Goal: Task Accomplishment & Management: Manage account settings

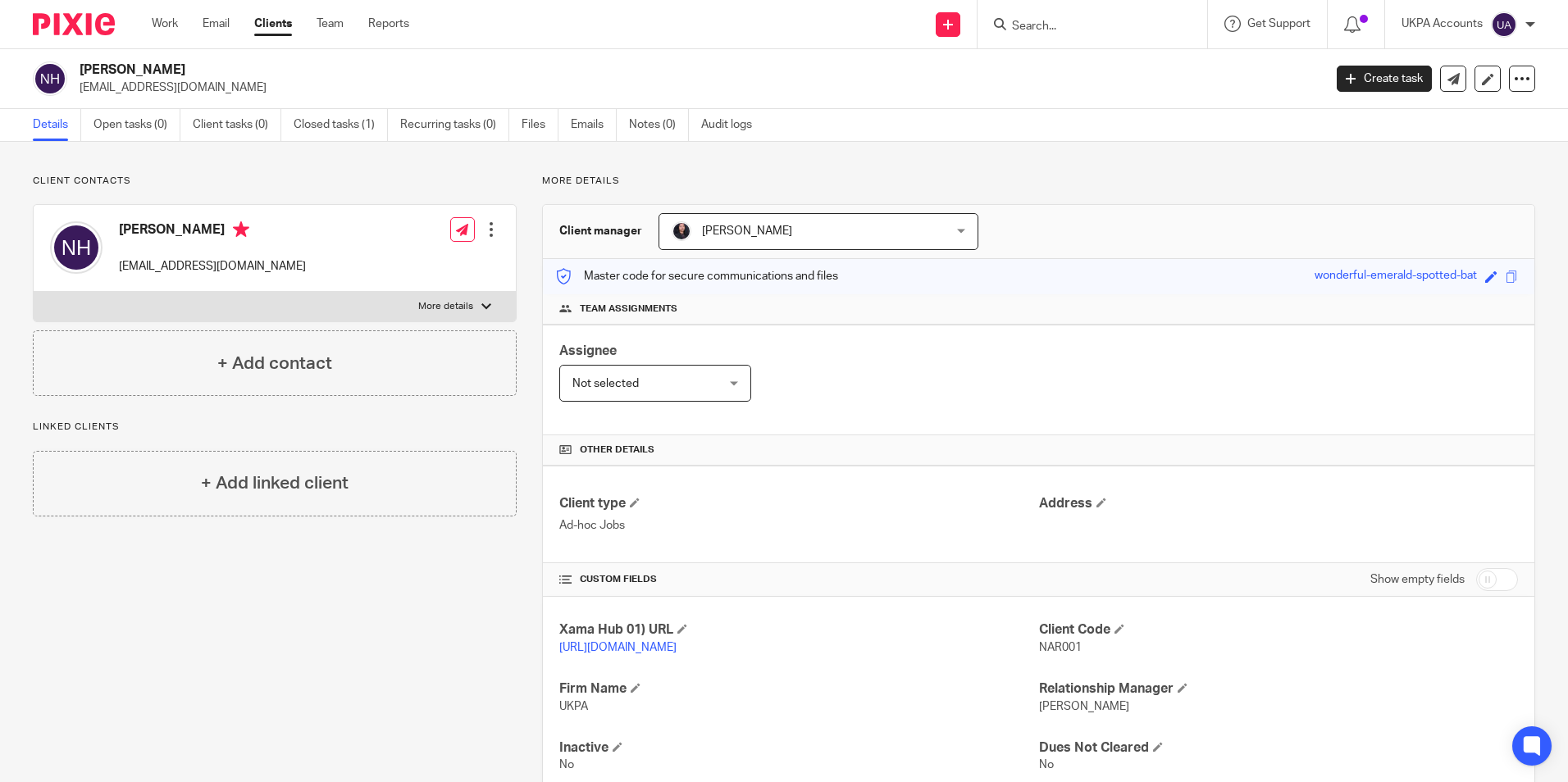
scroll to position [67, 0]
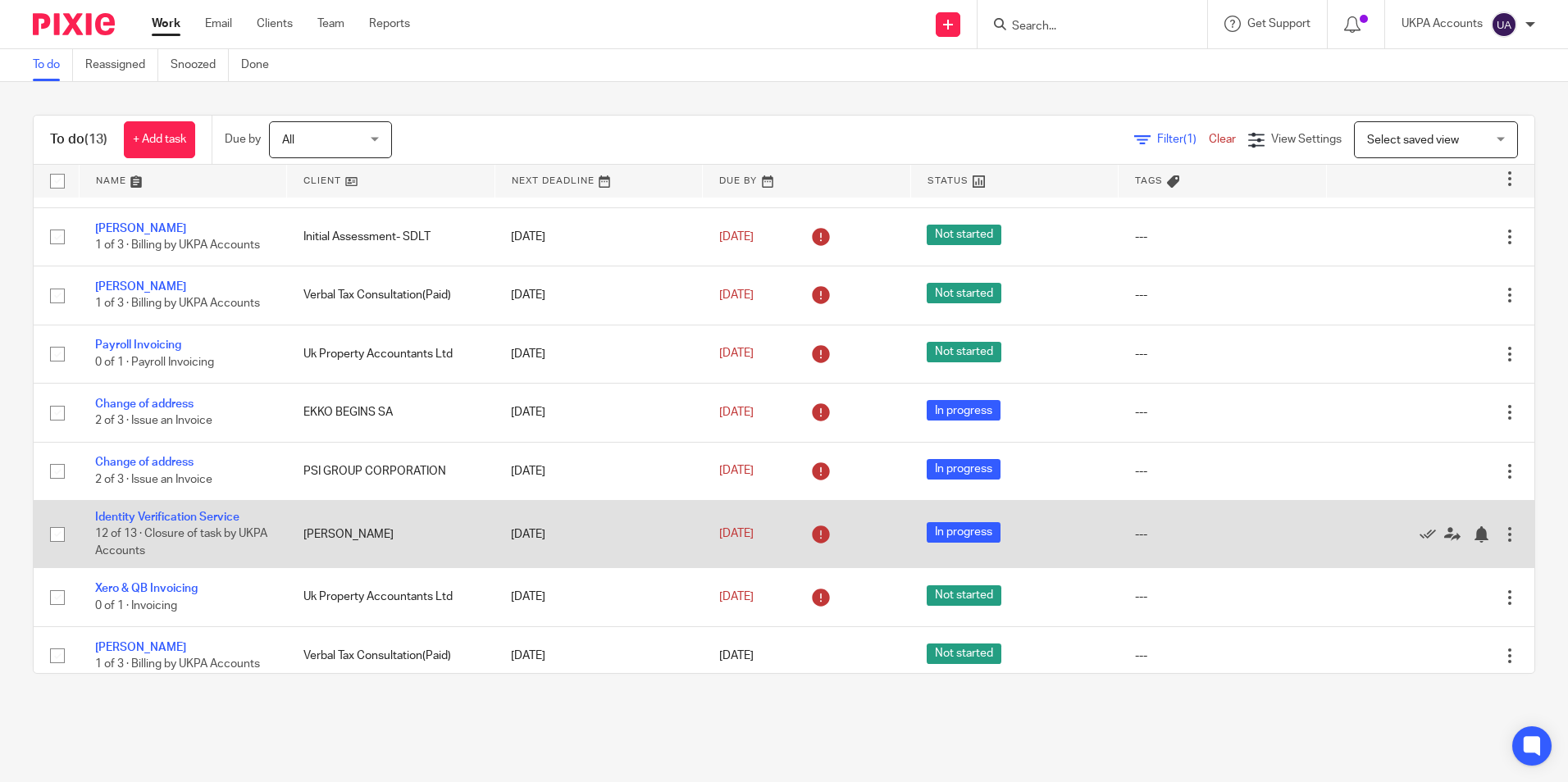
scroll to position [321, 0]
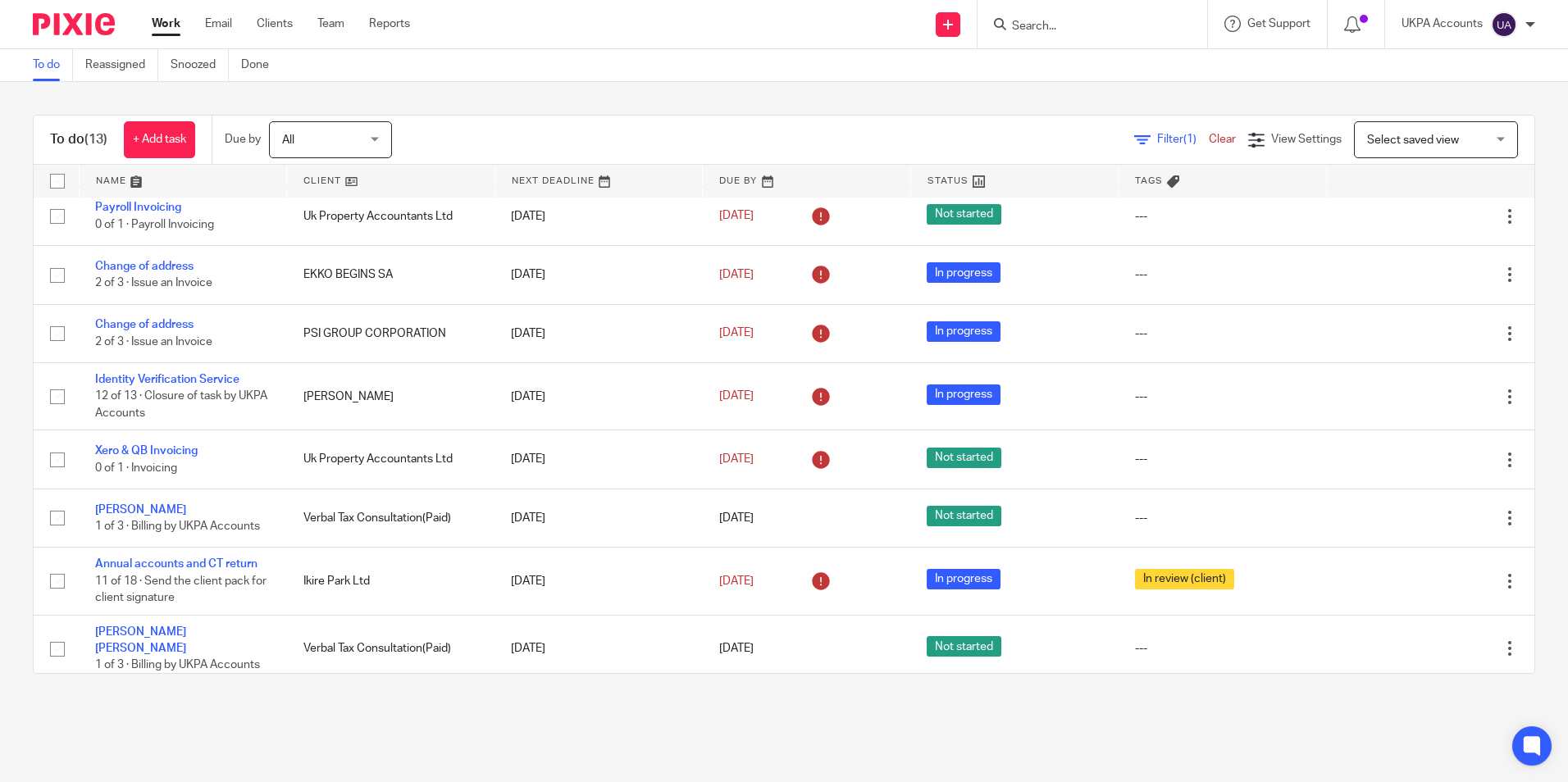
click at [57, 65] on link "To do" at bounding box center [53, 65] width 40 height 32
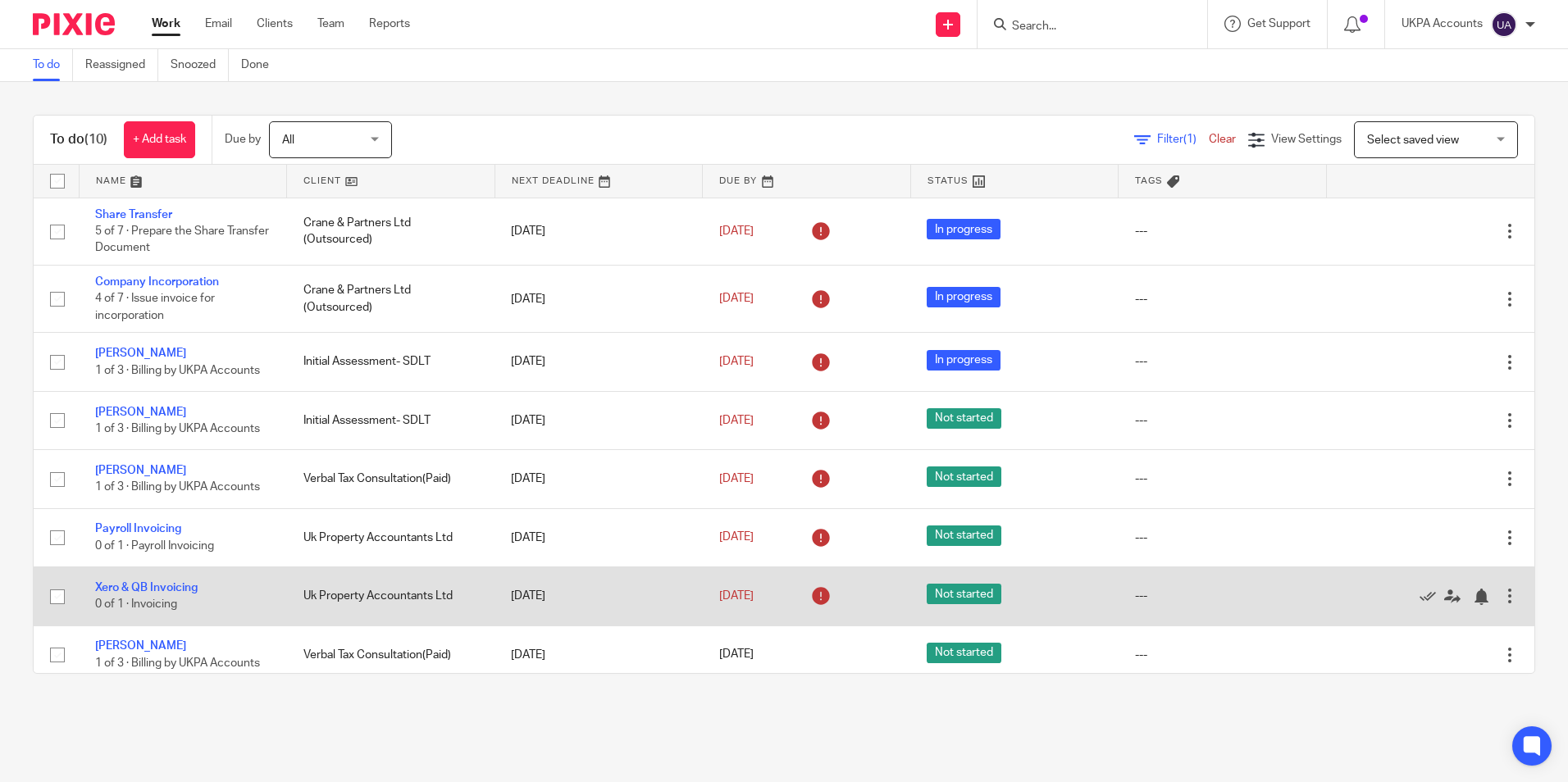
scroll to position [82, 0]
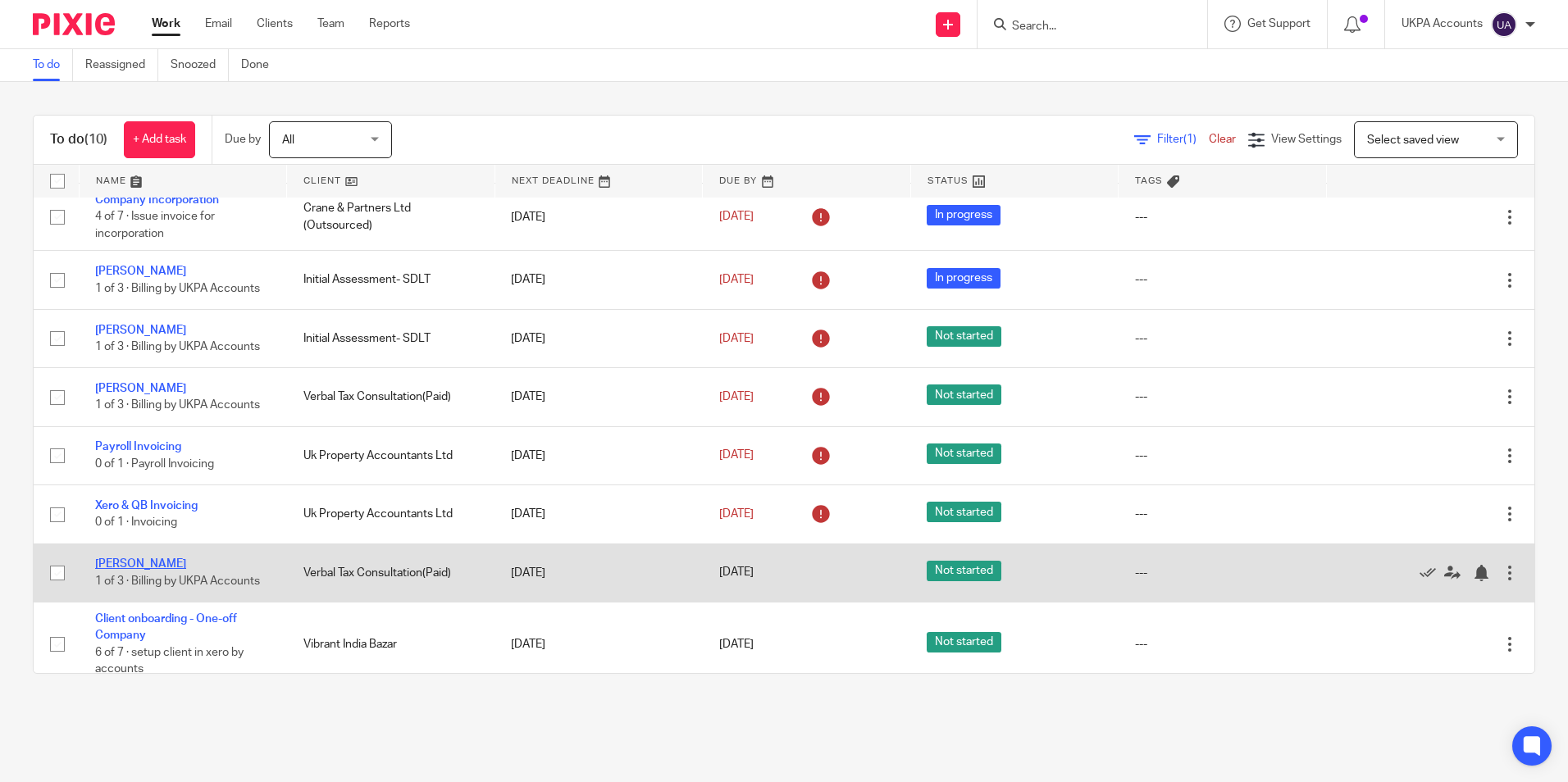
click at [167, 567] on link "[PERSON_NAME]" at bounding box center [140, 564] width 91 height 12
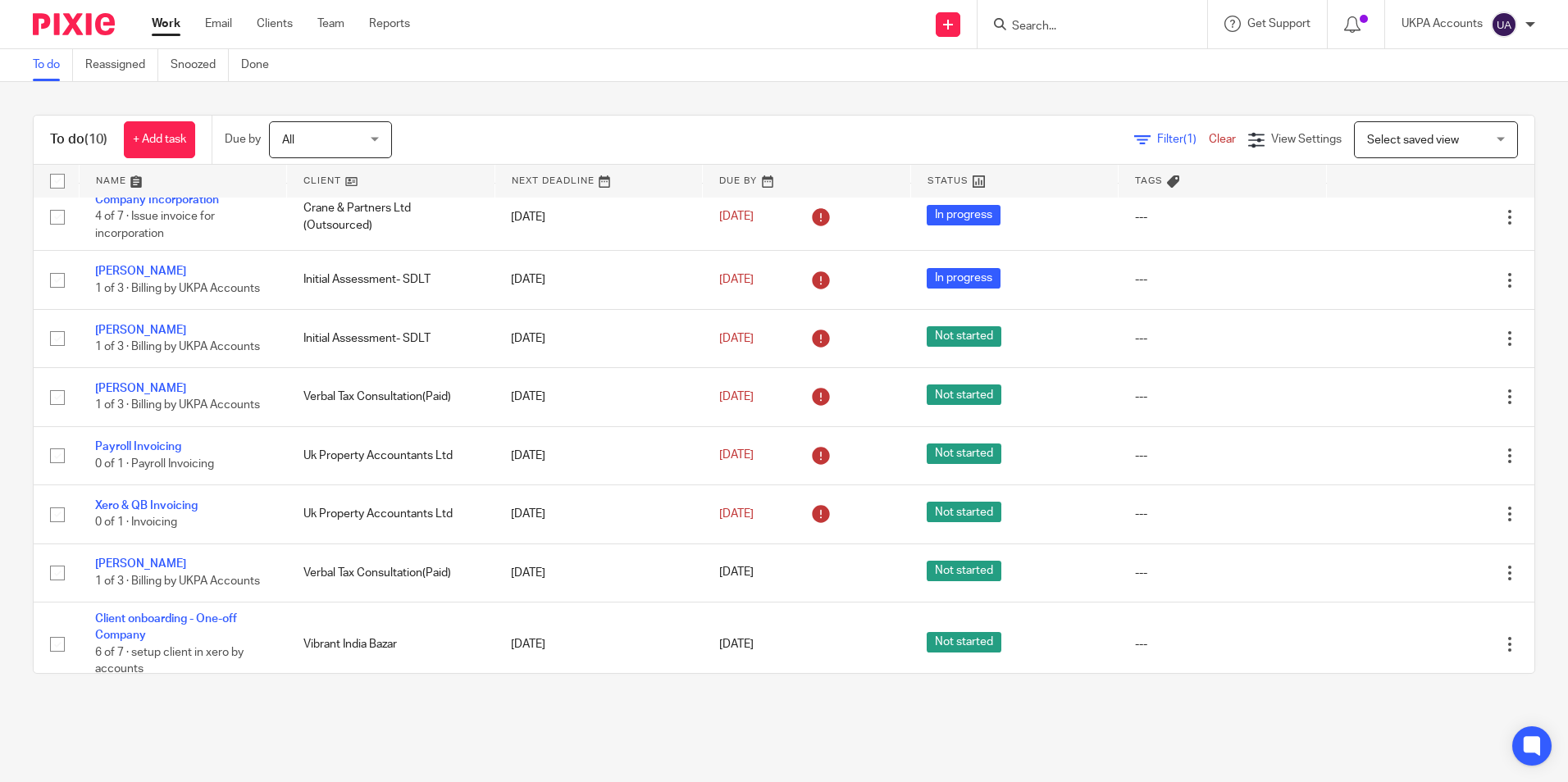
click at [54, 74] on link "To do" at bounding box center [53, 65] width 40 height 32
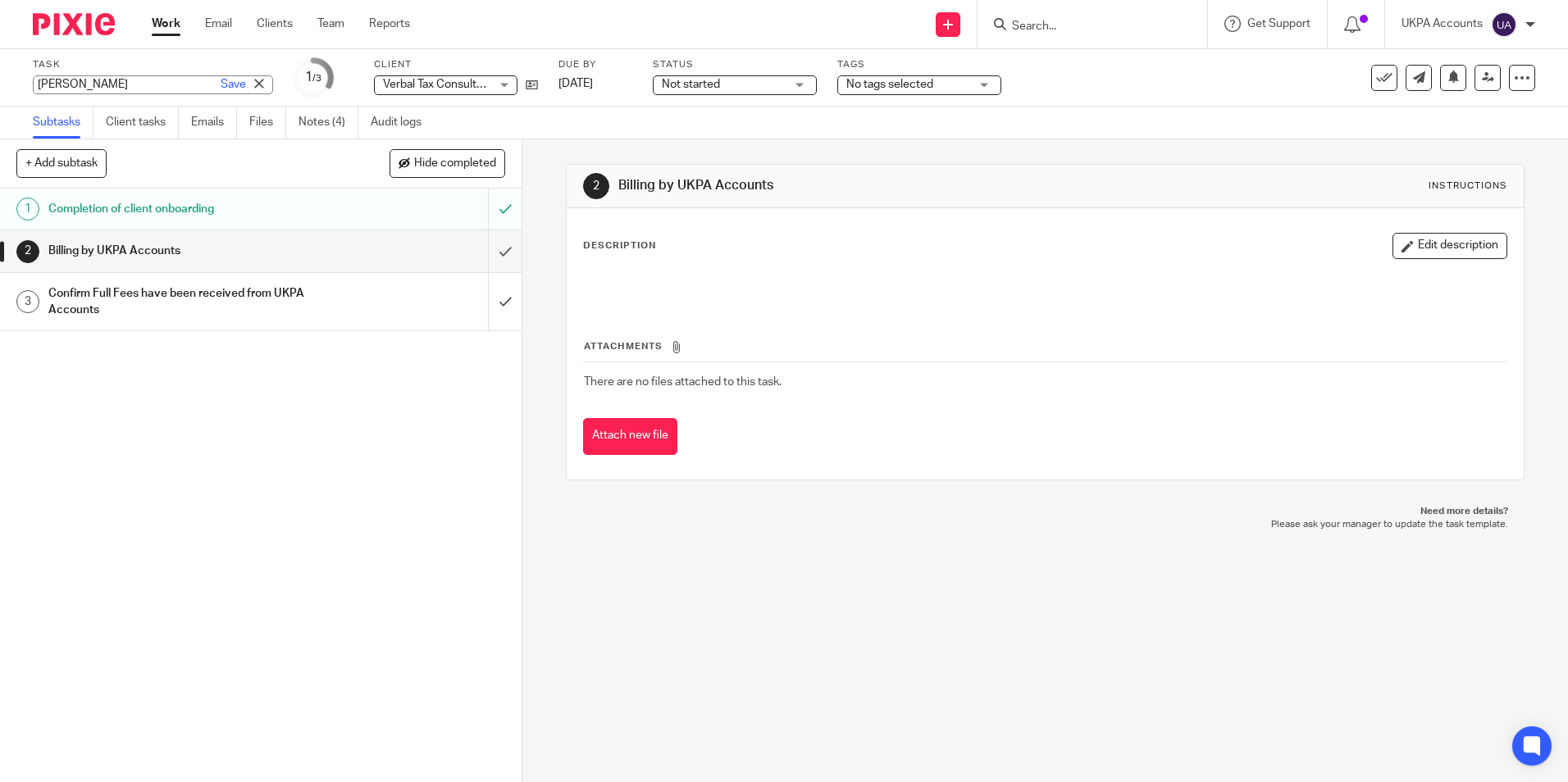
drag, startPoint x: 31, startPoint y: 82, endPoint x: 127, endPoint y: 86, distance: 96.1
click at [127, 86] on div "Robert Donarski Save Robert Donarski" at bounding box center [152, 85] width 240 height 19
click at [94, 85] on input "Robert Donarski" at bounding box center [152, 85] width 240 height 19
click at [94, 85] on input "[PERSON_NAME]" at bounding box center [152, 85] width 240 height 19
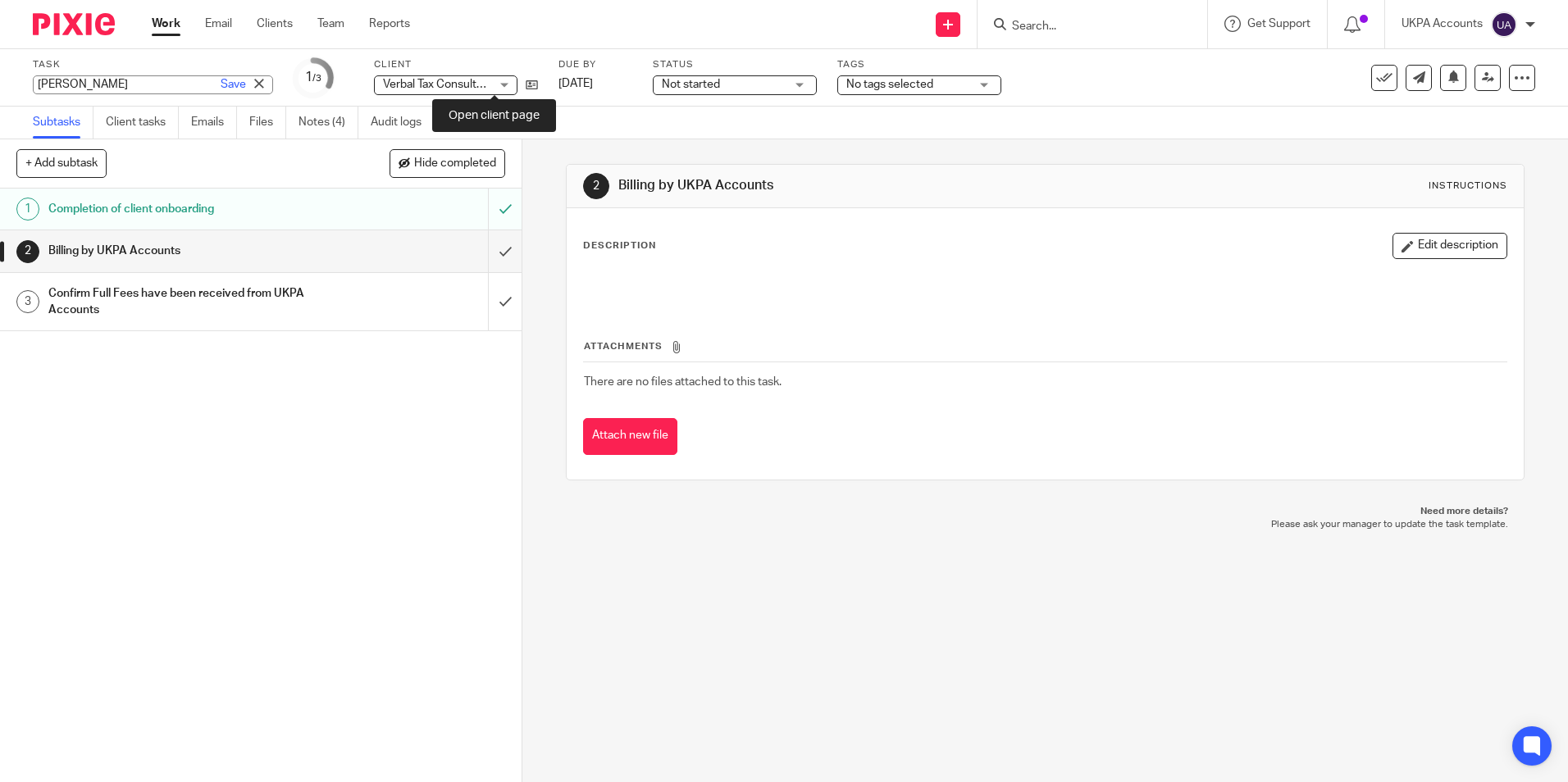
click at [499, 87] on div "Task Robert Donarski Save Robert Donarski 1 /3 Client Verbal Tax Consultation(P…" at bounding box center [659, 79] width 1252 height 40
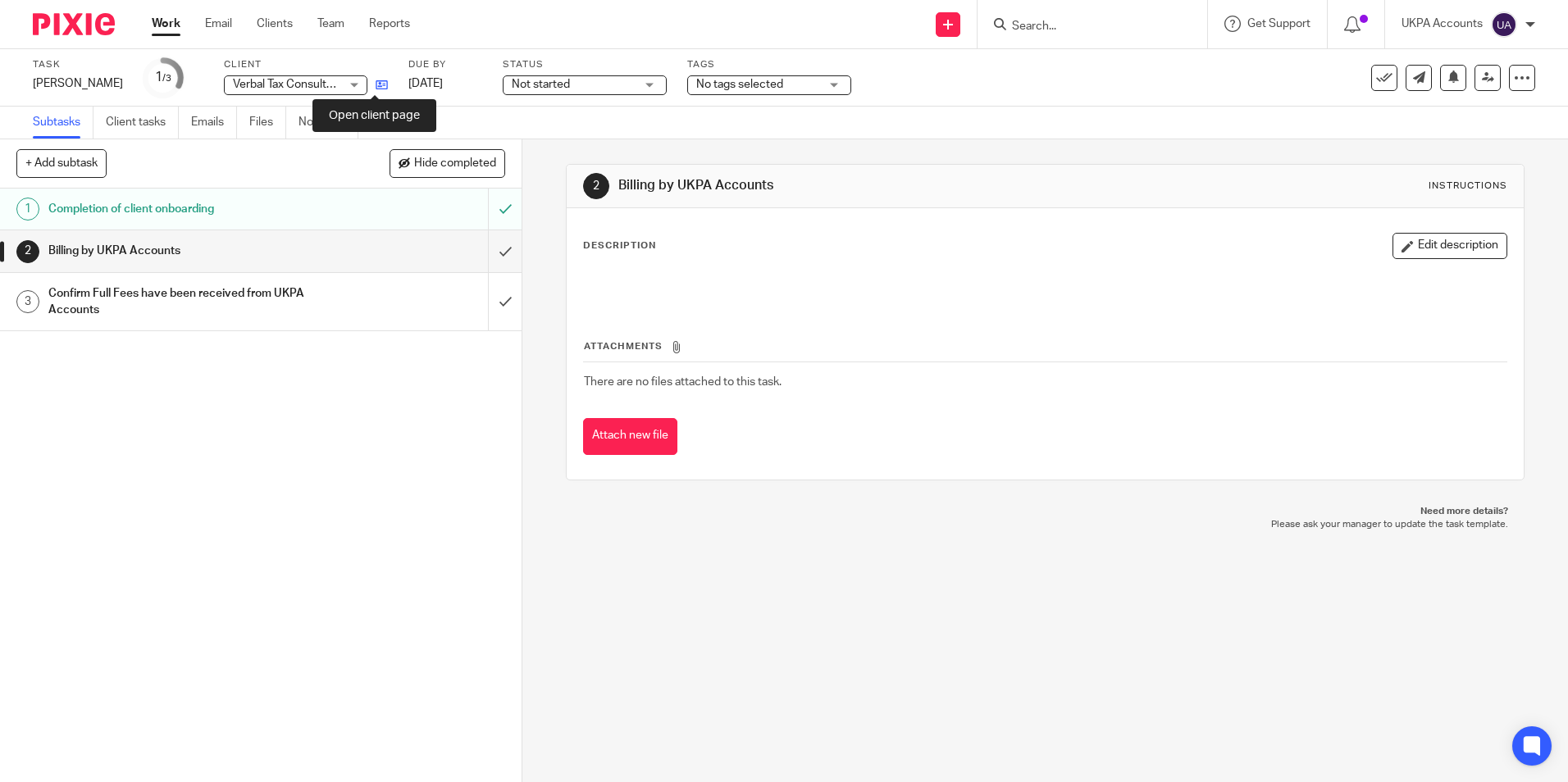
click at [376, 87] on icon at bounding box center [381, 85] width 12 height 12
click at [343, 126] on link "Notes (4)" at bounding box center [328, 122] width 60 height 32
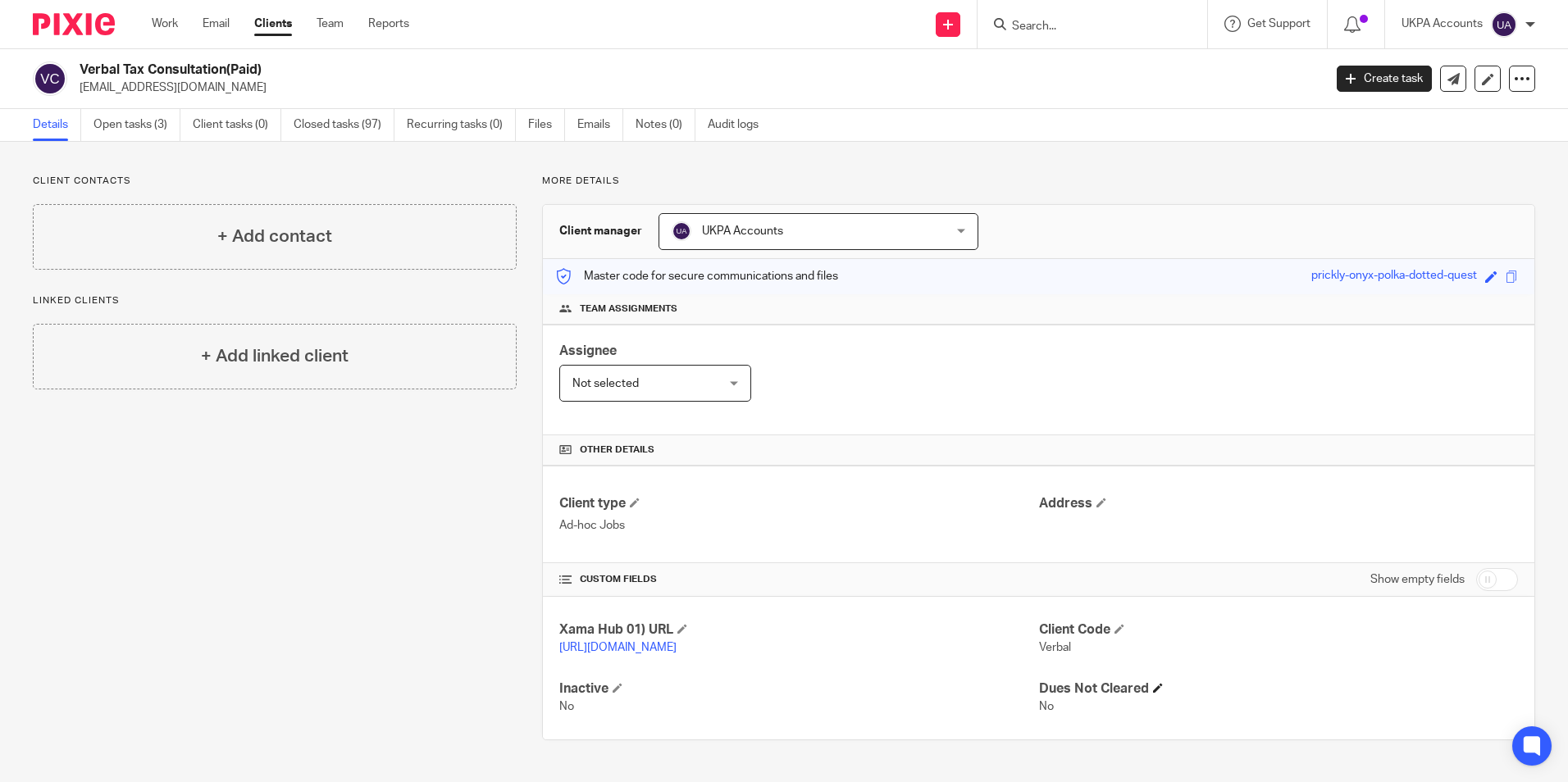
scroll to position [7, 0]
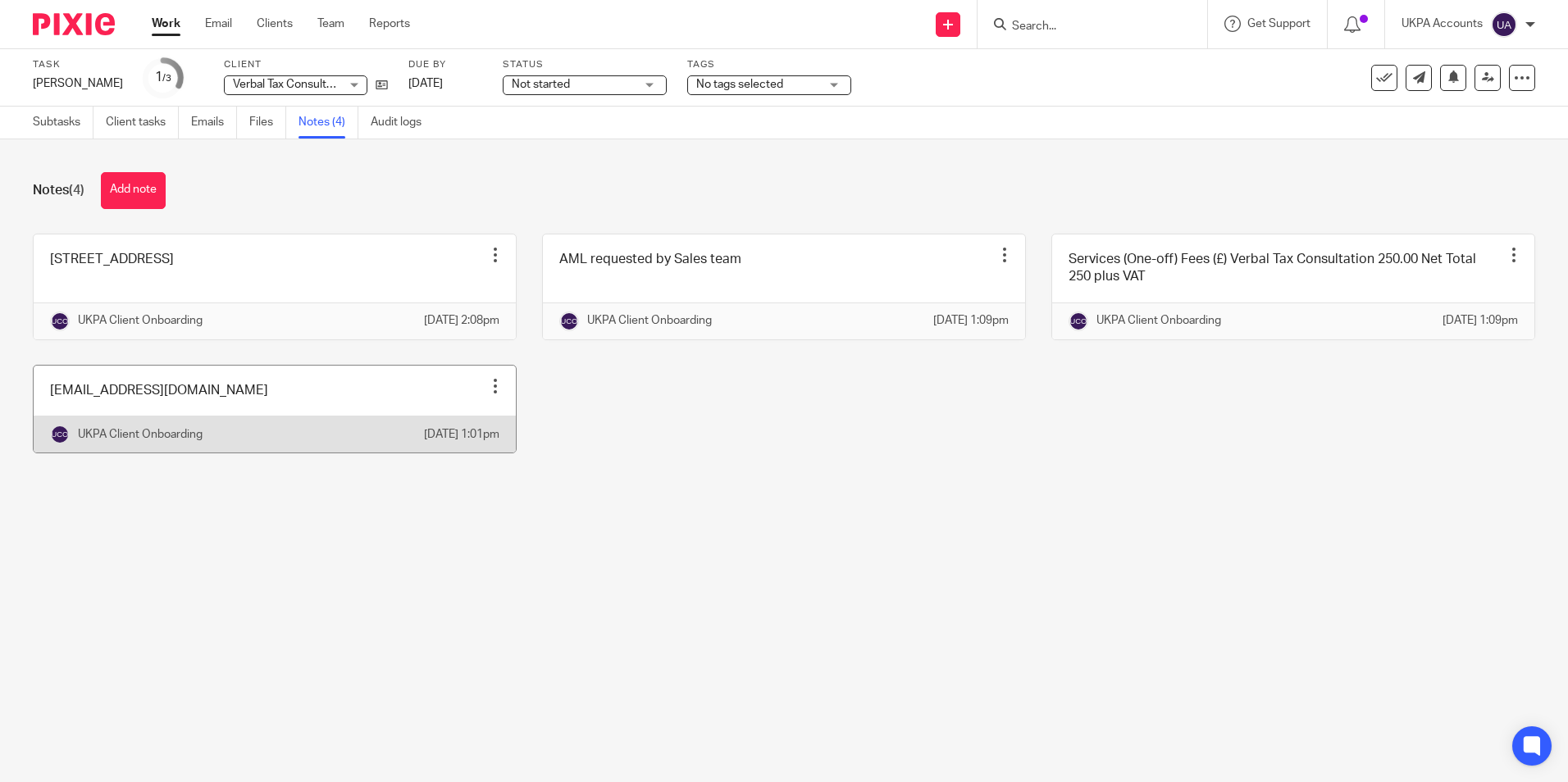
click at [148, 453] on link at bounding box center [275, 409] width 483 height 87
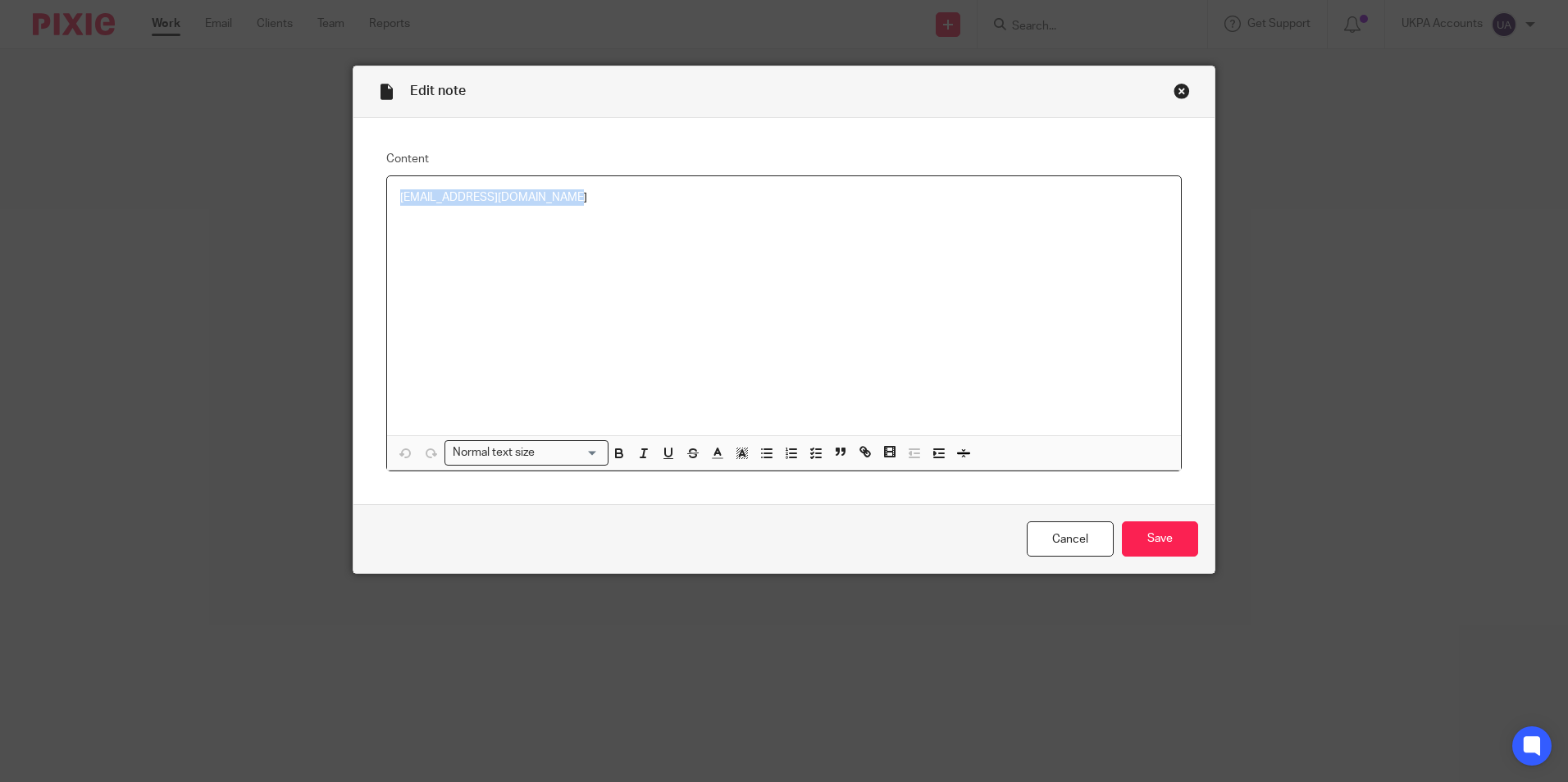
click at [387, 198] on div "[EMAIL_ADDRESS][DOMAIN_NAME]" at bounding box center [784, 305] width 794 height 259
click at [1174, 95] on div "Close this dialog window" at bounding box center [1181, 91] width 16 height 16
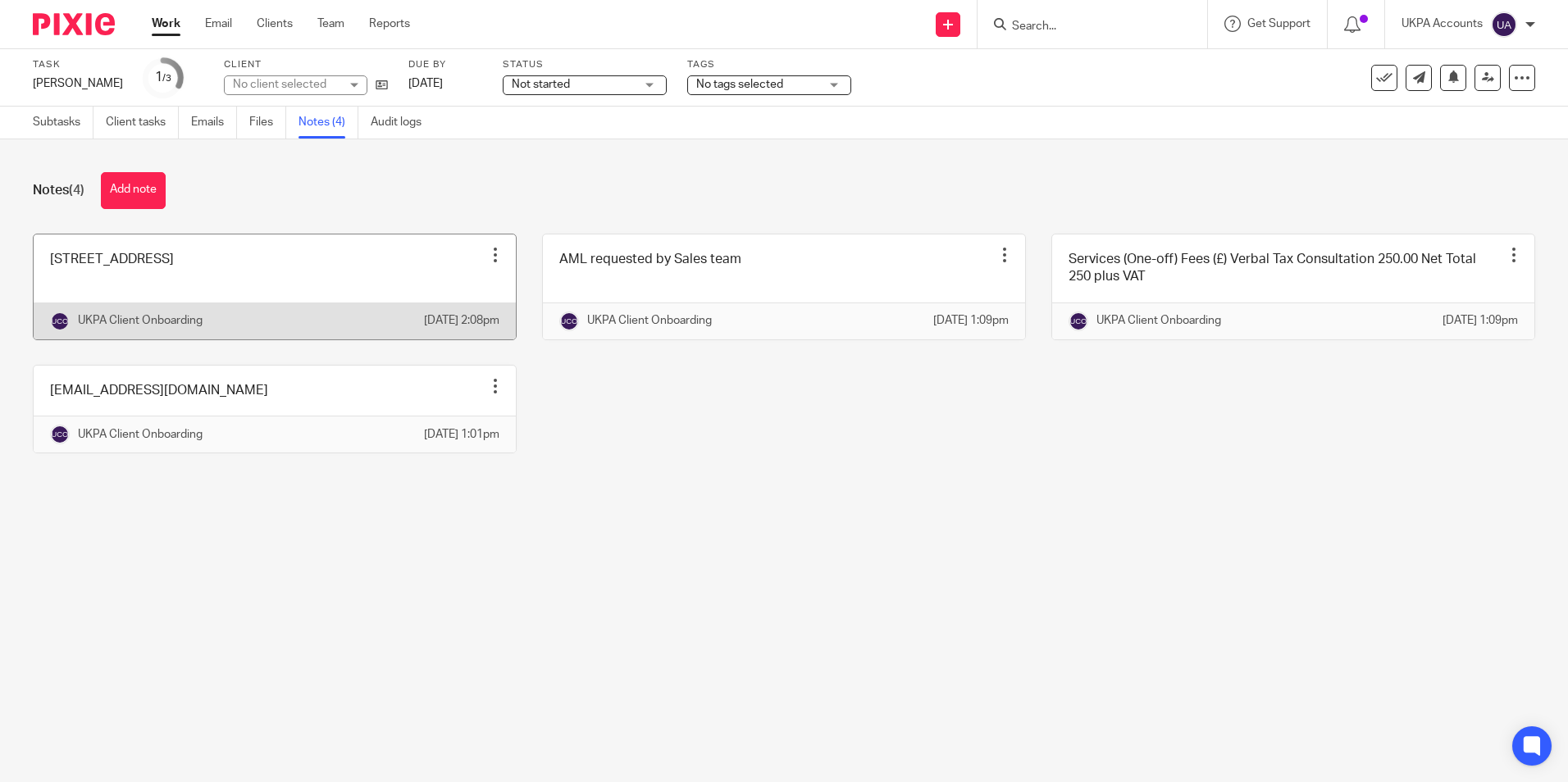
click at [308, 308] on link at bounding box center [275, 287] width 483 height 104
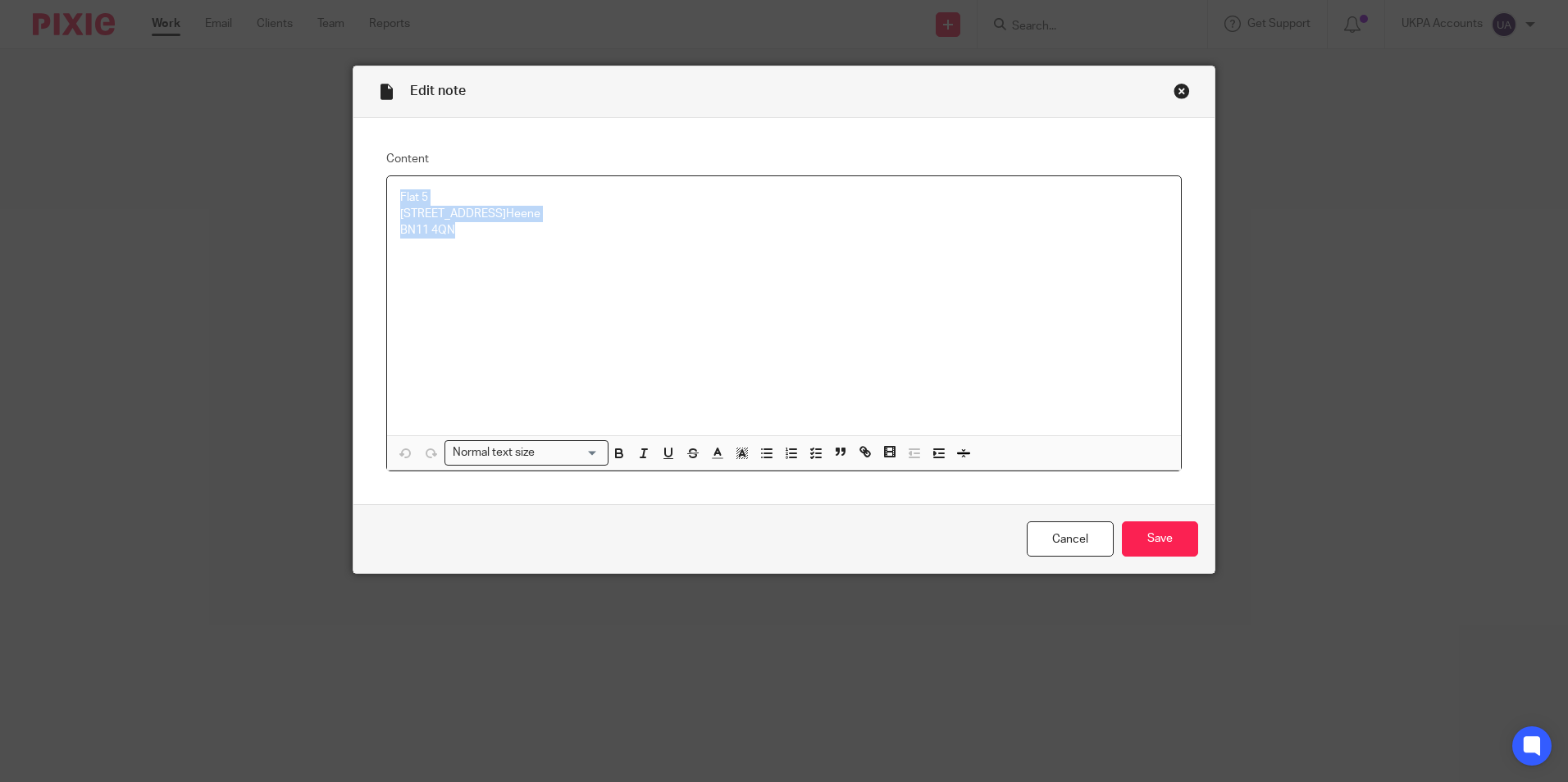
drag, startPoint x: 455, startPoint y: 209, endPoint x: 464, endPoint y: 238, distance: 30.4
click at [464, 238] on div "Flat 5 17 Downview Road Heene BN11 4QN" at bounding box center [784, 305] width 794 height 259
copy div "Flat 5 17 Downview Road Heene BN11 4QN"
click at [501, 196] on p "Flat 5 17 Downview Road Heene" at bounding box center [783, 206] width 767 height 34
drag, startPoint x: 394, startPoint y: 194, endPoint x: 406, endPoint y: 212, distance: 21.6
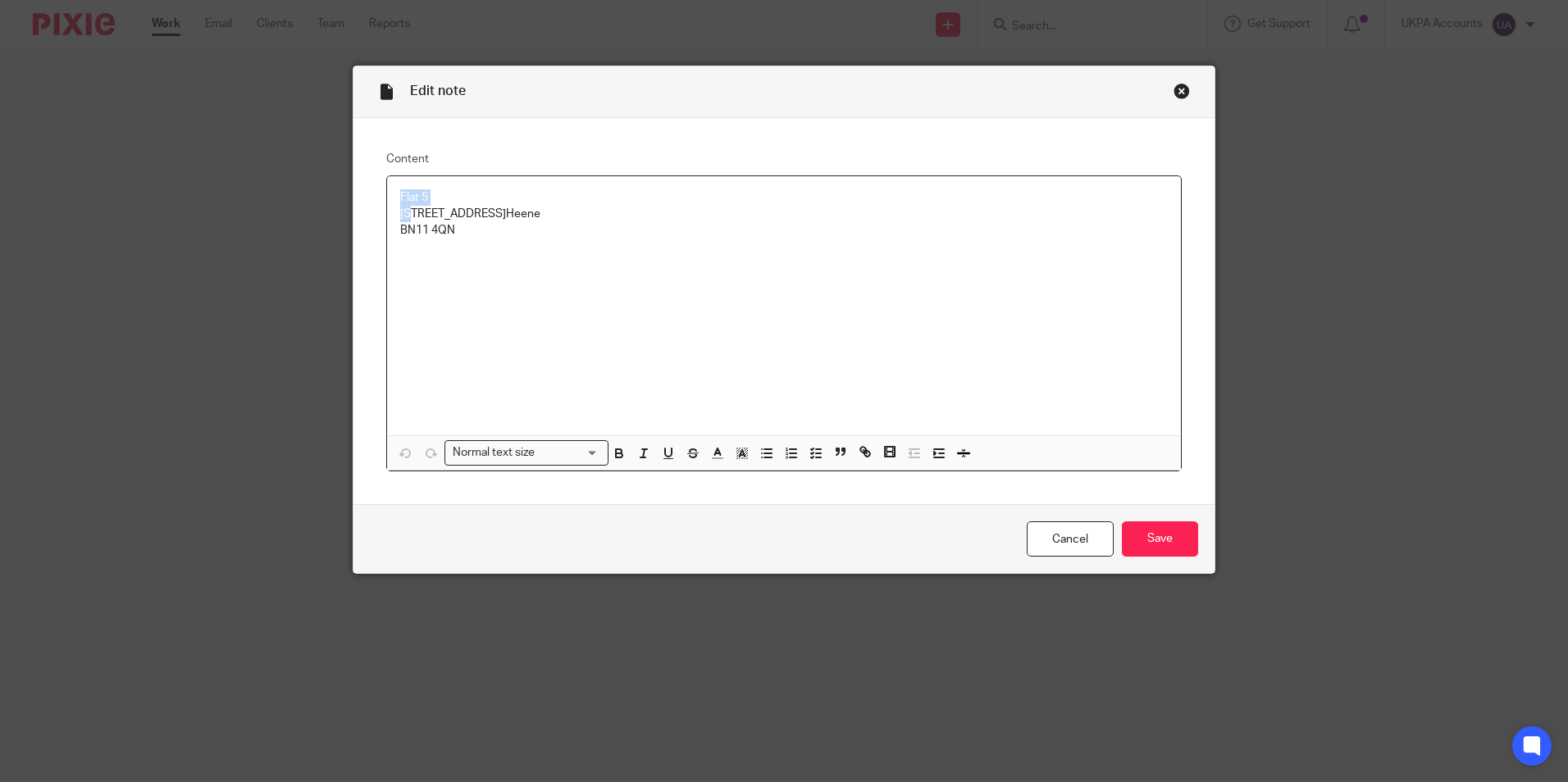
click at [406, 212] on p "Flat 5 17 Downview Road Heene" at bounding box center [783, 206] width 767 height 34
click at [469, 195] on p "Flat 5 17 Downview Road Heene" at bounding box center [783, 206] width 767 height 34
drag, startPoint x: 566, startPoint y: 222, endPoint x: 563, endPoint y: 231, distance: 9.5
click at [567, 223] on div "DownvieFlat 5 17w Road Heene BN11 4QN" at bounding box center [784, 305] width 794 height 259
drag, startPoint x: 603, startPoint y: 248, endPoint x: 592, endPoint y: 250, distance: 11.2
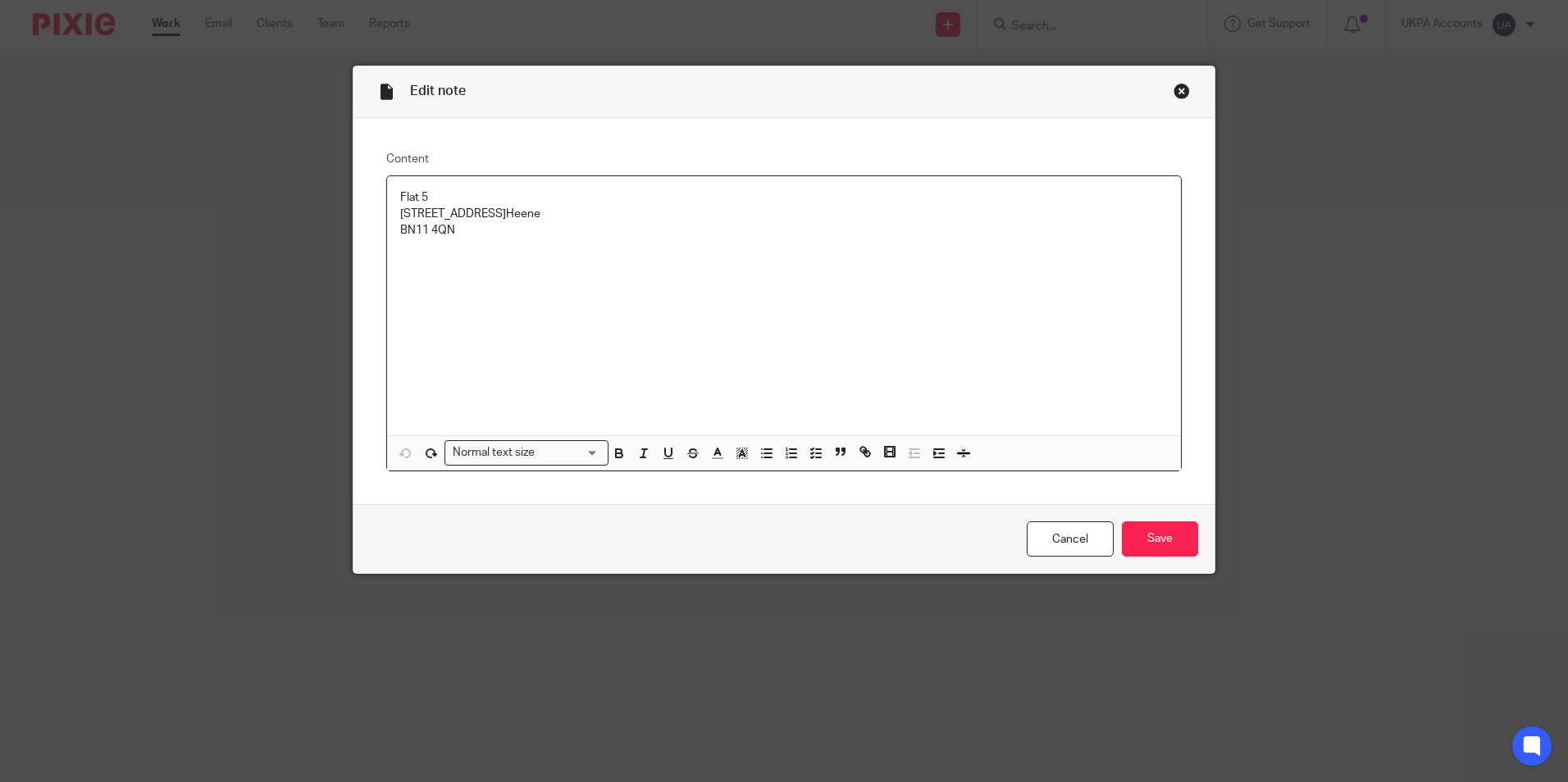
click at [604, 248] on div "Flat 5 17 Downview Road Heene BN11 4QN" at bounding box center [784, 305] width 794 height 259
drag, startPoint x: 395, startPoint y: 194, endPoint x: 460, endPoint y: 232, distance: 75.3
click at [460, 232] on div "Flat 5 17 Downview Road Heene BN11 4QN" at bounding box center [784, 305] width 794 height 259
copy div "Flat 5 17 Downview Road Heene BN11 4QN"
click at [1175, 96] on div "Close this dialog window" at bounding box center [1181, 91] width 16 height 16
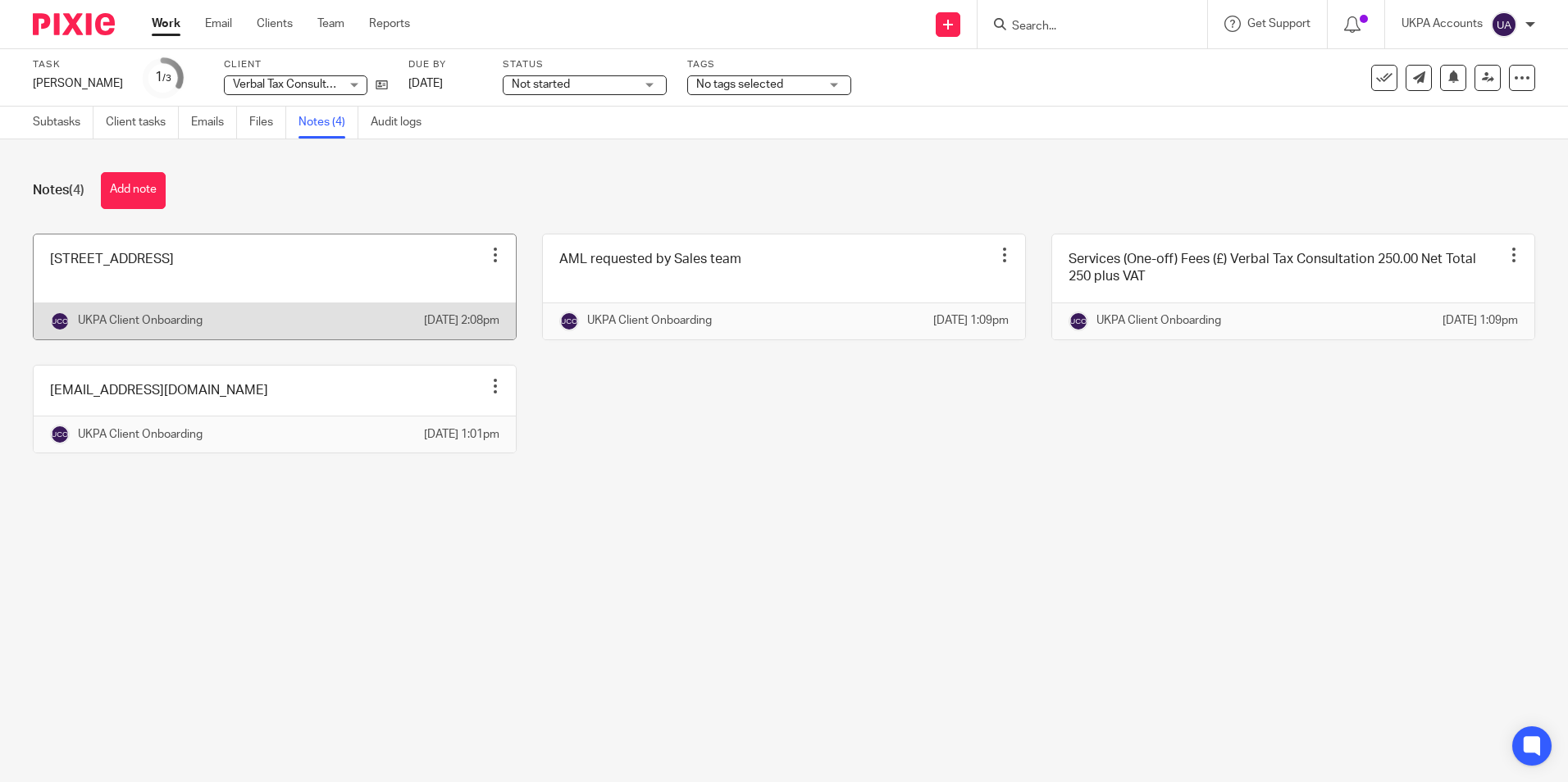
click at [212, 307] on link at bounding box center [275, 287] width 483 height 104
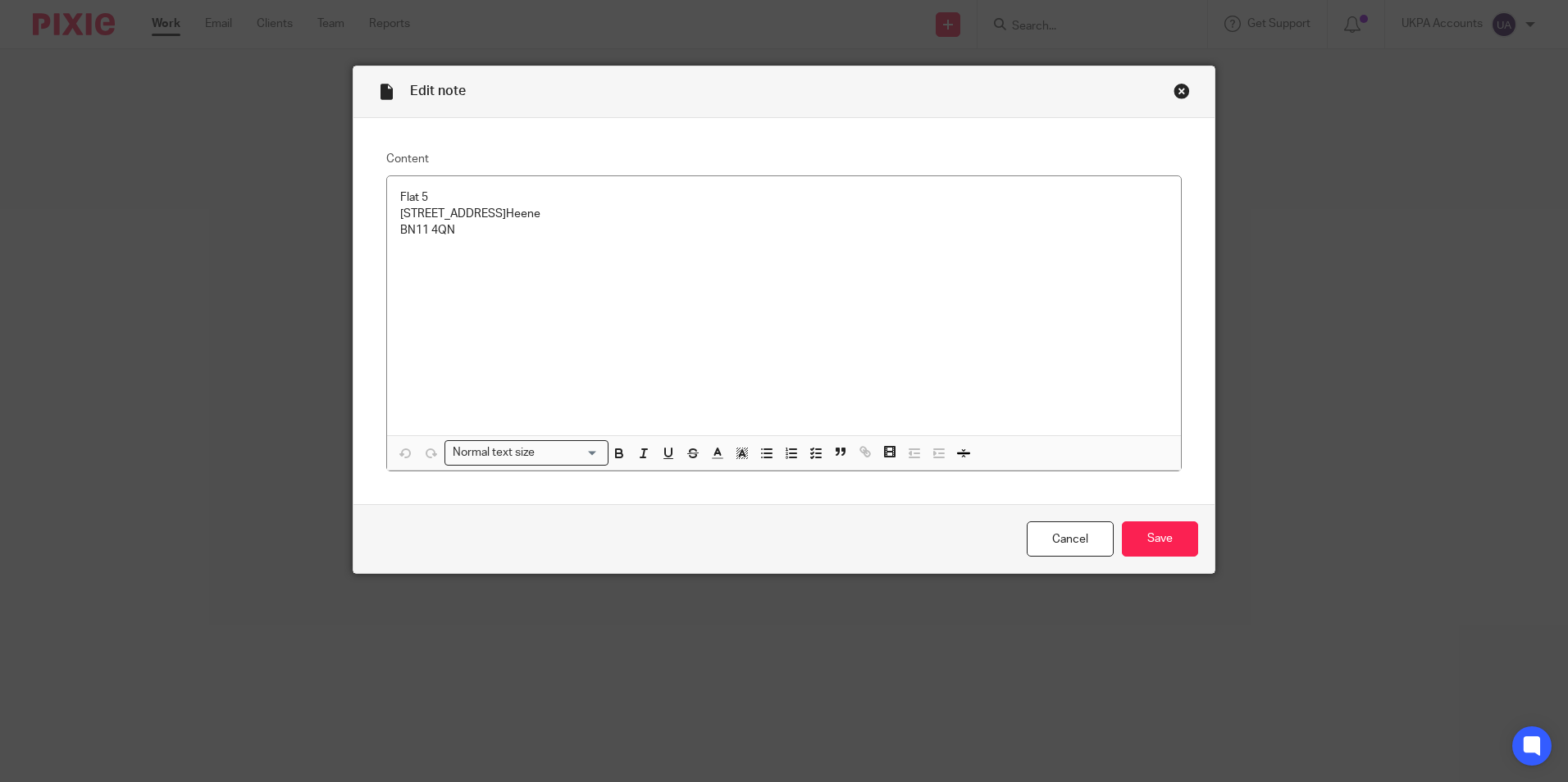
click at [1173, 92] on div "Close this dialog window" at bounding box center [1181, 91] width 16 height 16
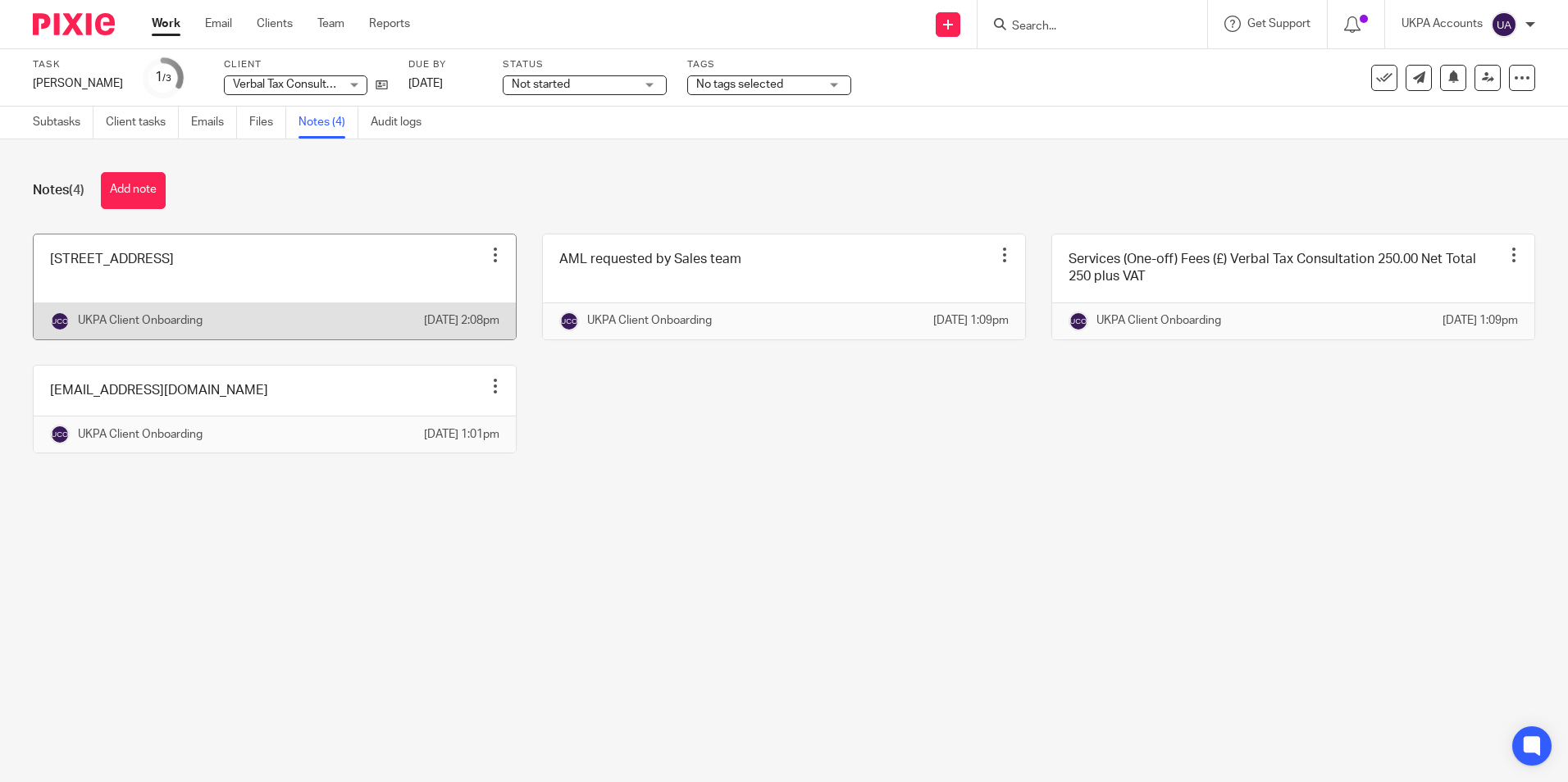
click at [225, 267] on link at bounding box center [275, 287] width 483 height 104
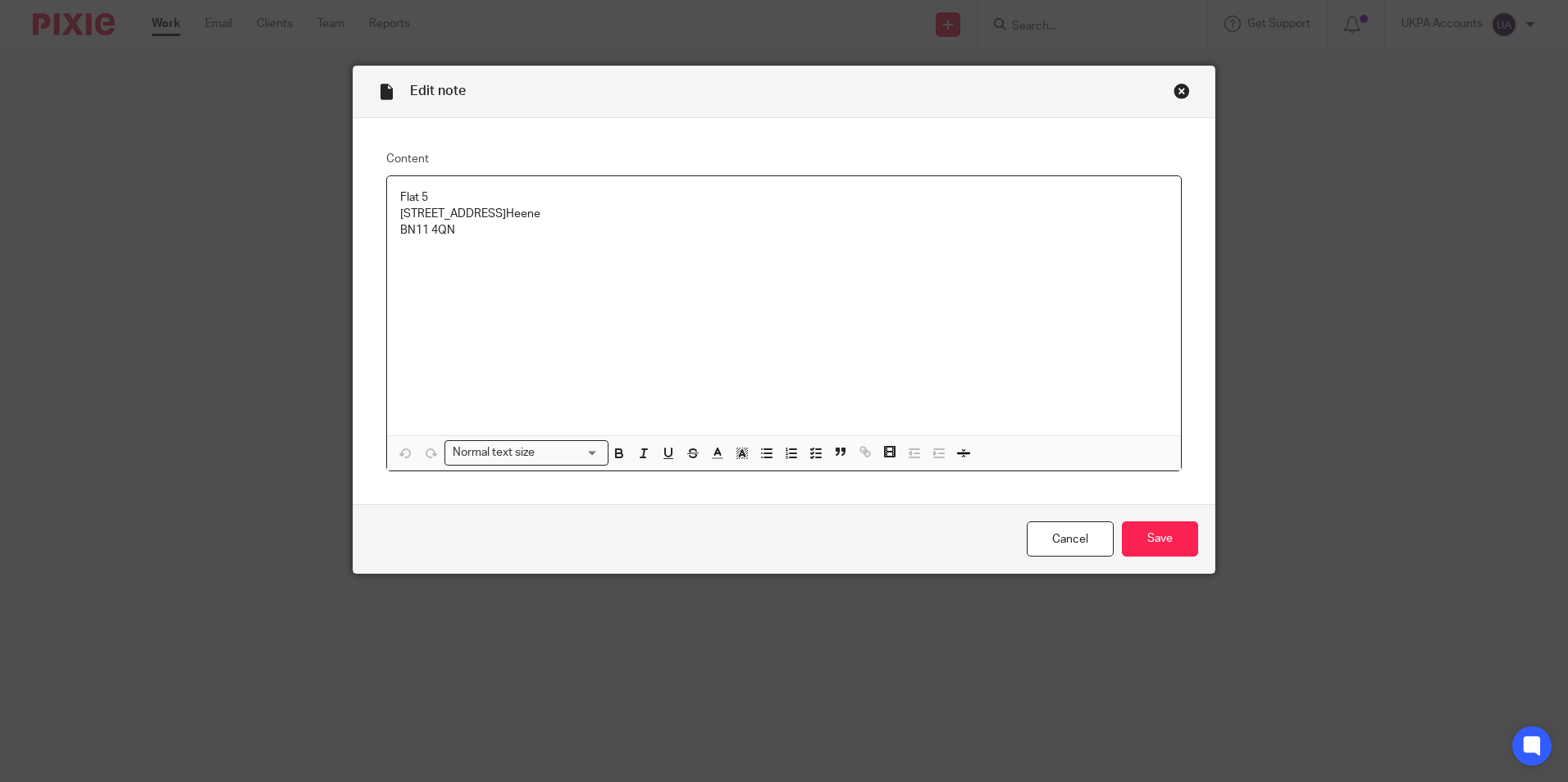
click at [1175, 96] on div "Close this dialog window" at bounding box center [1181, 91] width 16 height 16
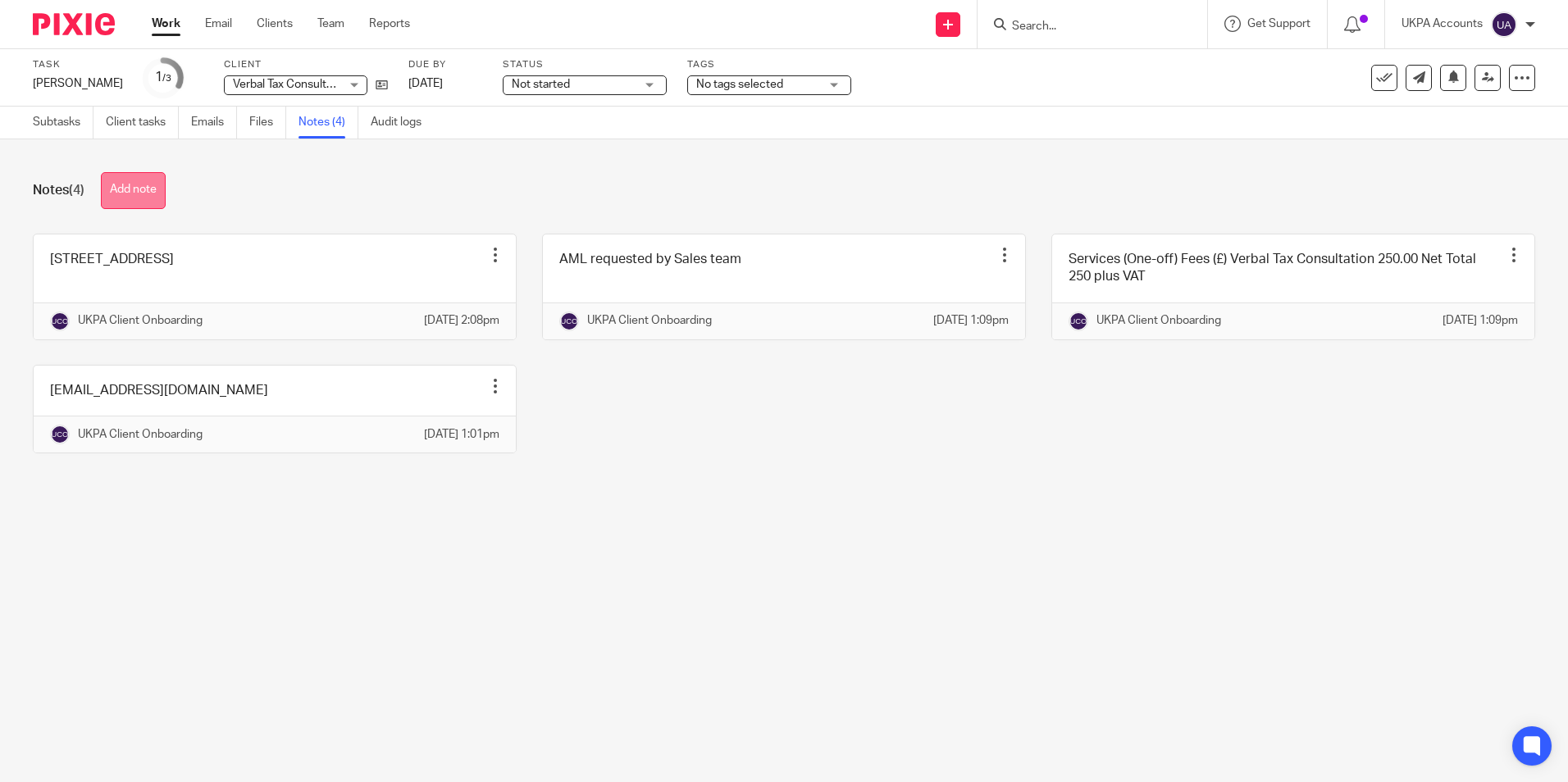
click at [124, 177] on button "Add note" at bounding box center [132, 190] width 65 height 37
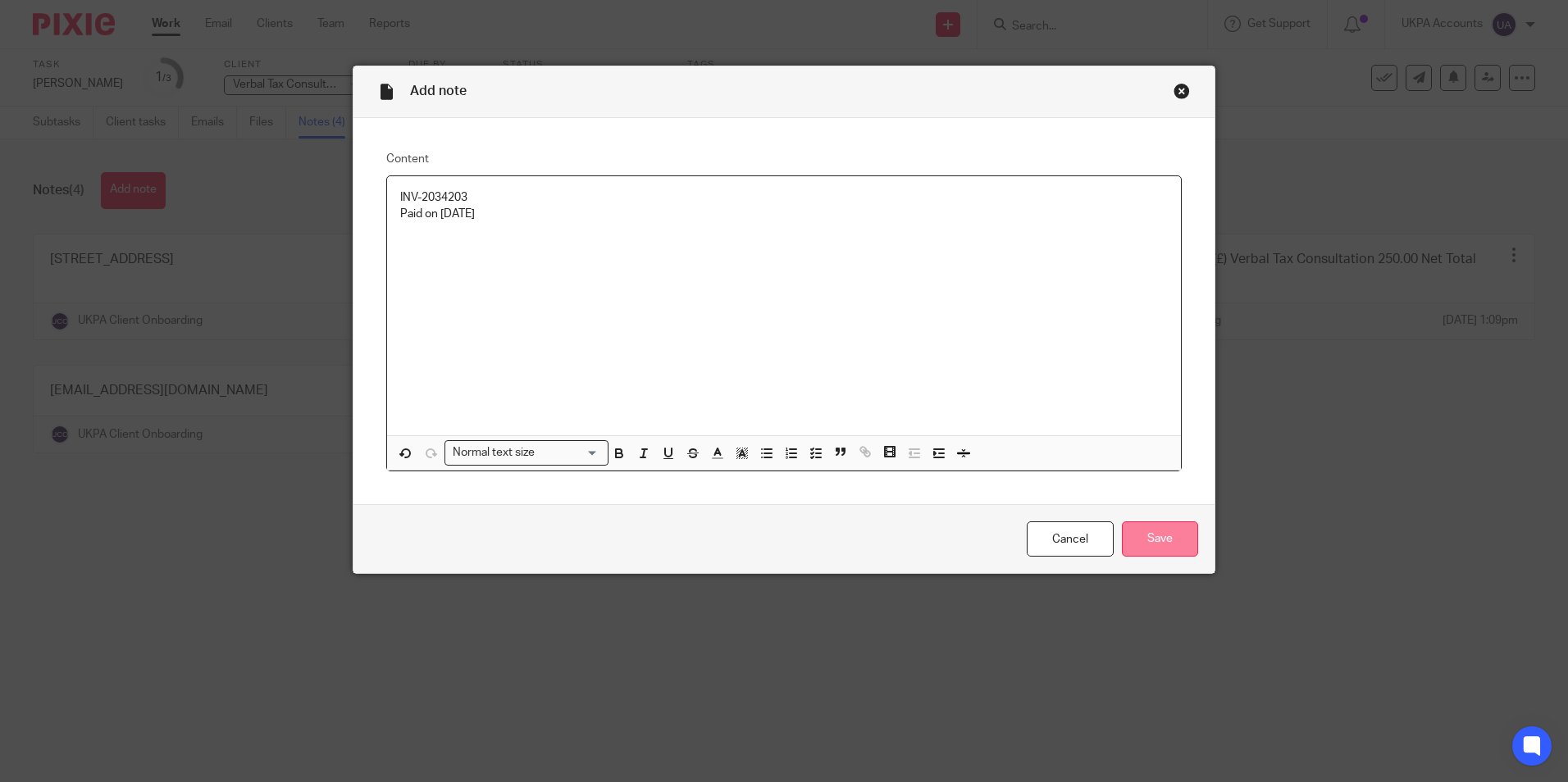
click at [1142, 524] on input "Save" at bounding box center [1159, 538] width 77 height 35
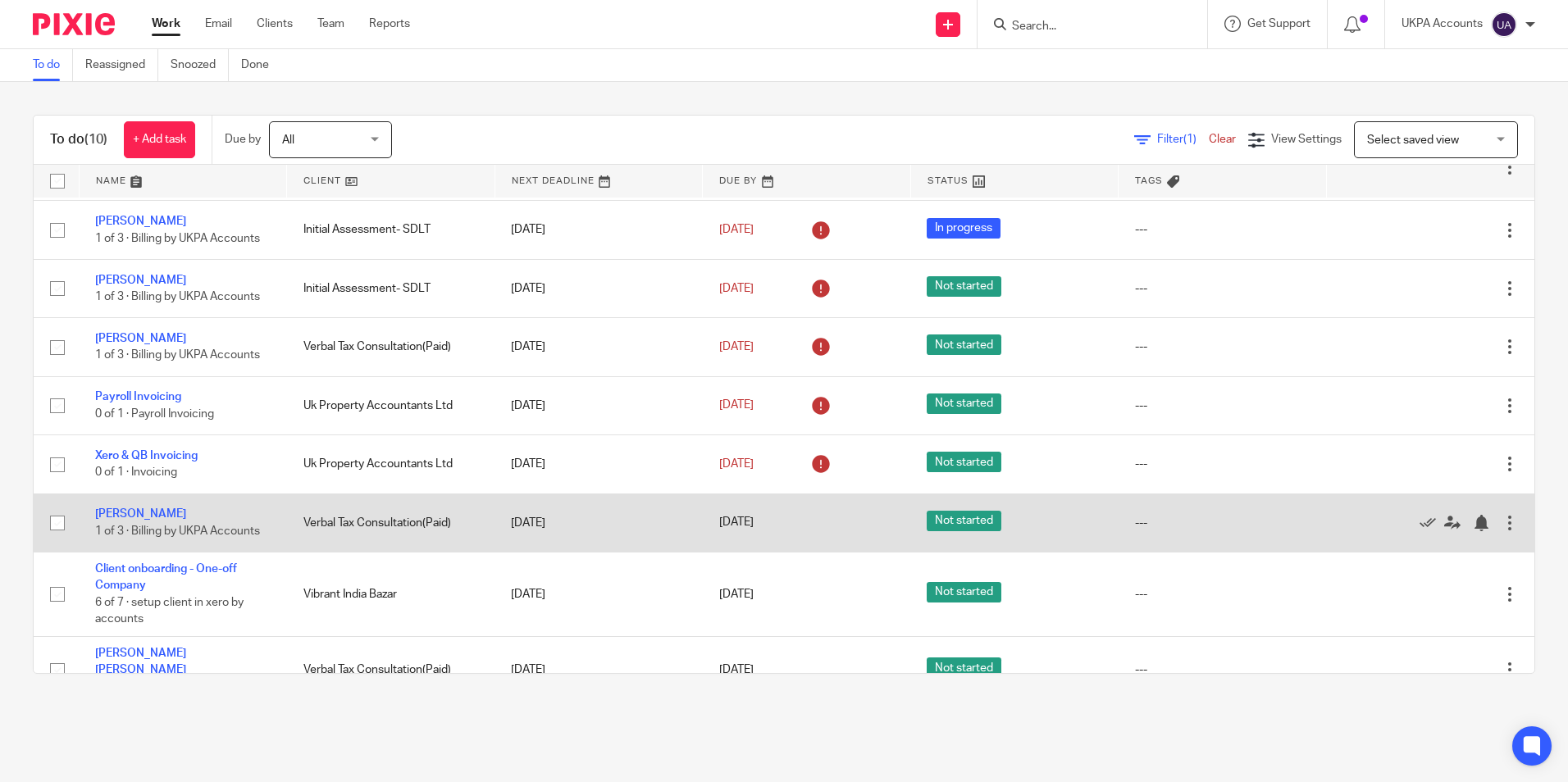
scroll to position [153, 0]
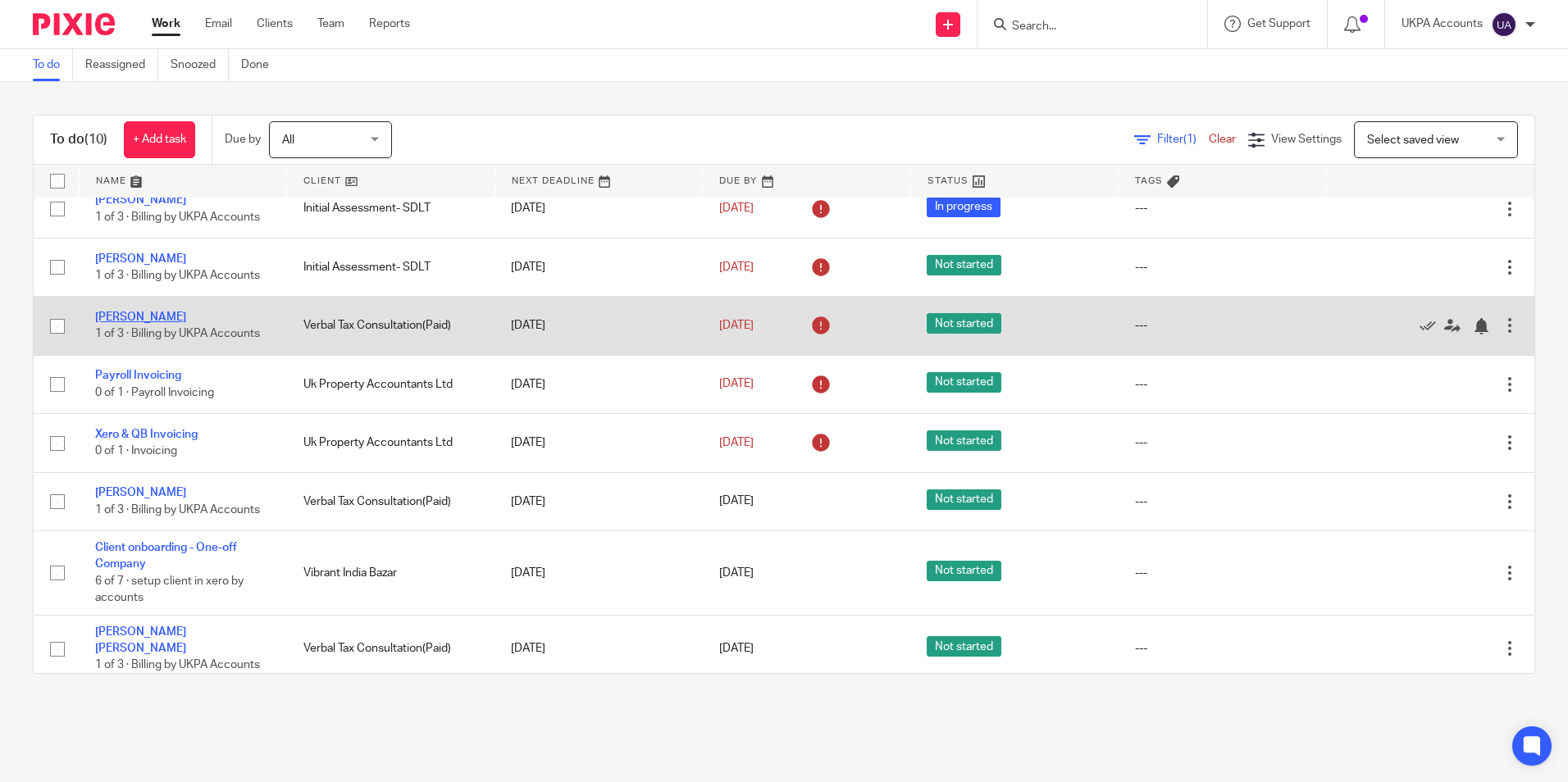
click at [137, 318] on link "[PERSON_NAME]" at bounding box center [140, 317] width 91 height 12
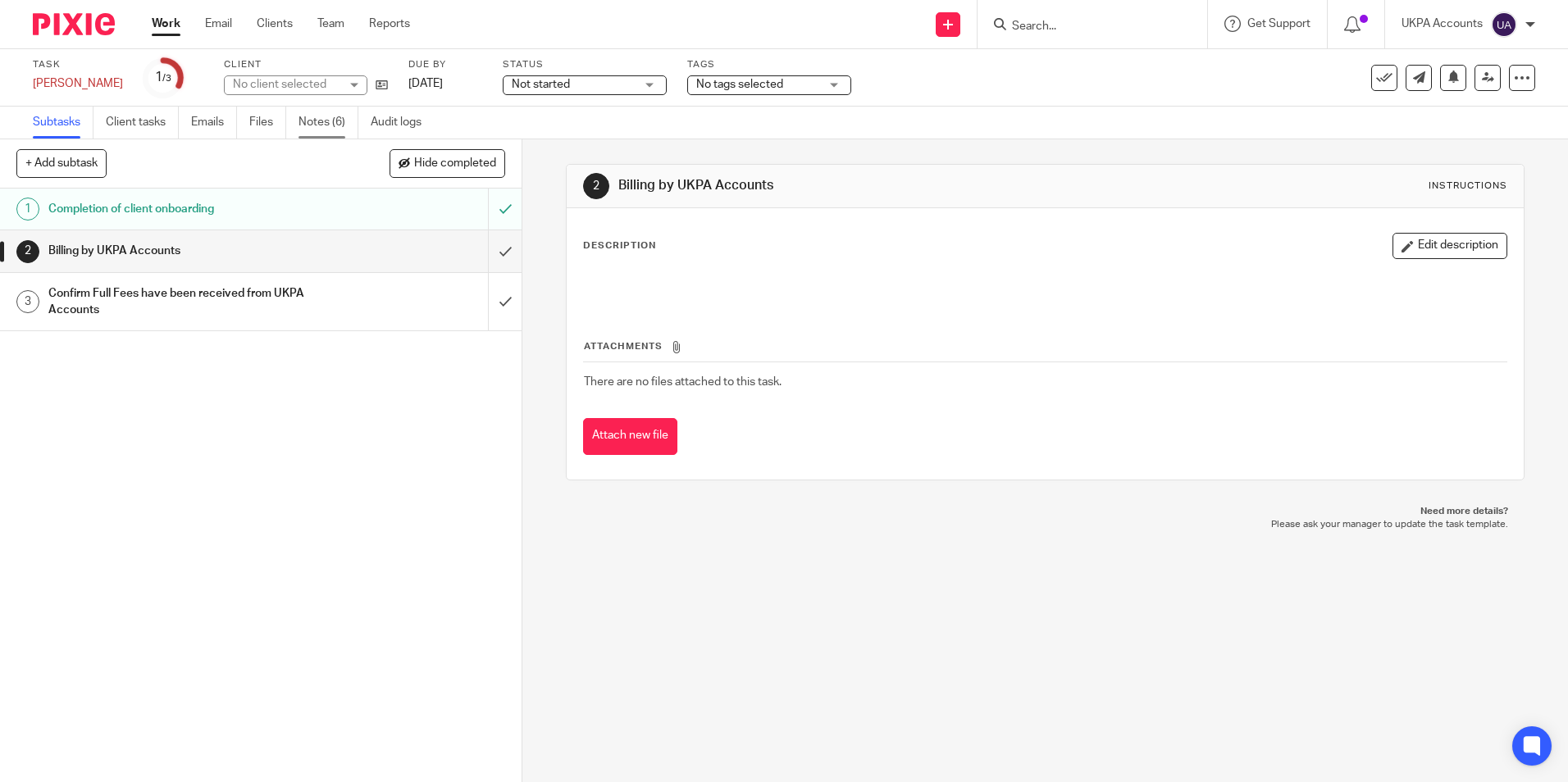
click at [319, 123] on link "Notes (6)" at bounding box center [328, 122] width 60 height 32
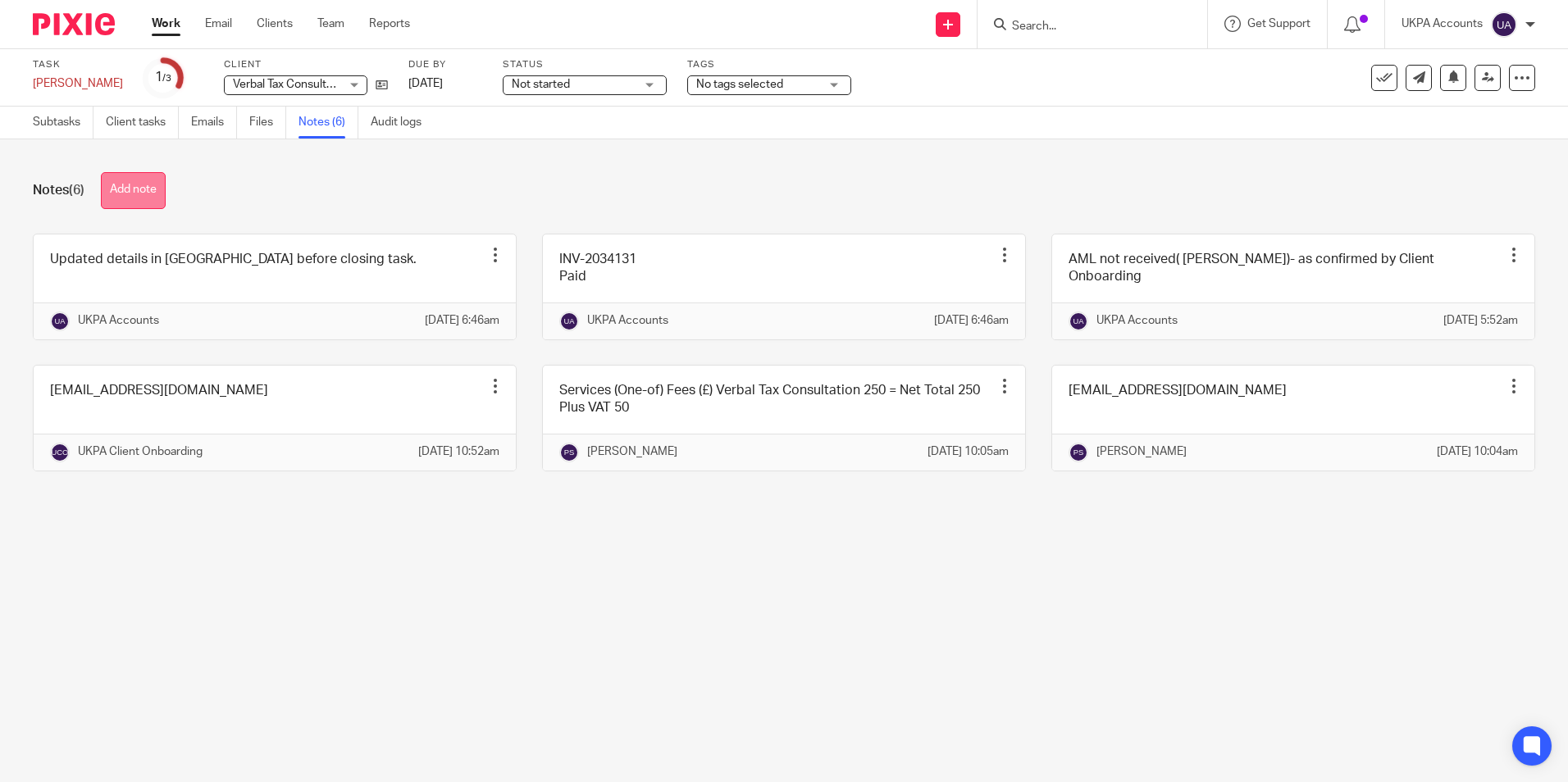
click at [133, 196] on button "Add note" at bounding box center [132, 190] width 65 height 37
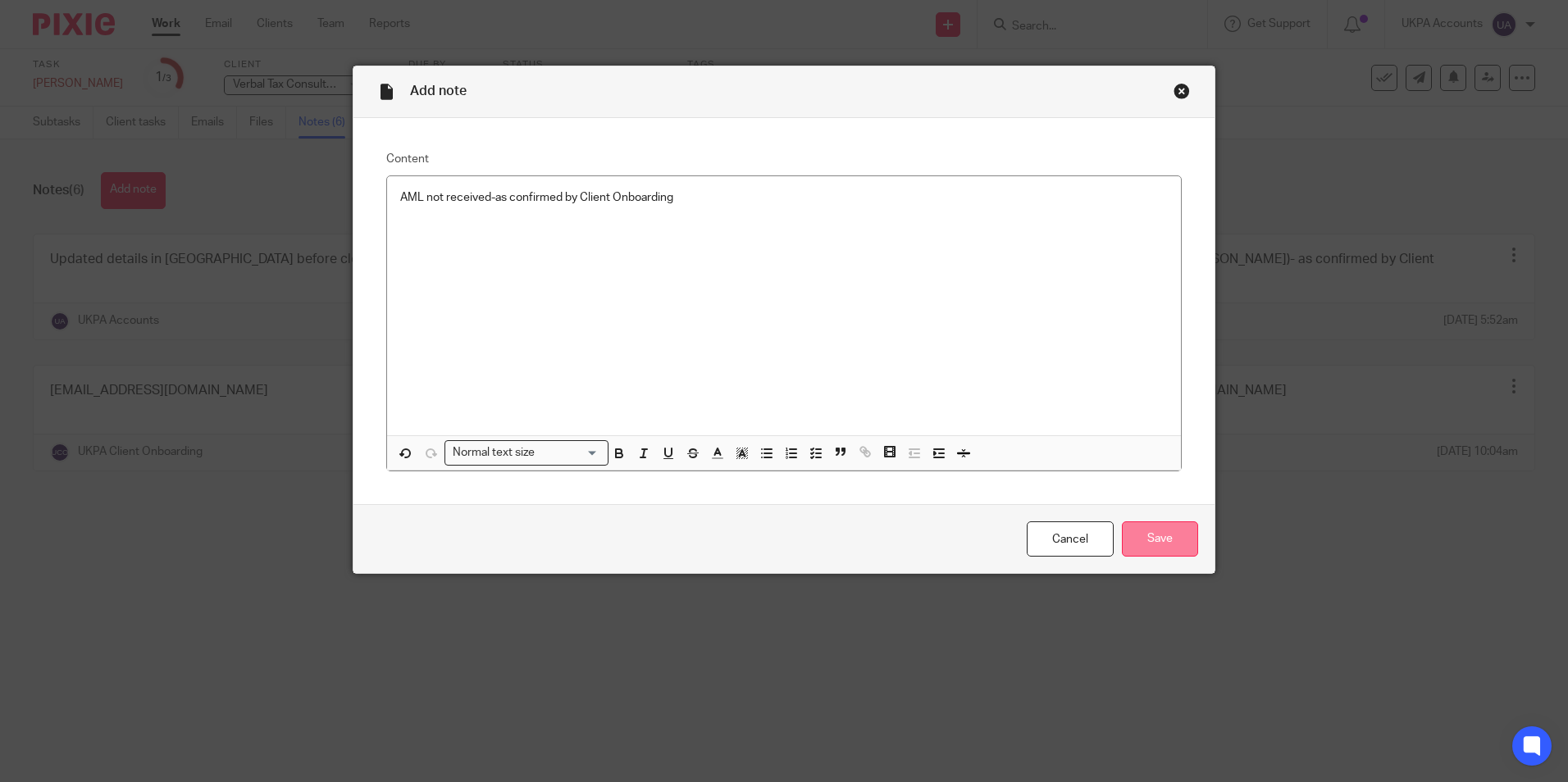
click at [1170, 538] on input "Save" at bounding box center [1159, 538] width 77 height 35
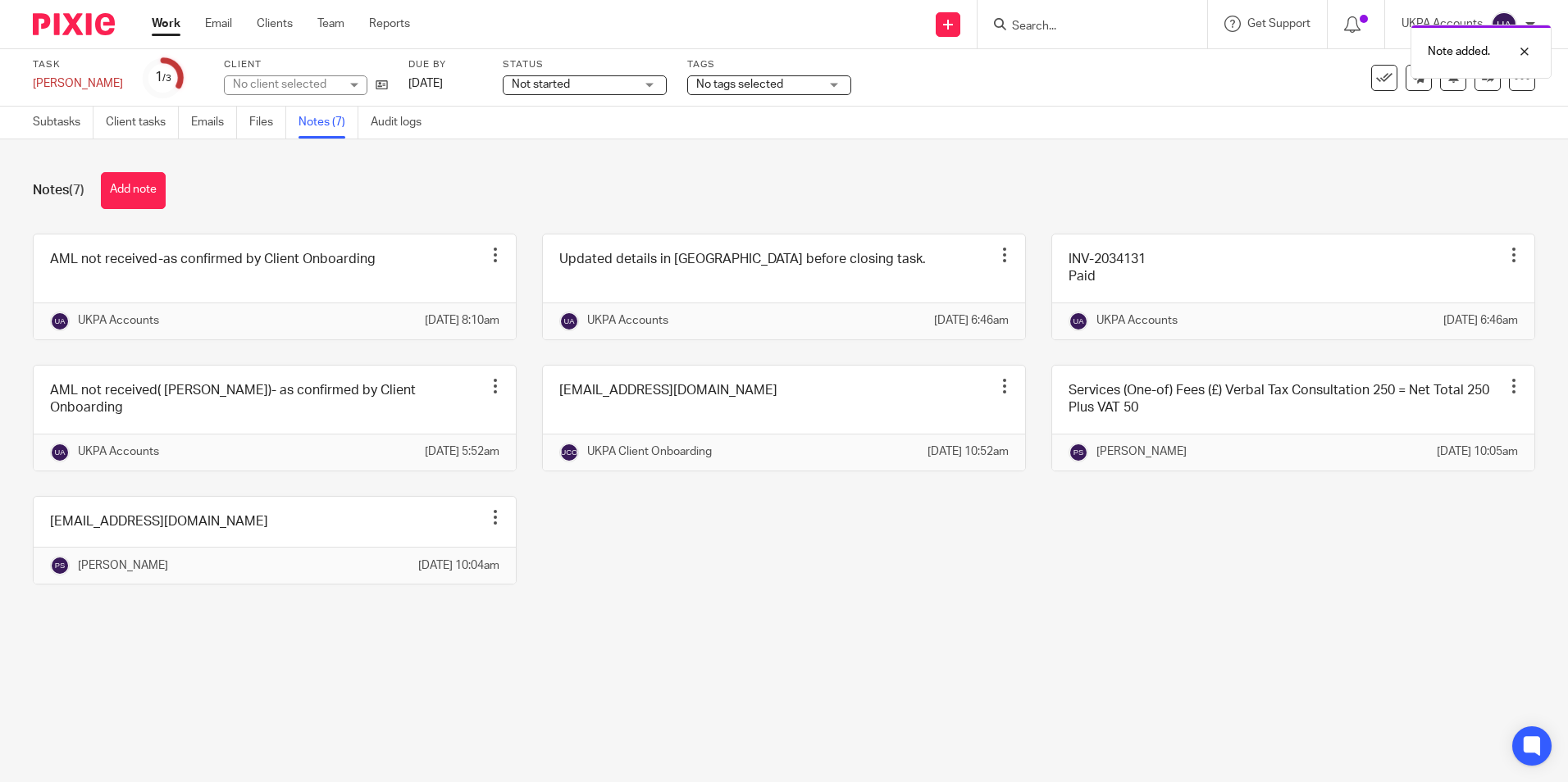
click at [172, 31] on link "Work" at bounding box center [165, 24] width 29 height 16
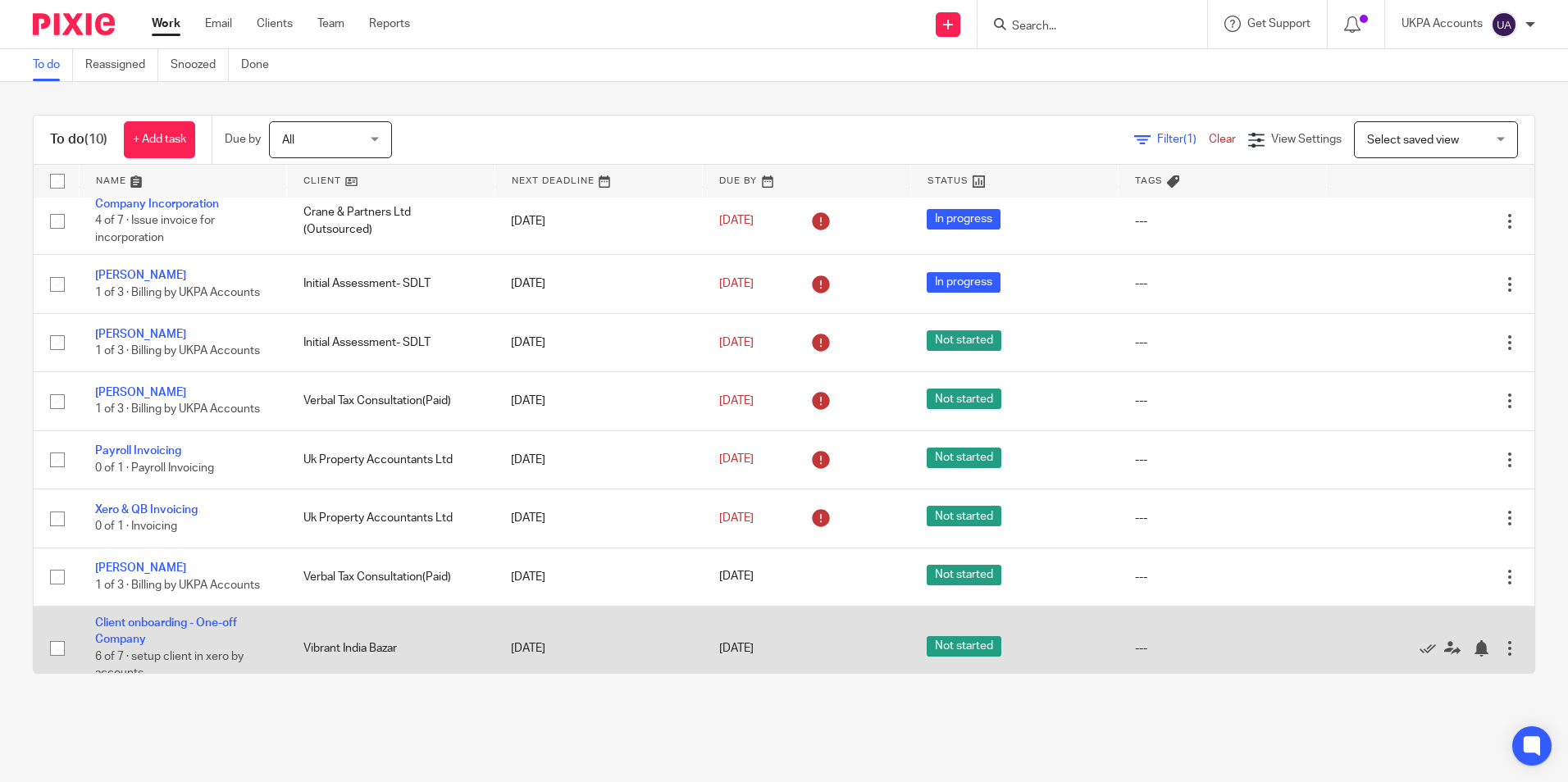
scroll to position [153, 0]
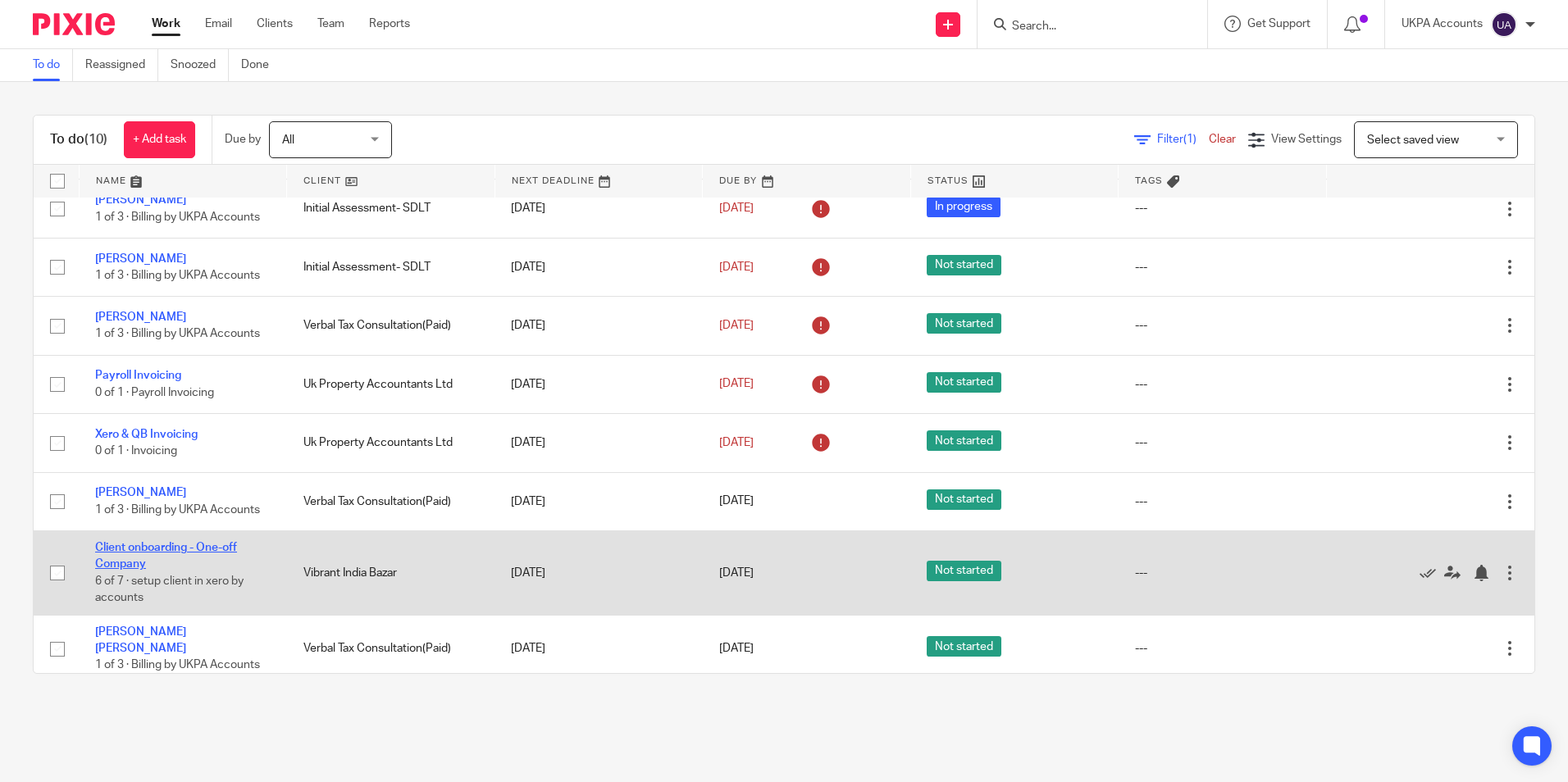
click at [143, 550] on link "Client onboarding - One-off Company" at bounding box center [166, 556] width 142 height 28
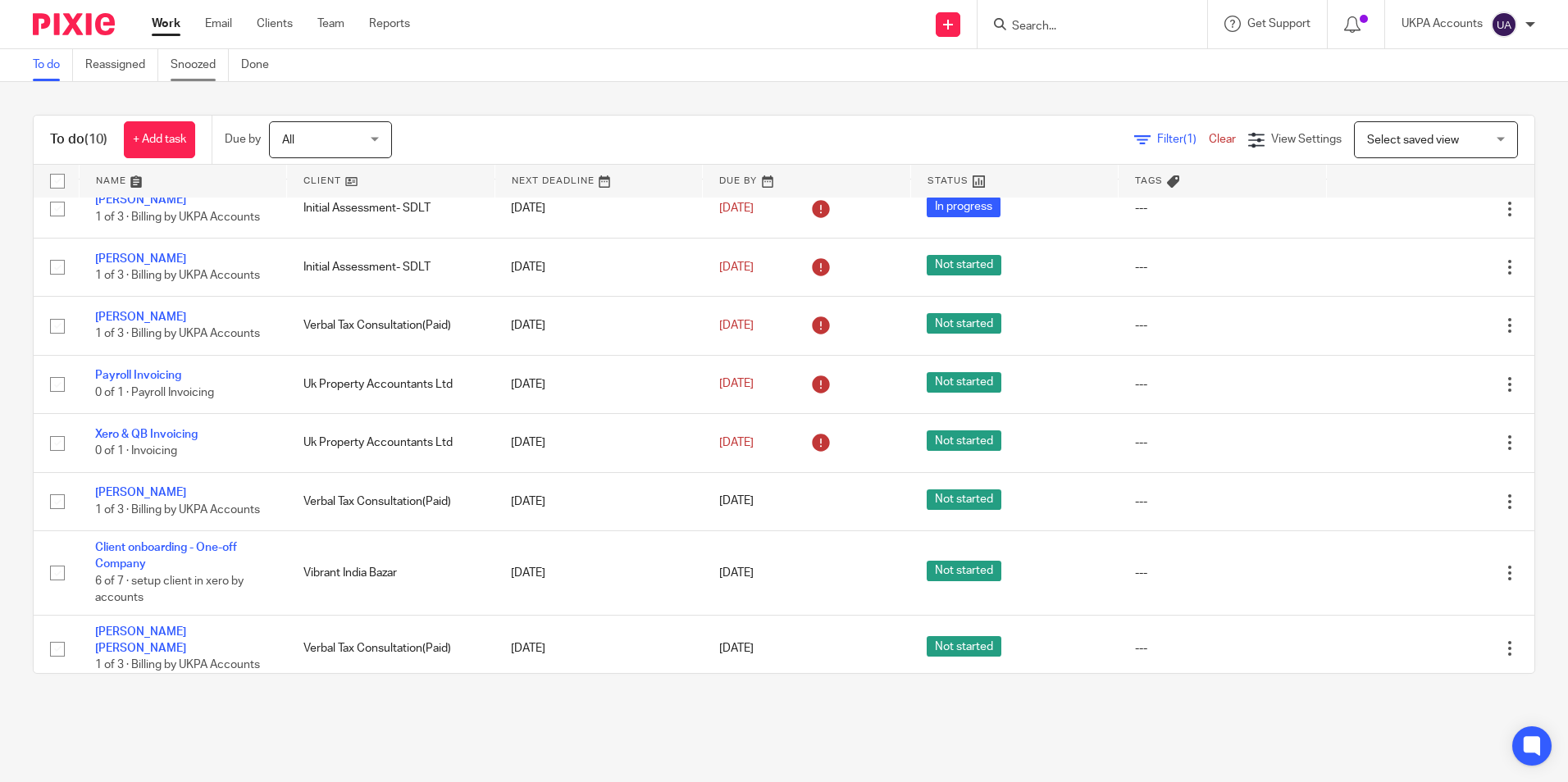
click at [198, 56] on link "Snoozed" at bounding box center [199, 65] width 59 height 32
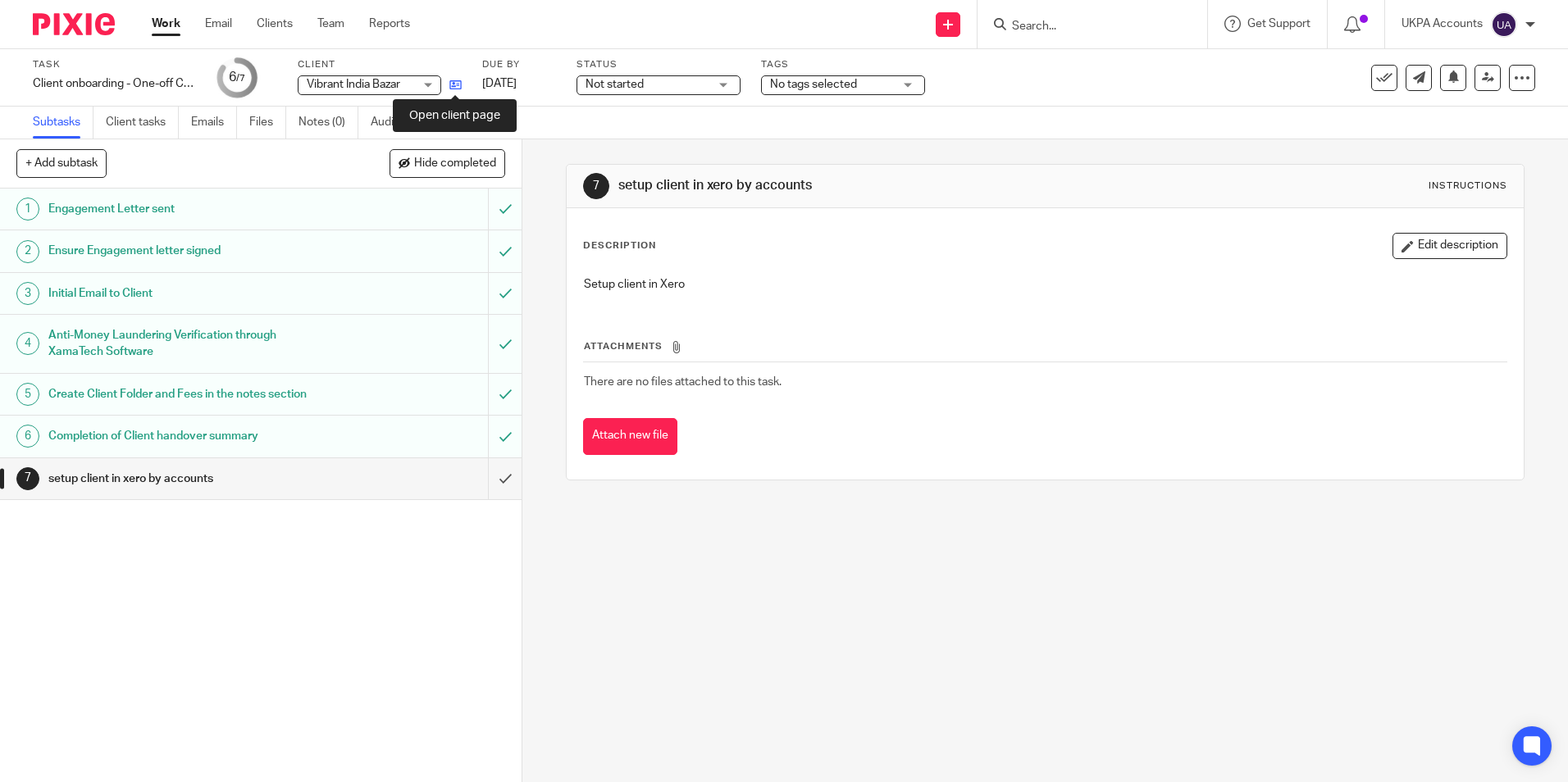
click at [459, 91] on icon at bounding box center [456, 85] width 12 height 12
click at [489, 481] on input "submit" at bounding box center [261, 479] width 521 height 41
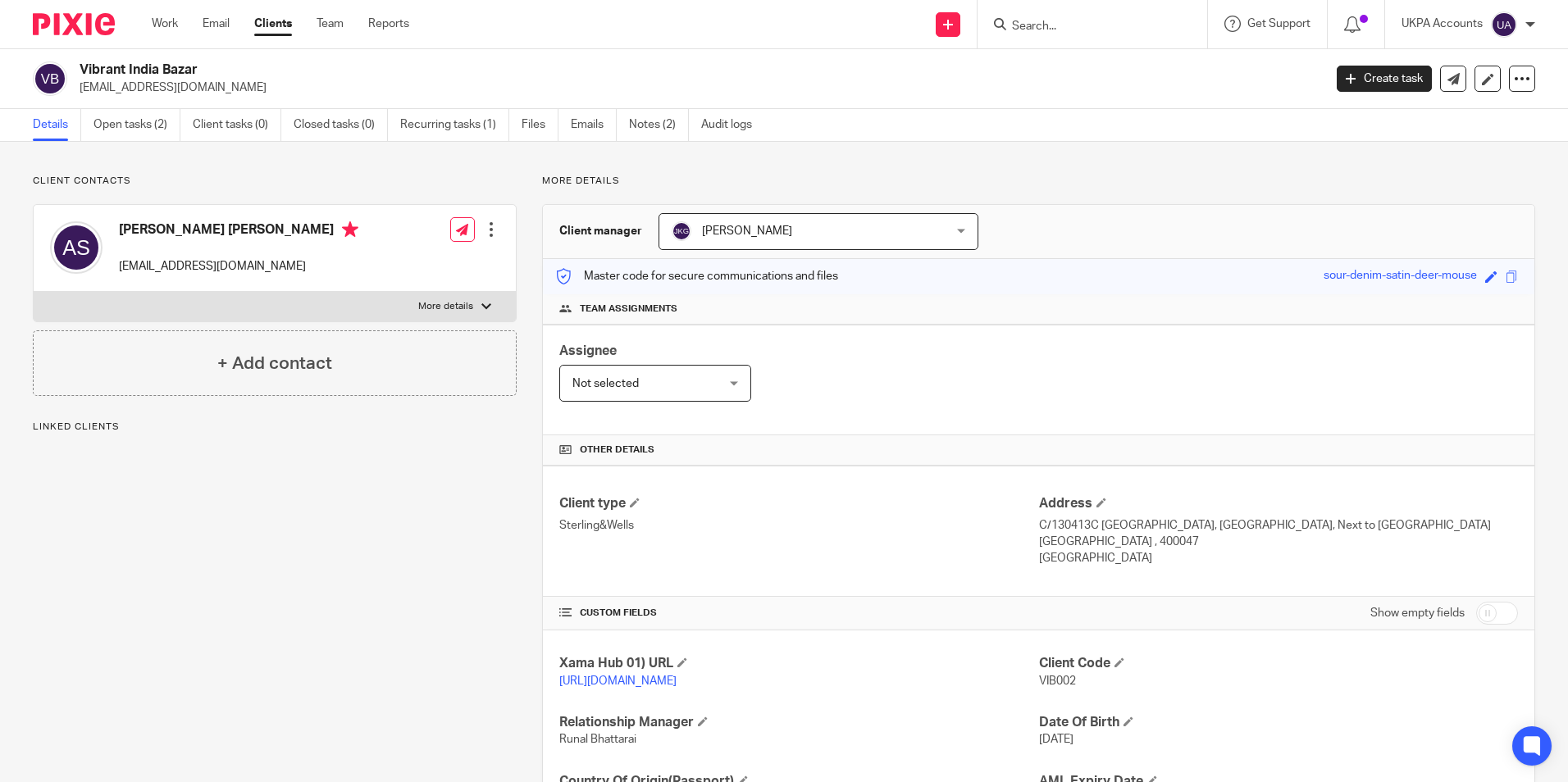
drag, startPoint x: 79, startPoint y: 65, endPoint x: 208, endPoint y: 61, distance: 129.1
click at [208, 61] on div "Vibrant India Bazar vibrantindianbazaar@gmail.com Create task Update from Compa…" at bounding box center [784, 79] width 1568 height 60
copy h2 "Vibrant India Bazar"
drag, startPoint x: 77, startPoint y: 89, endPoint x: 268, endPoint y: 96, distance: 191.1
click at [268, 96] on div "Vibrant India Bazar vibrantindianbazaar@gmail.com" at bounding box center [673, 79] width 1279 height 35
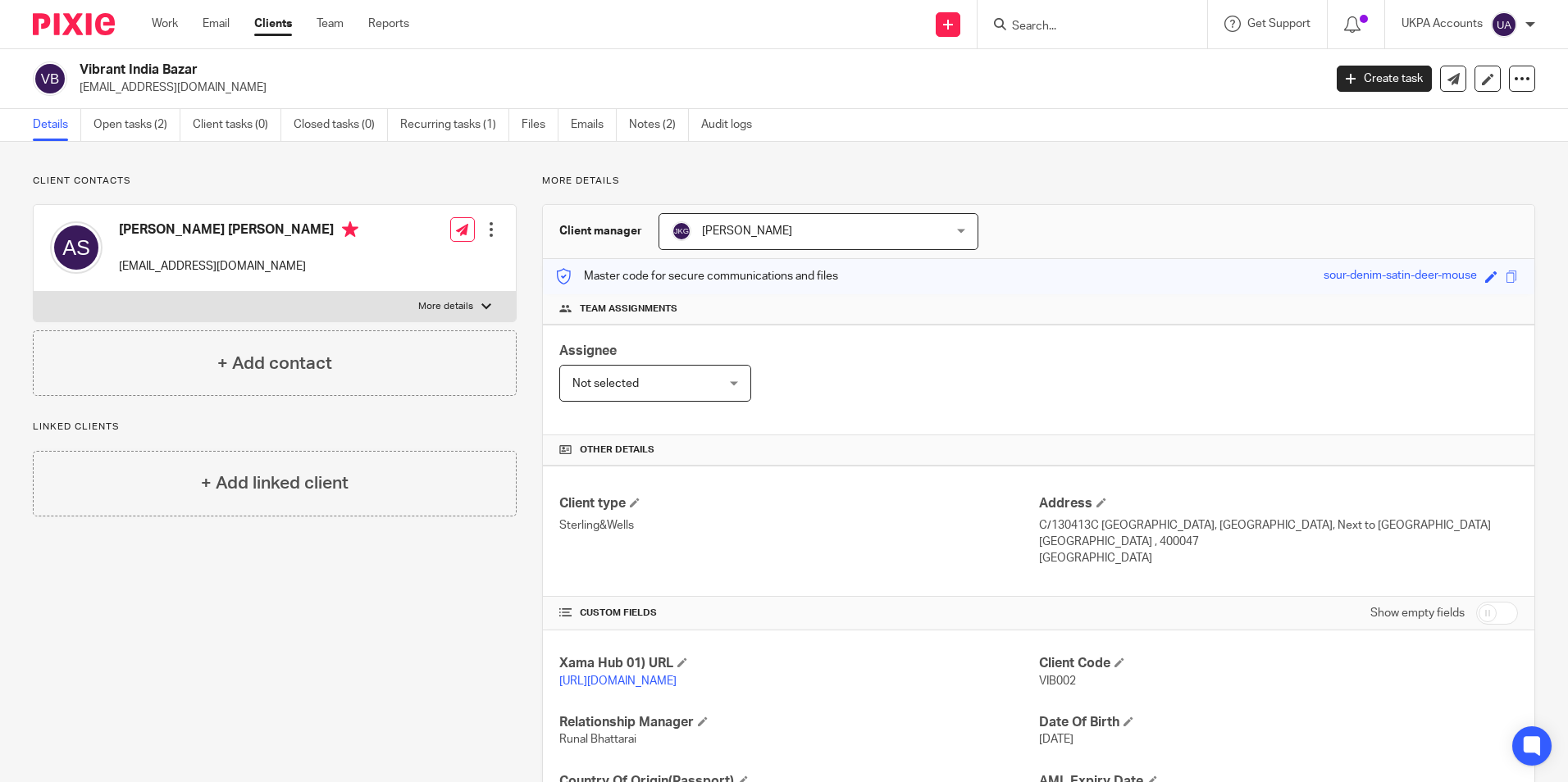
copy p "vibrantindianbazaar@gmail.com"
drag, startPoint x: 119, startPoint y: 228, endPoint x: 161, endPoint y: 236, distance: 42.8
click at [161, 236] on h4 "Ashish Chandulal Shah" at bounding box center [239, 232] width 240 height 21
copy h4 "Ashish"
drag, startPoint x: 165, startPoint y: 228, endPoint x: 260, endPoint y: 238, distance: 95.5
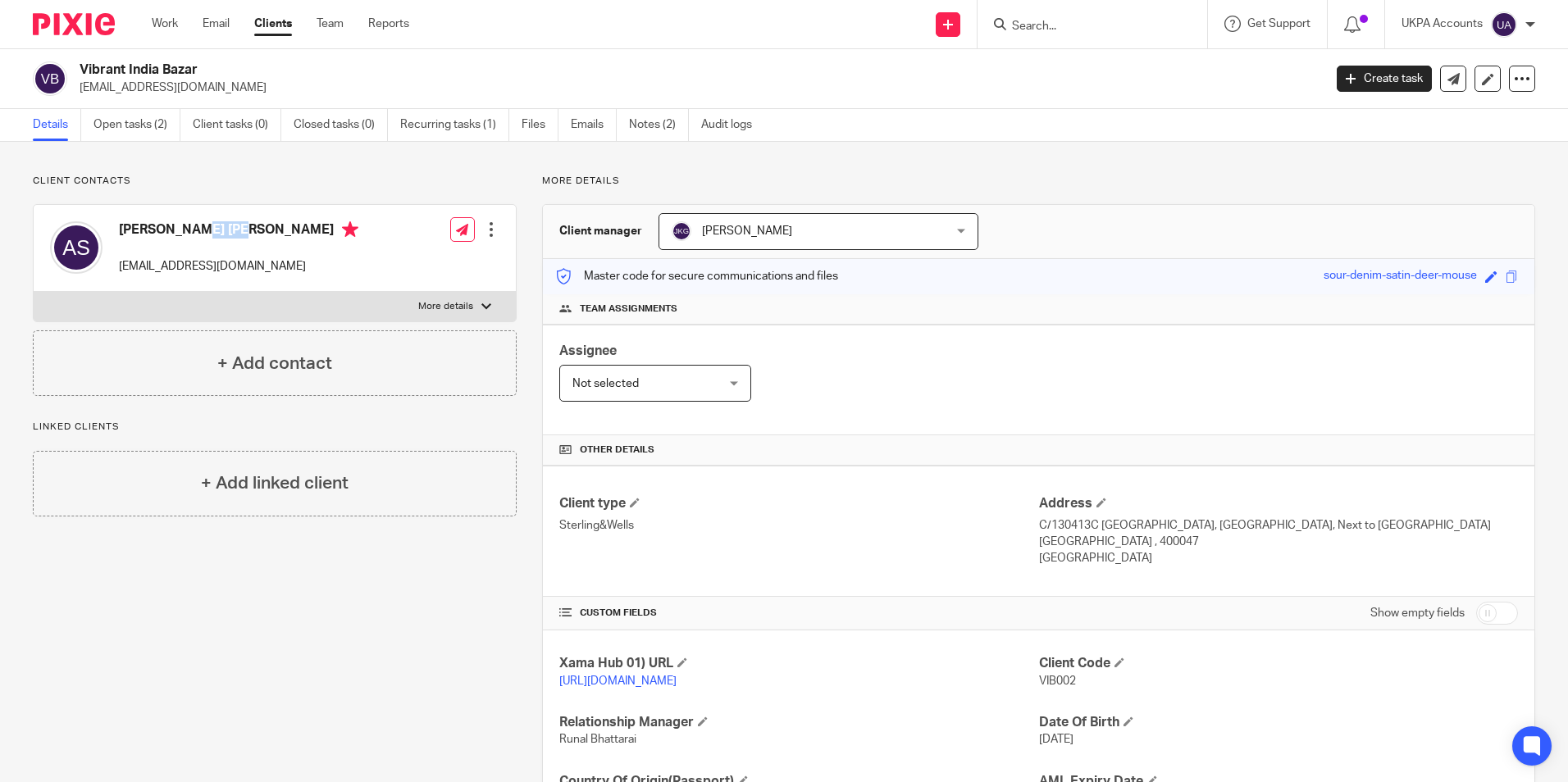
click at [260, 238] on h4 "Ashish Chandulal Shah" at bounding box center [239, 232] width 240 height 21
copy h4 "Chandulal Shah"
drag, startPoint x: 1031, startPoint y: 695, endPoint x: 1074, endPoint y: 697, distance: 43.0
click at [1074, 689] on p "VIB002" at bounding box center [1277, 682] width 479 height 16
copy span "VIB002"
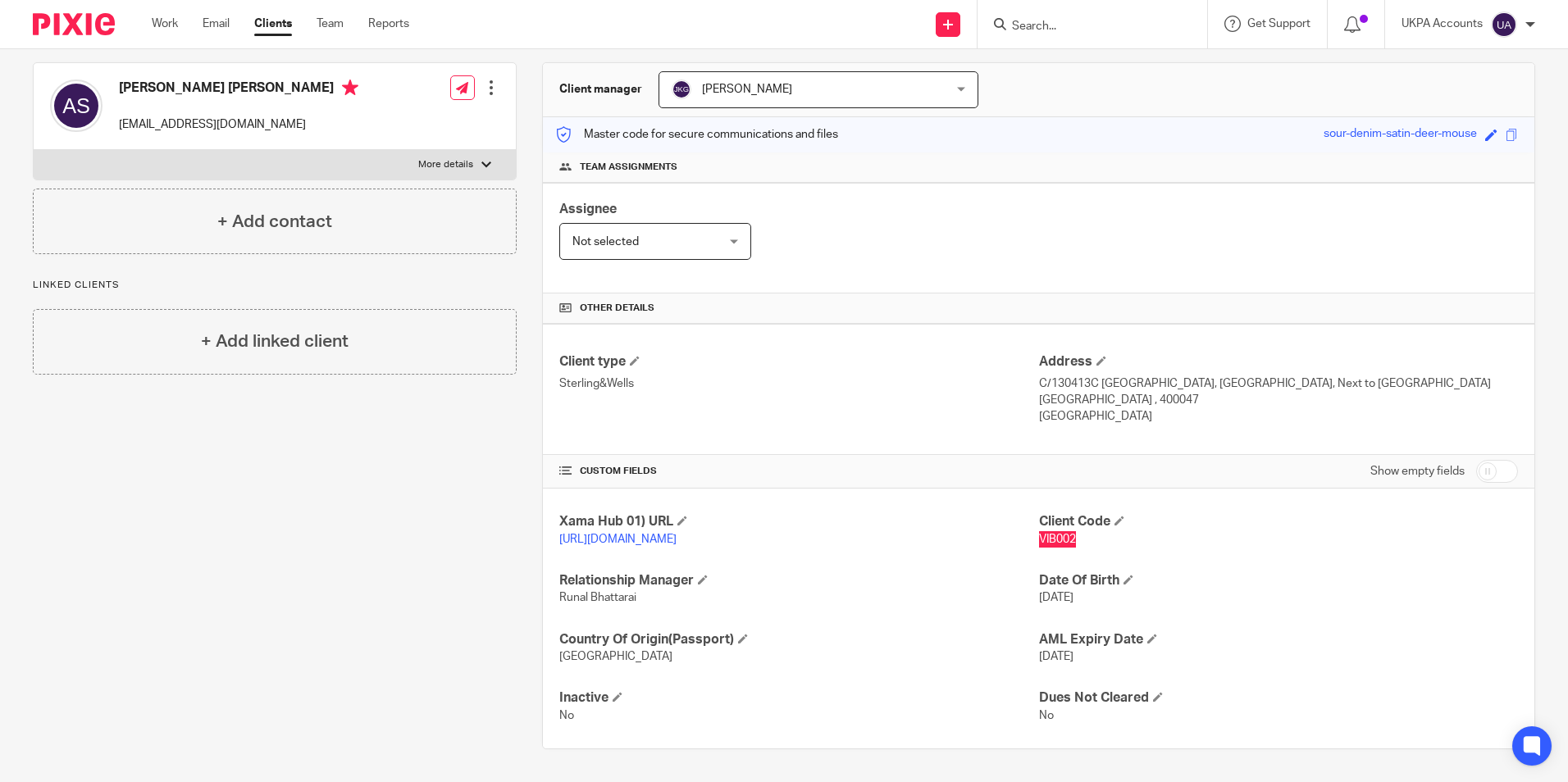
scroll to position [175, 0]
drag, startPoint x: 1030, startPoint y: 350, endPoint x: 1201, endPoint y: 354, distance: 171.0
click at [1201, 375] on p "C/130413C Kesar Ashish Building, Kandivali Off Link Road Kandivaliw, Next to Va…" at bounding box center [1277, 383] width 479 height 16
copy p "C/130413C Kesar Ashish Building"
drag, startPoint x: 1210, startPoint y: 347, endPoint x: 1380, endPoint y: 356, distance: 170.2
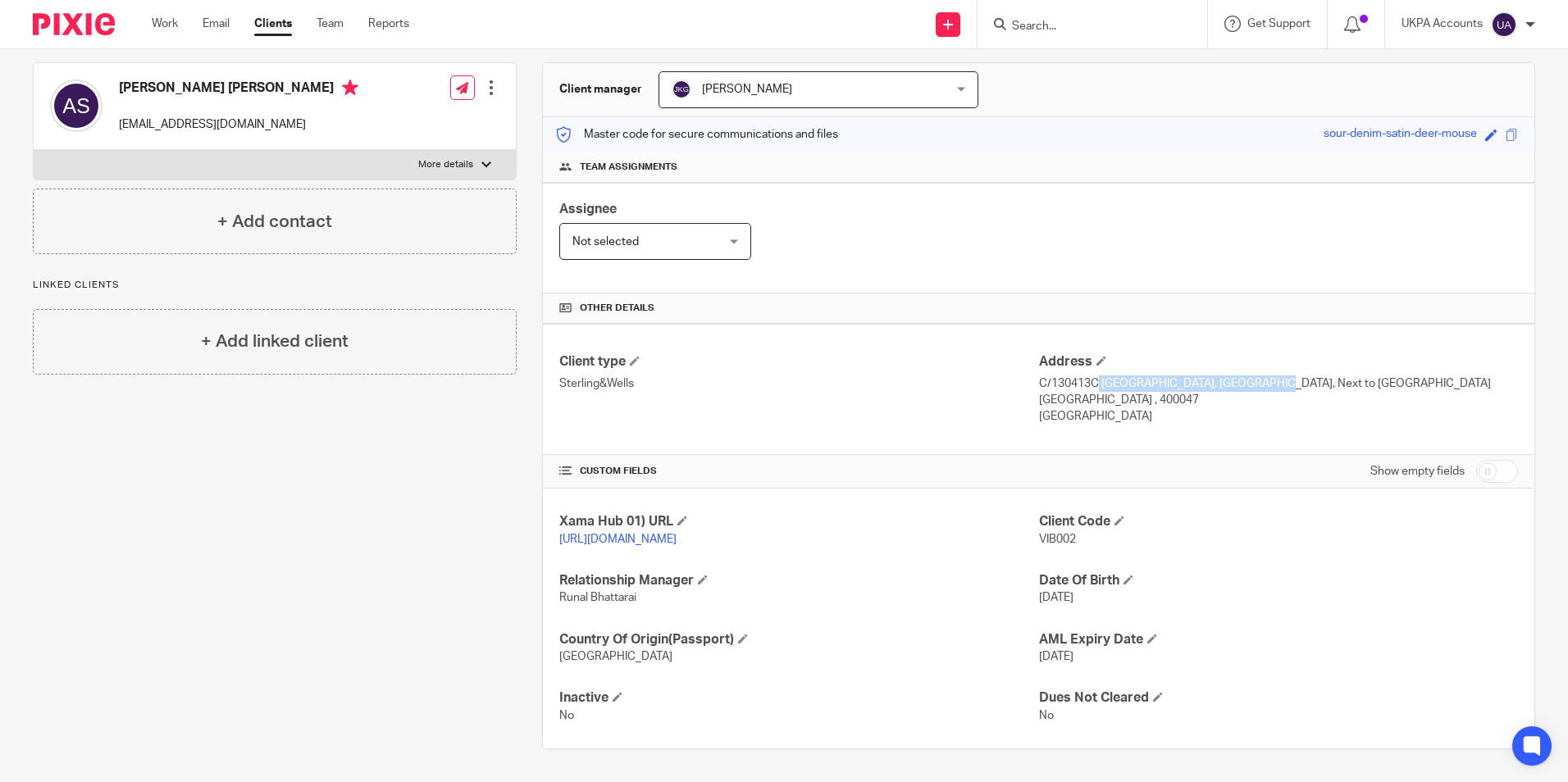
click at [1380, 375] on p "C/130413C Kesar Ashish Building, Kandivali Off Link Road Kandivaliw, Next to Va…" at bounding box center [1277, 383] width 479 height 16
copy p "Kandivali Off Link Road Kandivaliw"
drag, startPoint x: 1392, startPoint y: 348, endPoint x: 1078, endPoint y: 366, distance: 314.5
click at [1078, 375] on p "C/130413C Kesar Ashish Building, Kandivali Off Link Road Kandivaliw, Next to Va…" at bounding box center [1277, 383] width 479 height 16
copy p "Next to Vasant Complex"
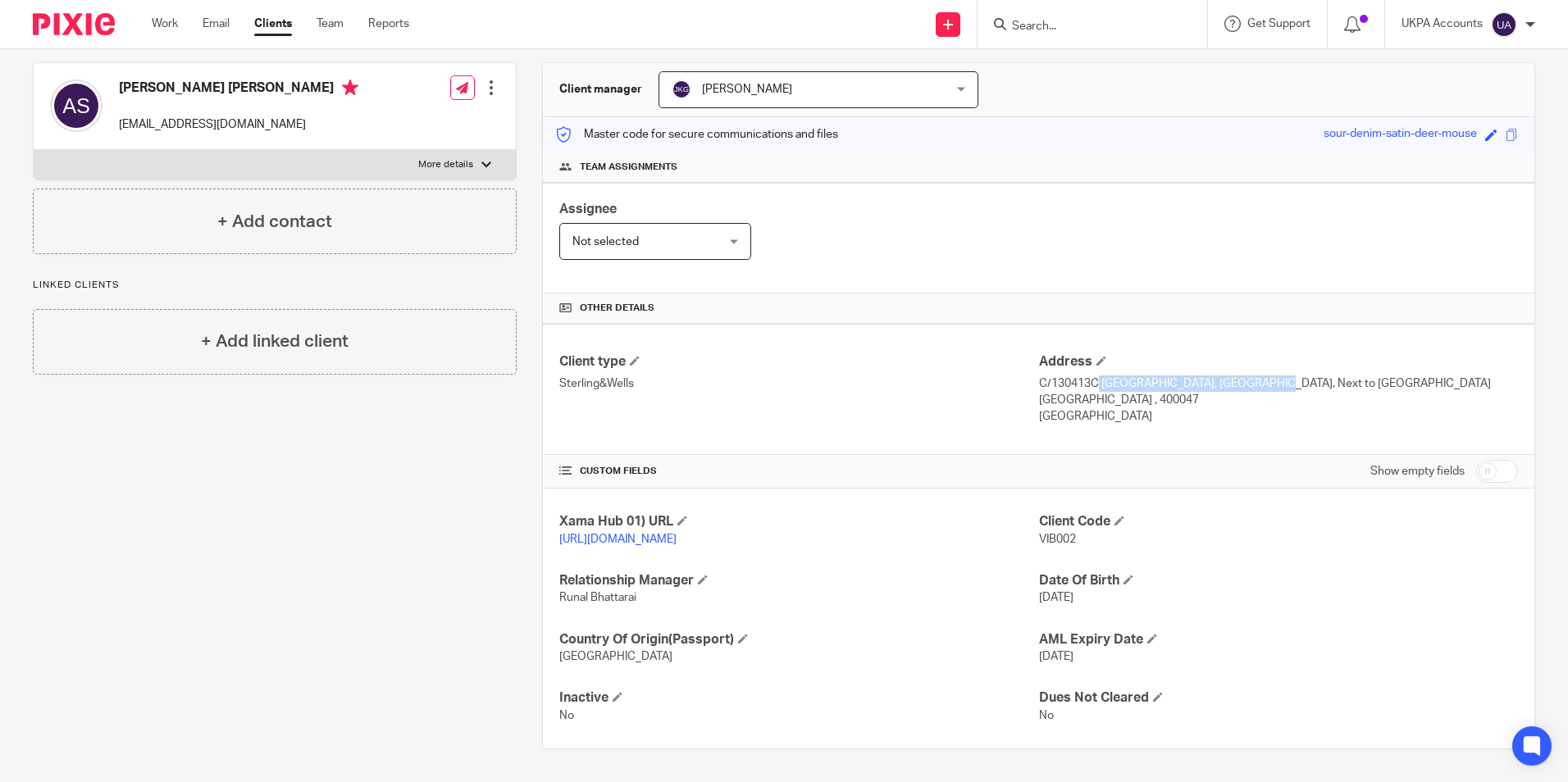
drag, startPoint x: 1026, startPoint y: 381, endPoint x: 1061, endPoint y: 385, distance: 35.2
click at [1061, 385] on div "Client type Sterling&Wells Address C/130413C Kesar Ashish Building, Kandivali O…" at bounding box center [1039, 390] width 991 height 131
drag, startPoint x: 1061, startPoint y: 385, endPoint x: 1135, endPoint y: 424, distance: 83.6
click at [1144, 429] on div "Client type Sterling&Wells Address C/130413C Kesar Ashish Building, Kandivali O…" at bounding box center [1039, 390] width 991 height 131
drag, startPoint x: 1031, startPoint y: 382, endPoint x: 1072, endPoint y: 386, distance: 41.2
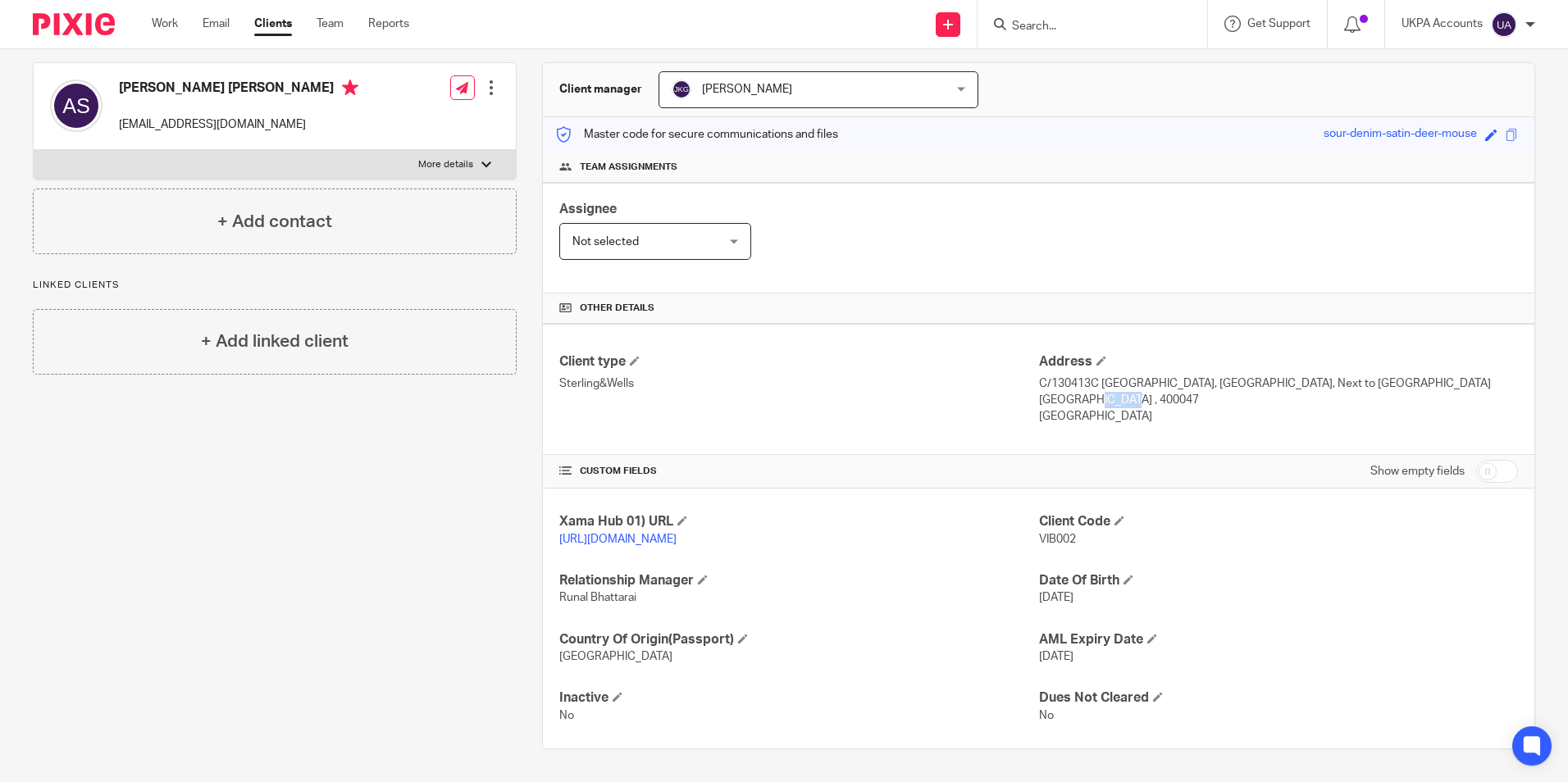
click at [1072, 392] on p "Mumbai , 400047" at bounding box center [1277, 400] width 479 height 16
copy p "Mumbai"
click at [1262, 413] on div "Client type Sterling&Wells Address C/130413C Kesar Ashish Building, Kandivali O…" at bounding box center [1039, 390] width 991 height 131
drag, startPoint x: 1082, startPoint y: 381, endPoint x: 1130, endPoint y: 381, distance: 48.0
click at [1130, 392] on p "Mumbai , 400047" at bounding box center [1277, 400] width 479 height 16
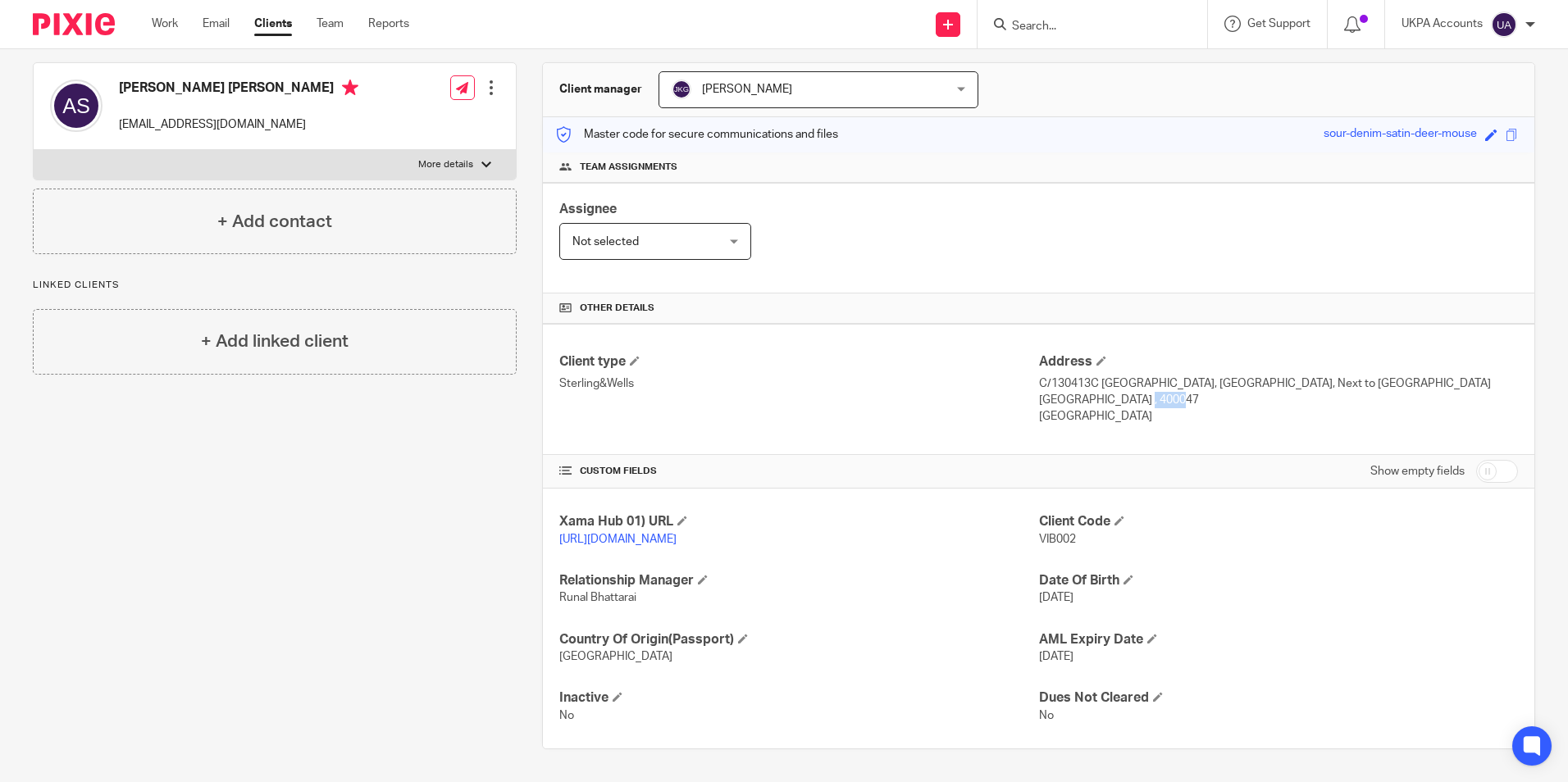
copy p "400047"
click at [1091, 420] on div "Client type Sterling&Wells Address C/130413C Kesar Ashish Building, Kandivali O…" at bounding box center [1039, 390] width 991 height 131
drag, startPoint x: 1029, startPoint y: 402, endPoint x: 1071, endPoint y: 408, distance: 42.4
click at [1069, 407] on div "Client type Sterling&Wells Address C/130413C Kesar Ashish Building, Kandivali O…" at bounding box center [1039, 390] width 991 height 131
drag, startPoint x: 1071, startPoint y: 408, endPoint x: 1099, endPoint y: 427, distance: 33.8
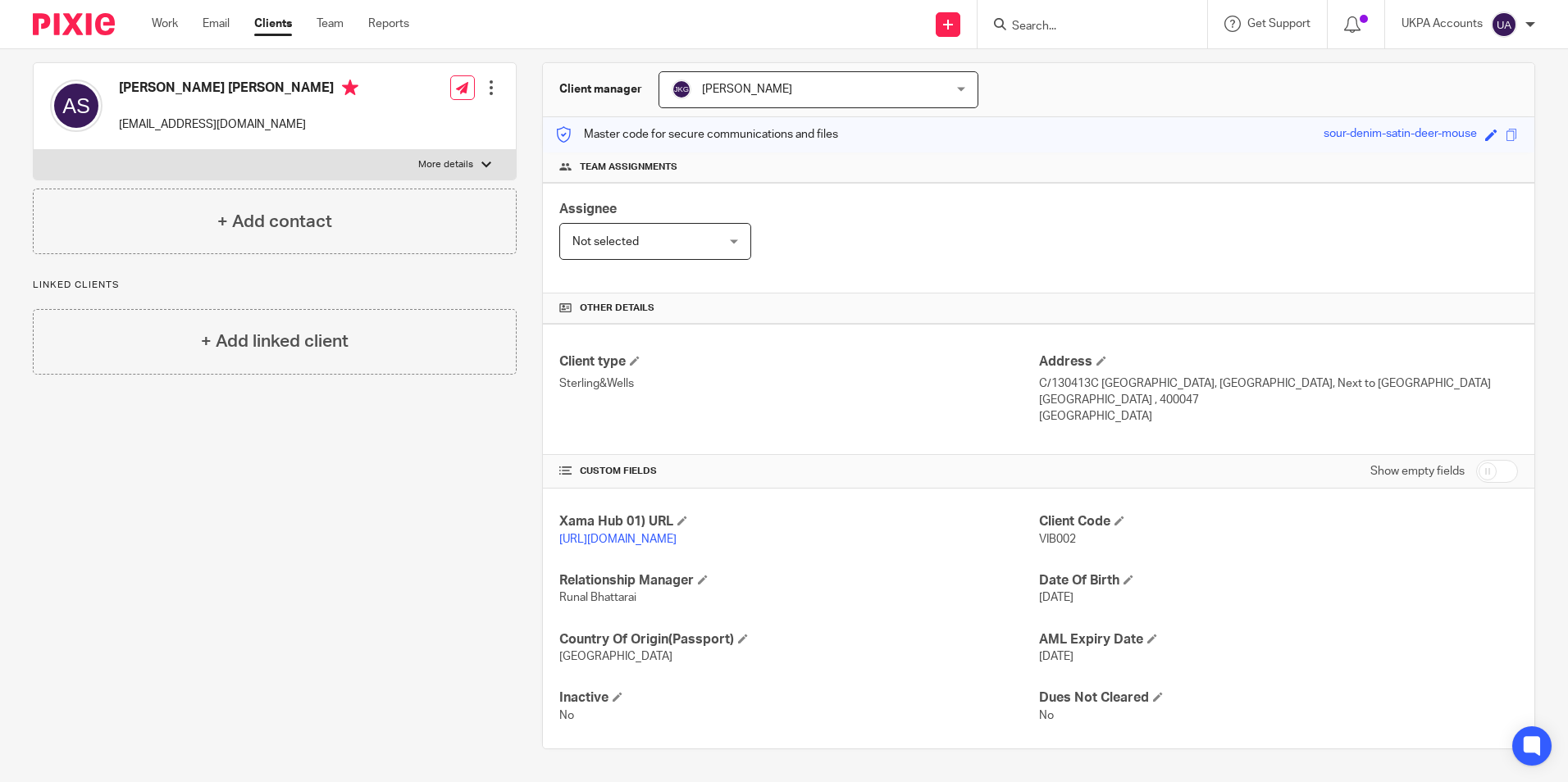
click at [1099, 427] on div "Client type Sterling&Wells Address C/130413C Kesar Ashish Building, Kandivali O…" at bounding box center [1039, 390] width 991 height 131
drag, startPoint x: 1030, startPoint y: 400, endPoint x: 1066, endPoint y: 405, distance: 36.3
click at [1066, 408] on p "India" at bounding box center [1277, 416] width 479 height 16
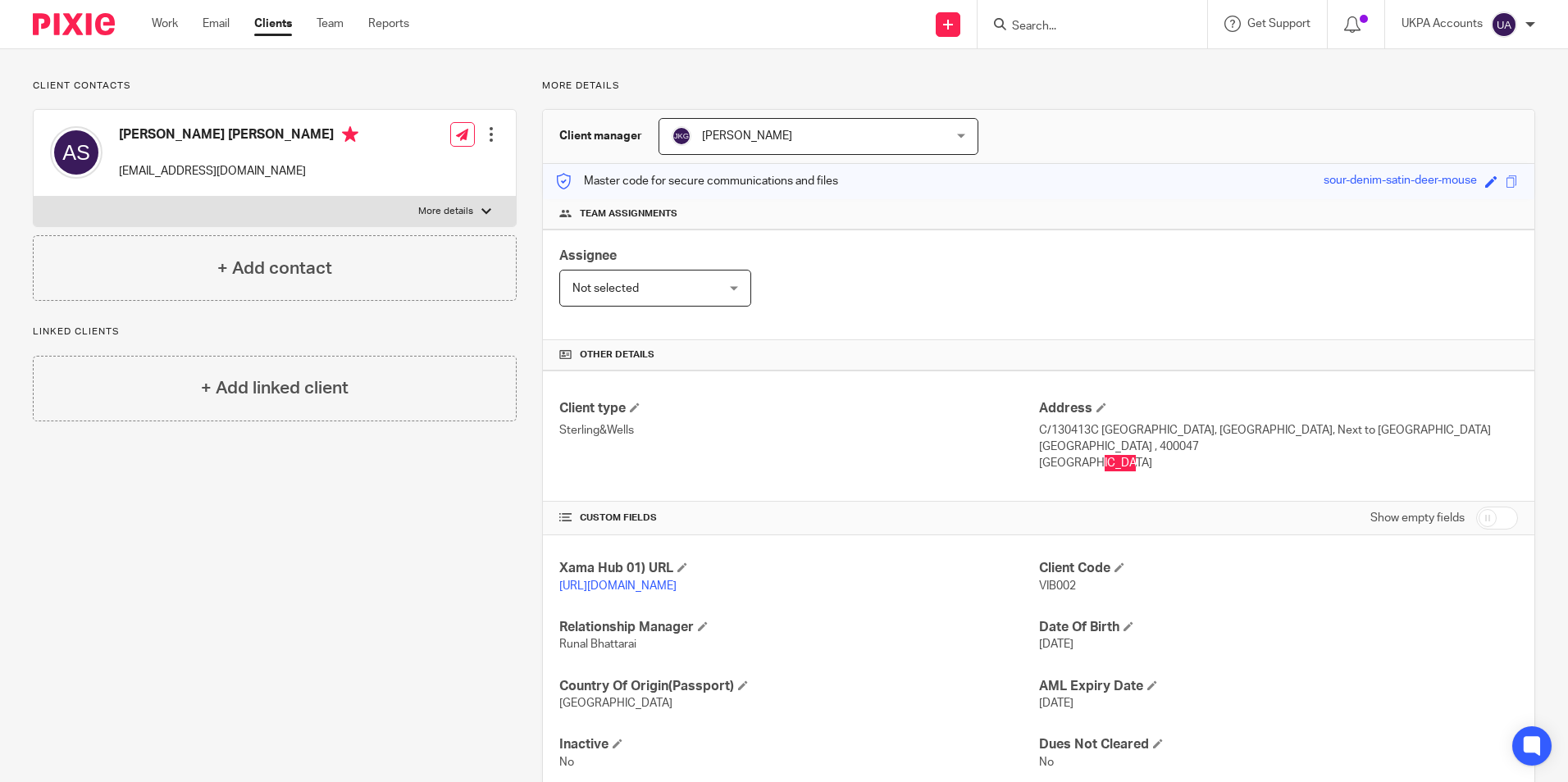
scroll to position [0, 0]
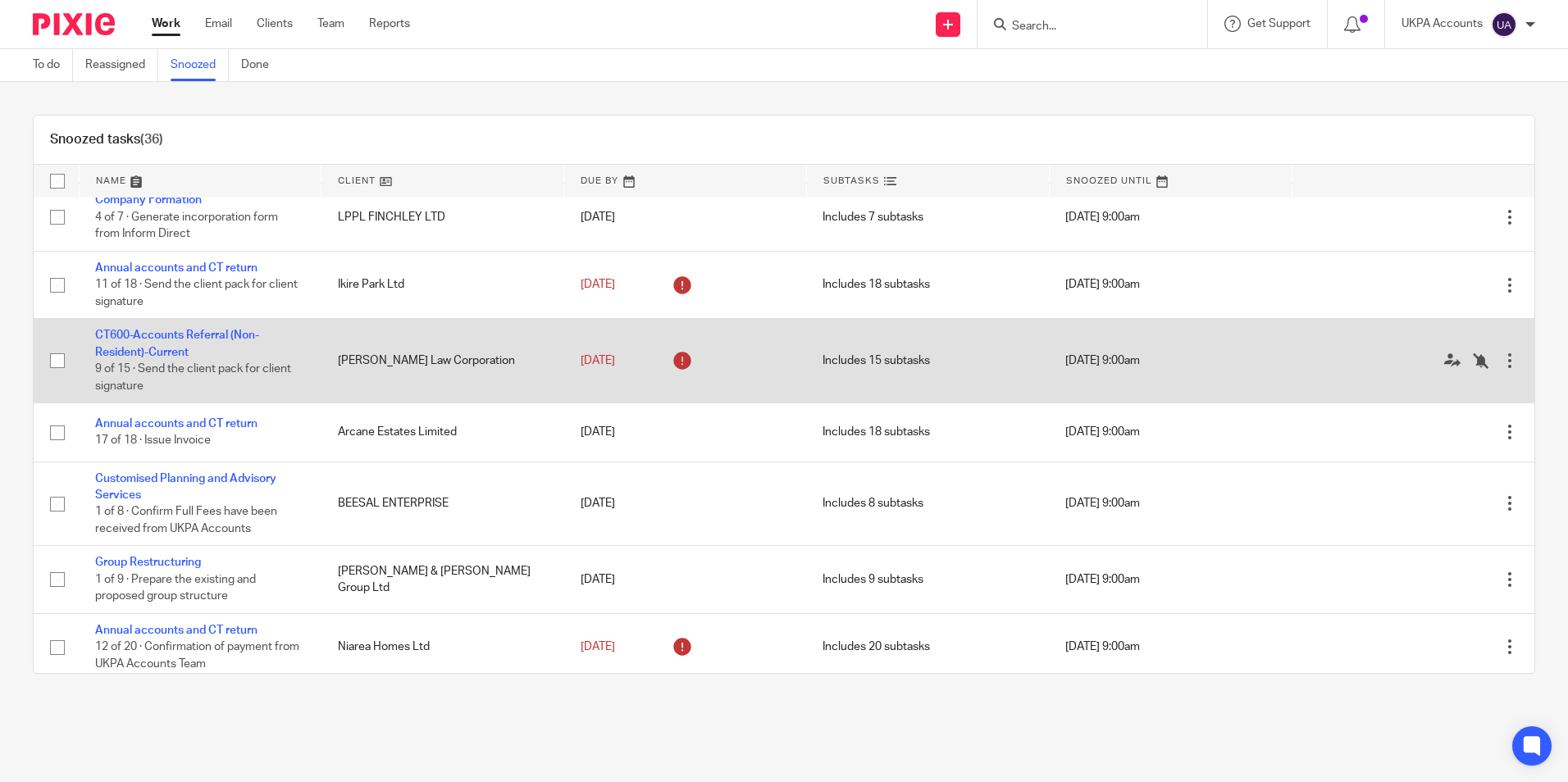
scroll to position [1394, 0]
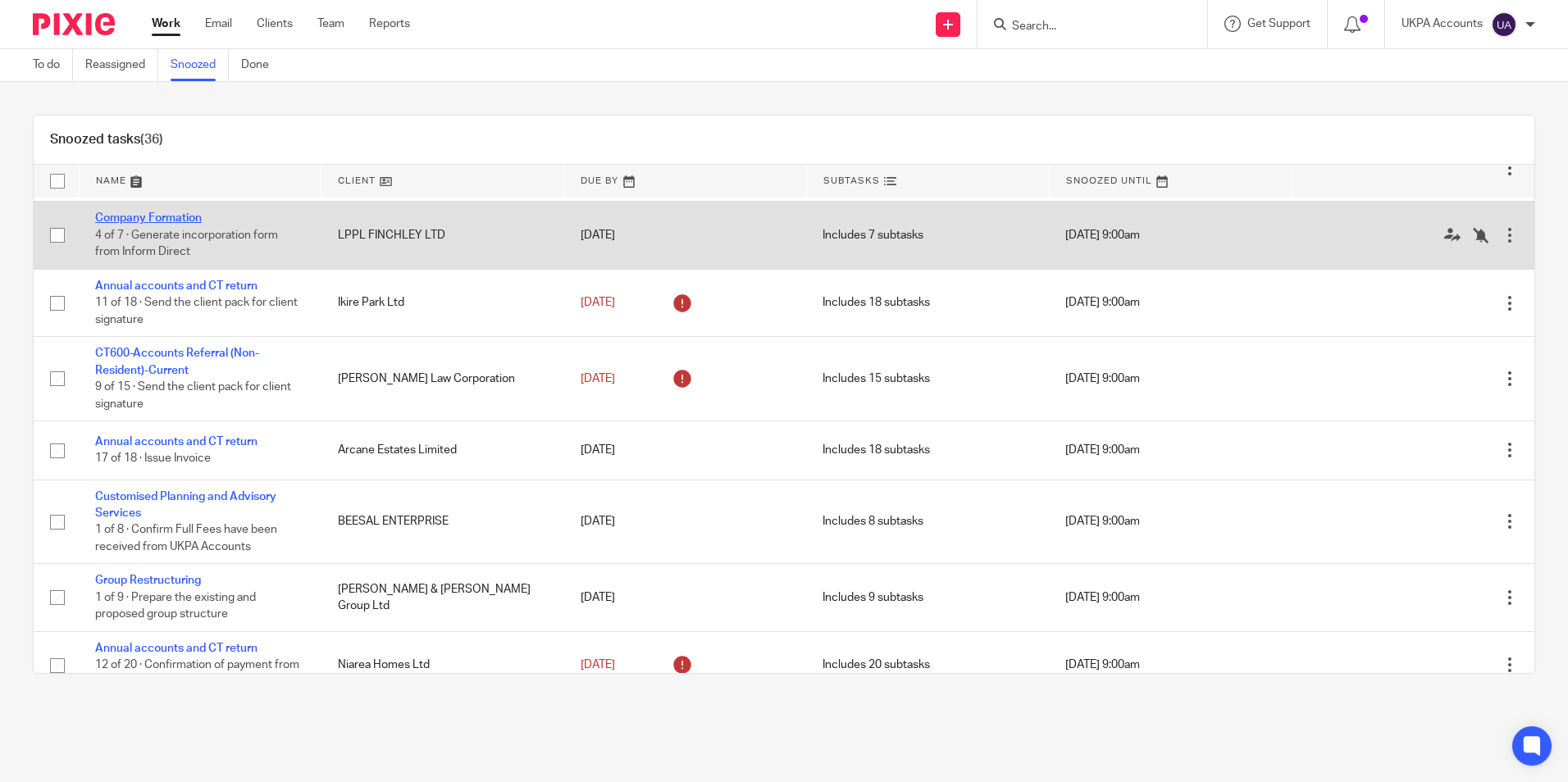
click at [159, 224] on link "Company Formation" at bounding box center [148, 218] width 106 height 12
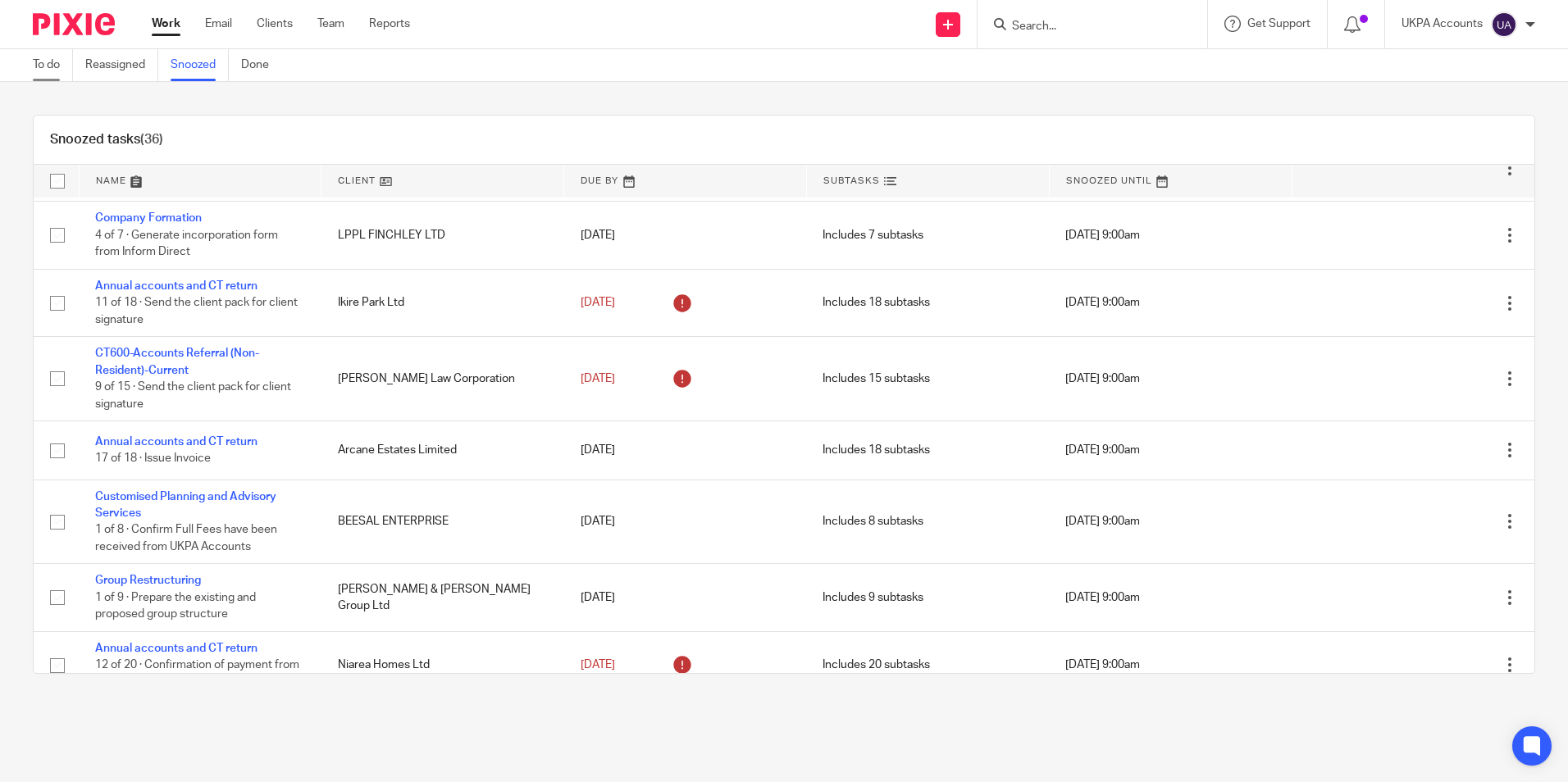
click at [48, 69] on link "To do" at bounding box center [53, 65] width 40 height 32
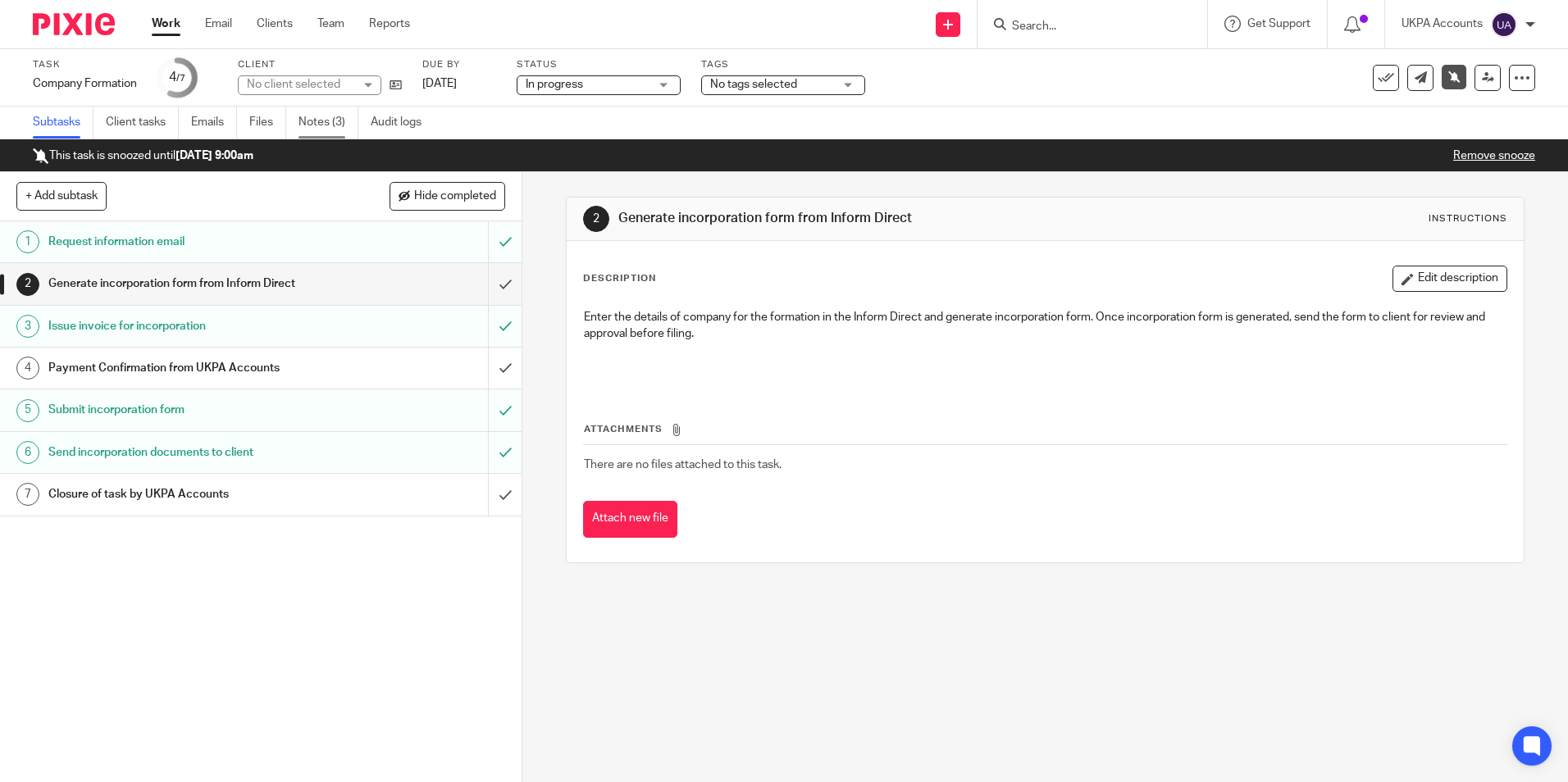
click at [311, 114] on link "Notes (3)" at bounding box center [328, 122] width 60 height 32
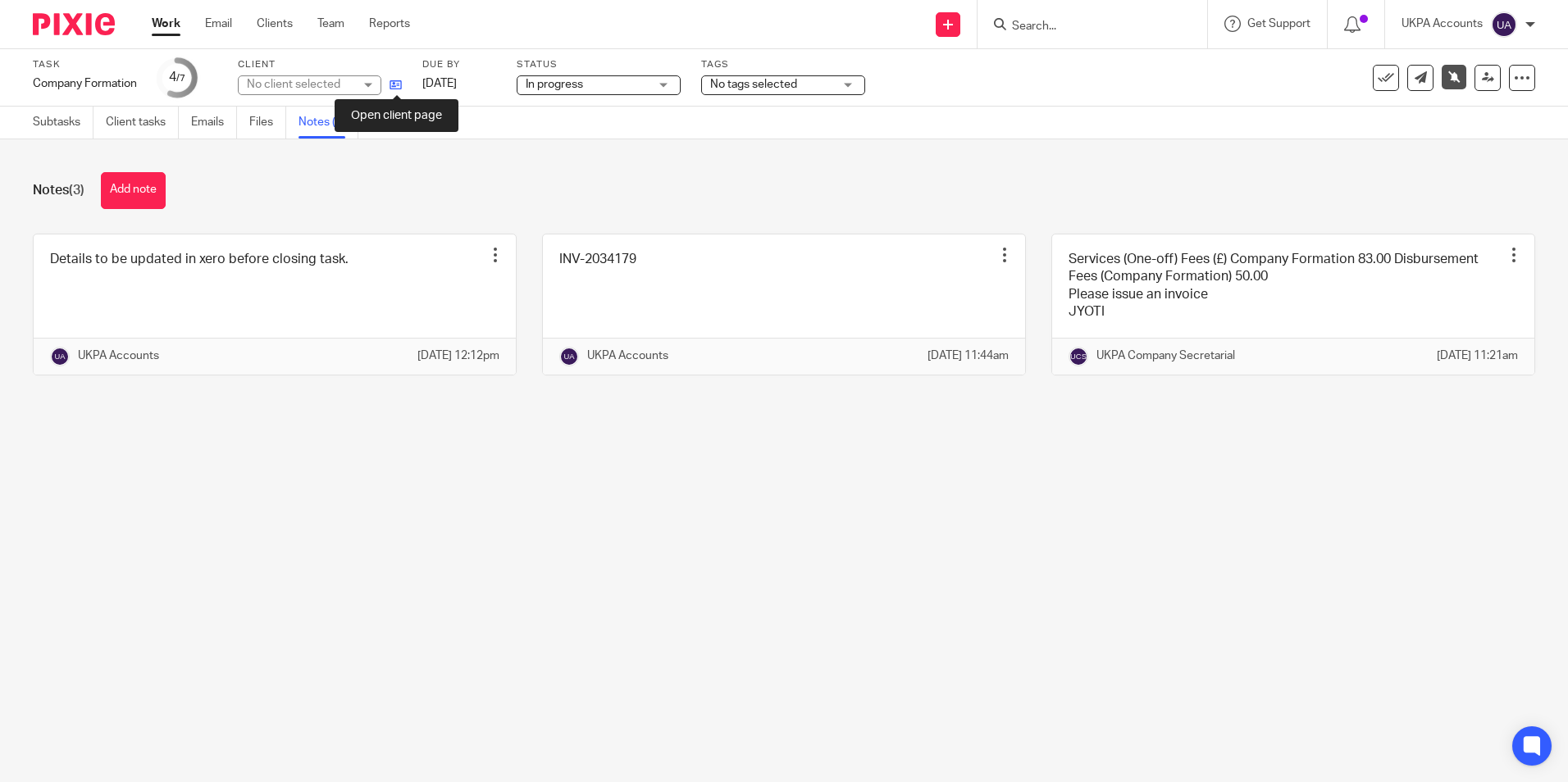
click at [400, 86] on icon at bounding box center [395, 85] width 12 height 12
click at [399, 88] on icon at bounding box center [395, 85] width 12 height 12
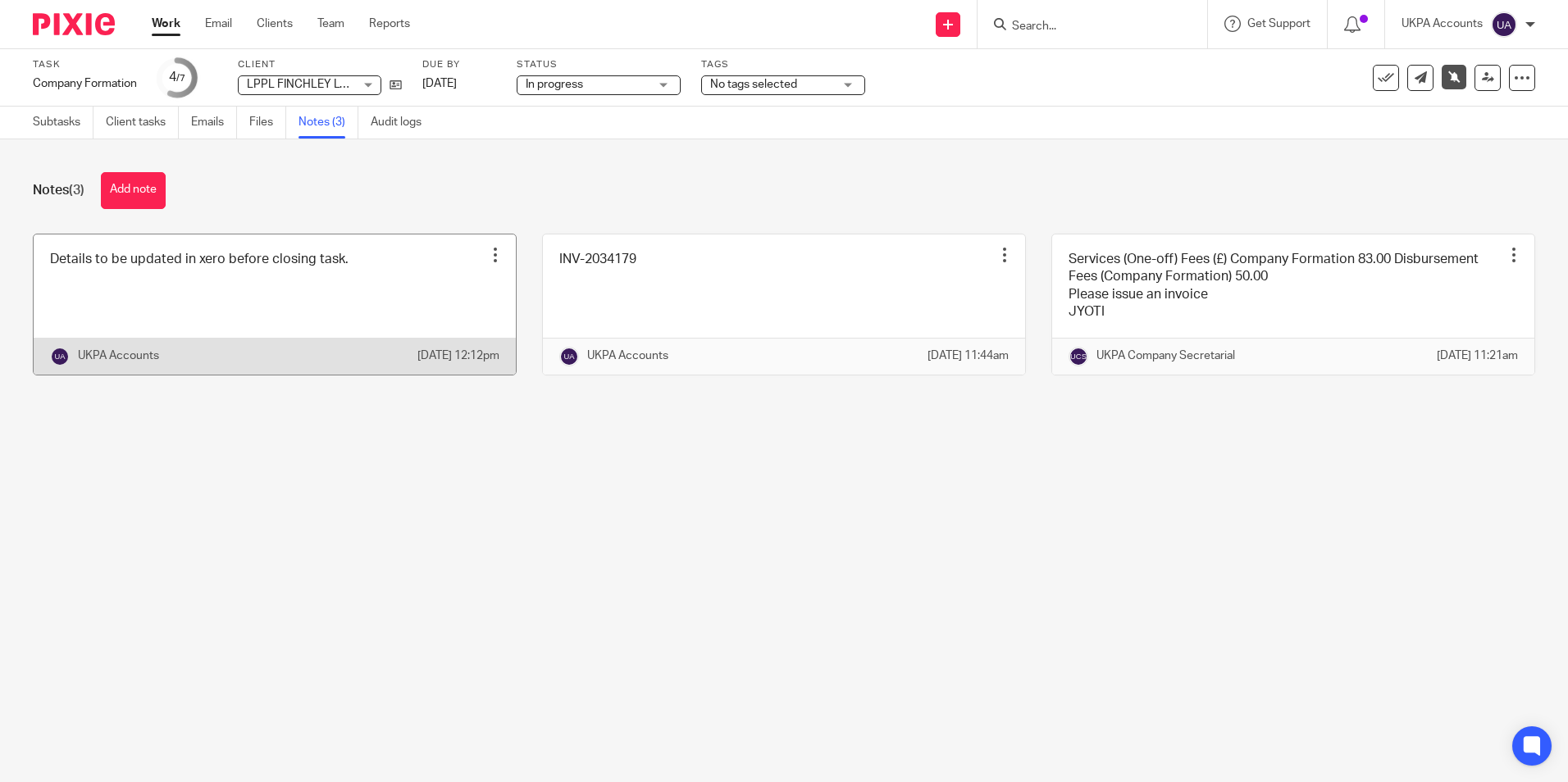
click at [209, 305] on link at bounding box center [275, 304] width 483 height 140
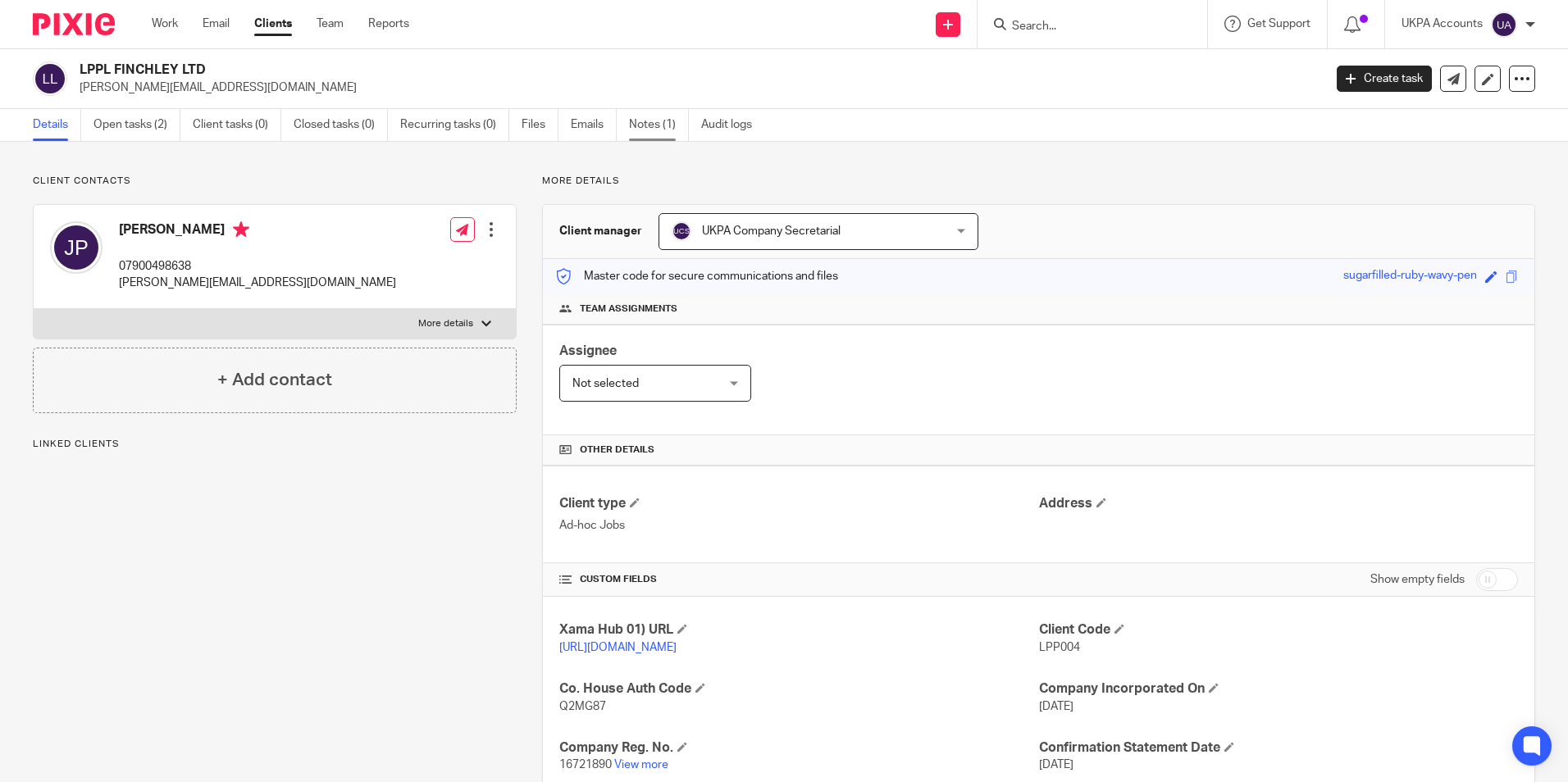
click at [656, 127] on link "Notes (1)" at bounding box center [659, 125] width 60 height 32
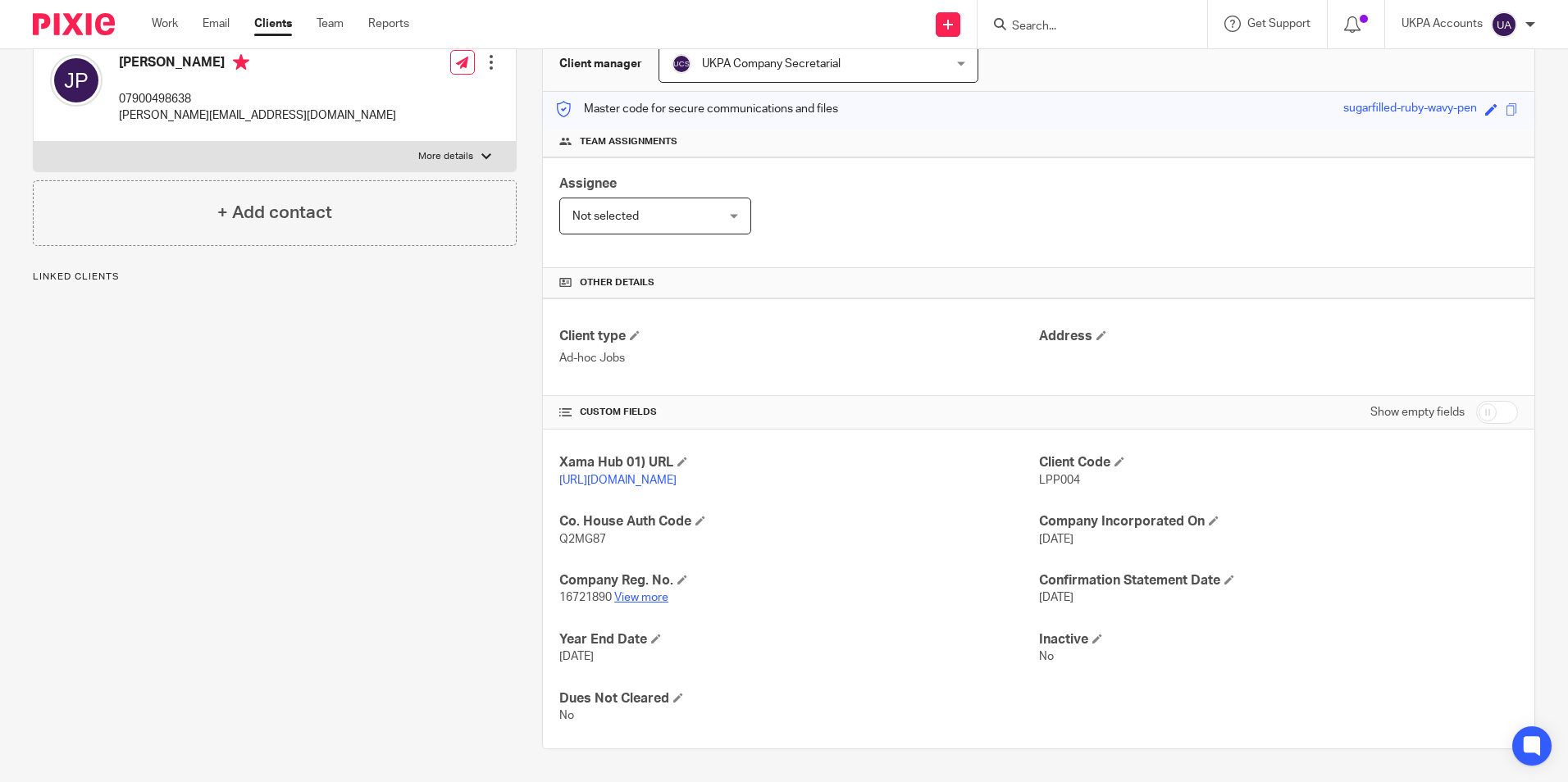
click at [642, 596] on link "View more" at bounding box center [641, 598] width 54 height 12
drag, startPoint x: 1031, startPoint y: 464, endPoint x: 1101, endPoint y: 465, distance: 70.0
click at [1101, 473] on p "LPP004" at bounding box center [1277, 481] width 479 height 16
copy span "LPP004"
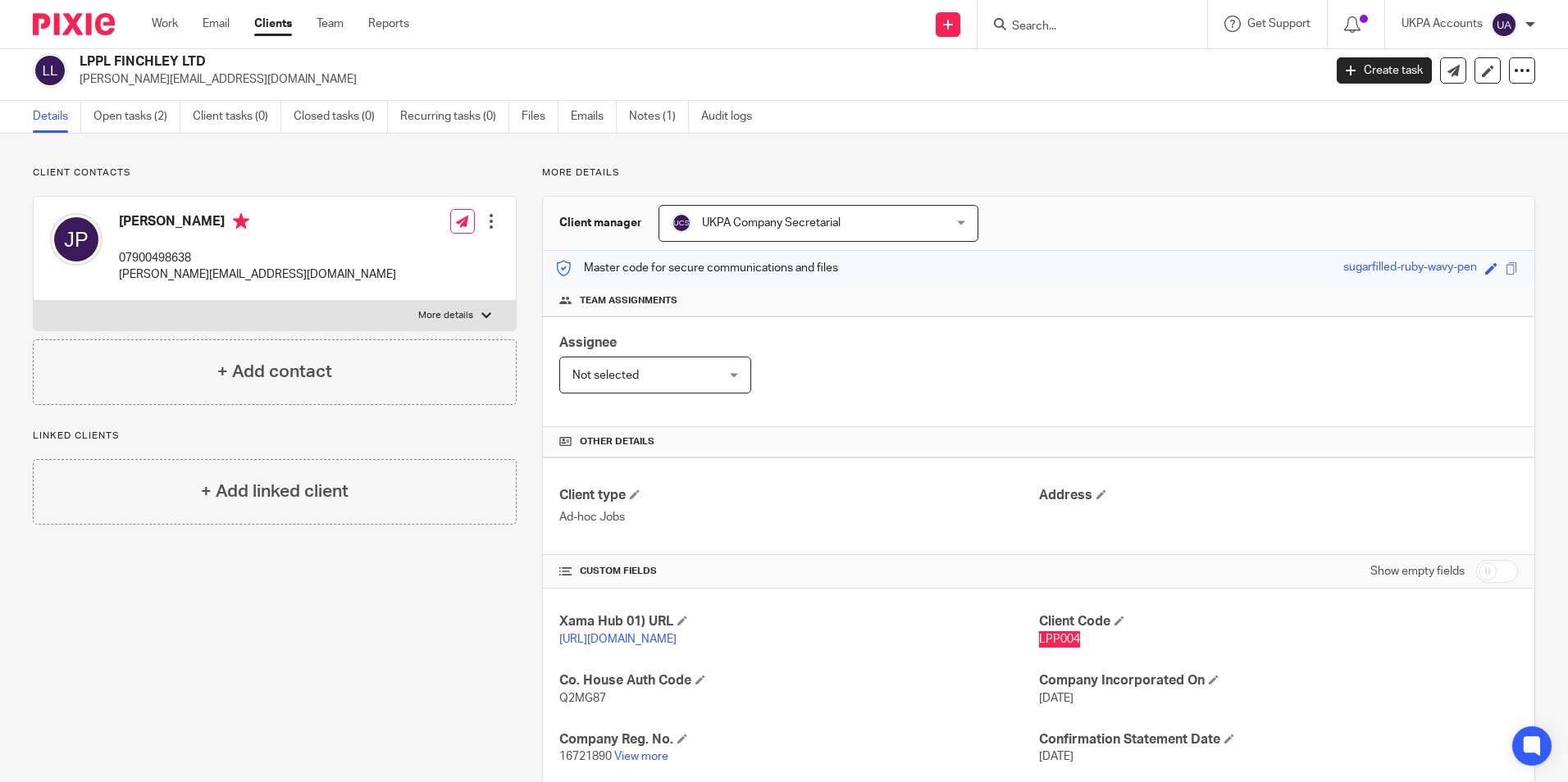
scroll to position [0, 0]
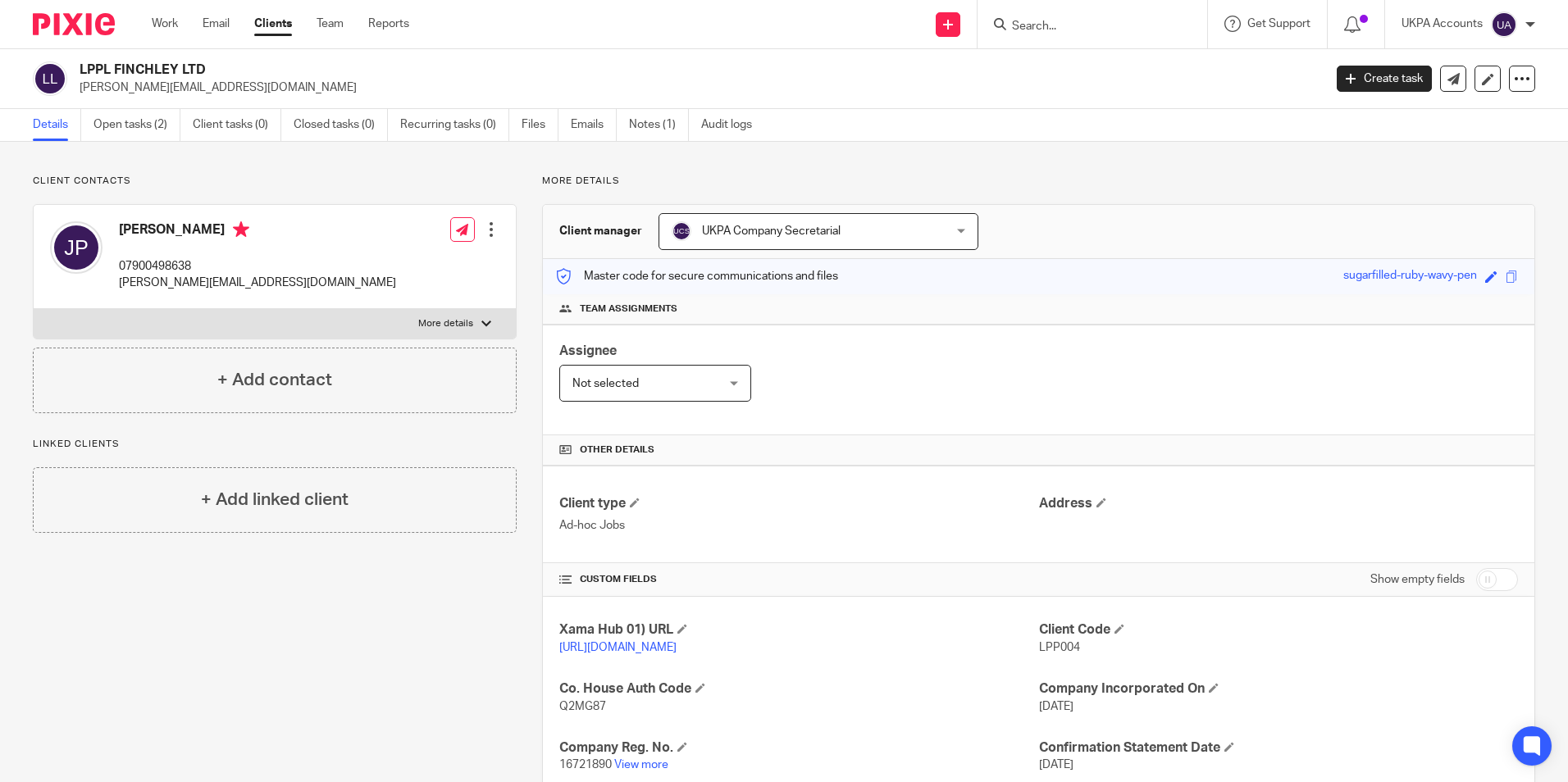
click at [260, 627] on div "Client contacts John Paleomylites 07900498638 john@lpplproperty.com Edit contac…" at bounding box center [262, 546] width 509 height 742
click at [668, 128] on link "Notes (1)" at bounding box center [659, 125] width 60 height 32
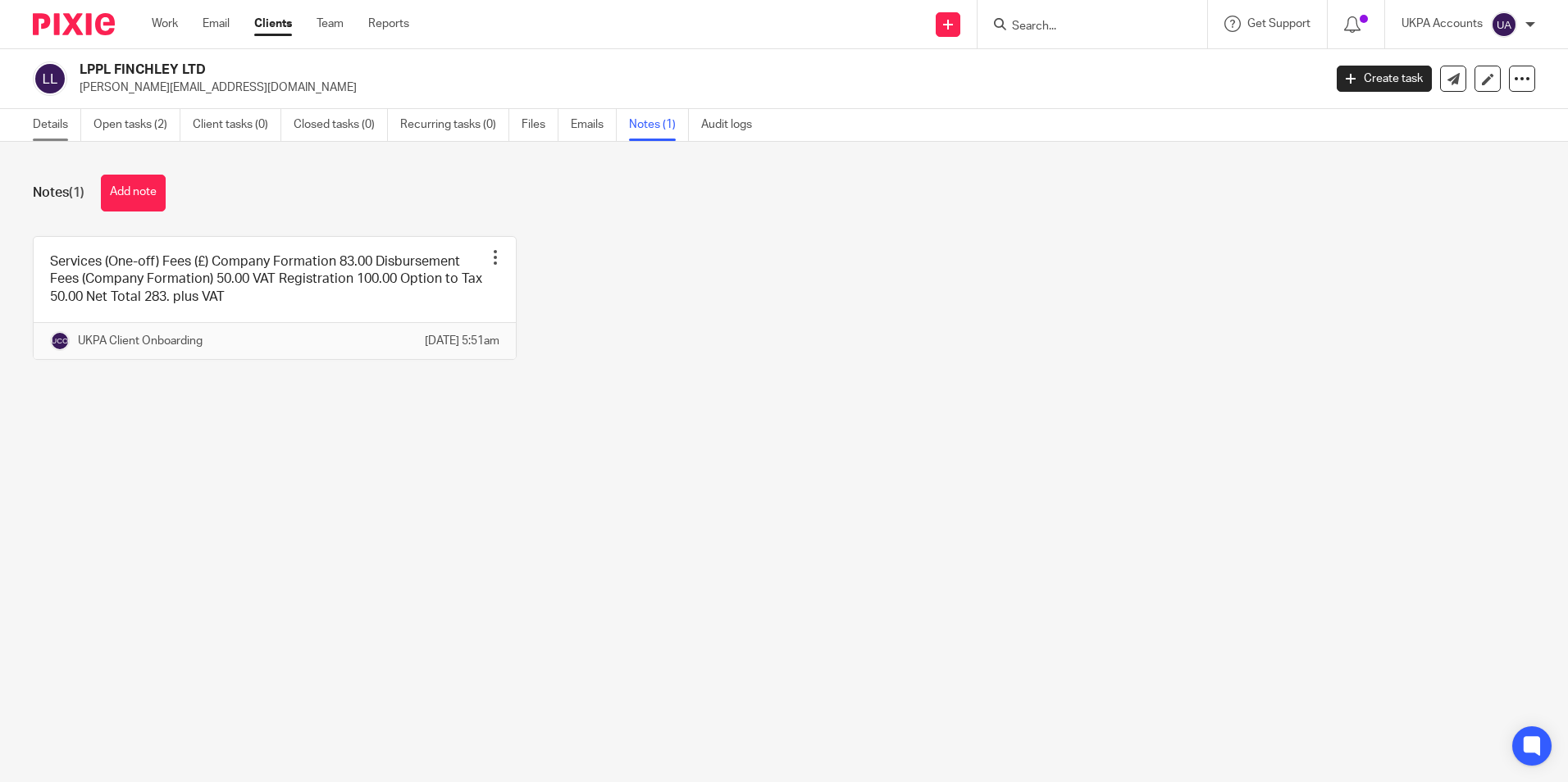
click at [69, 133] on link "Details" at bounding box center [57, 125] width 49 height 32
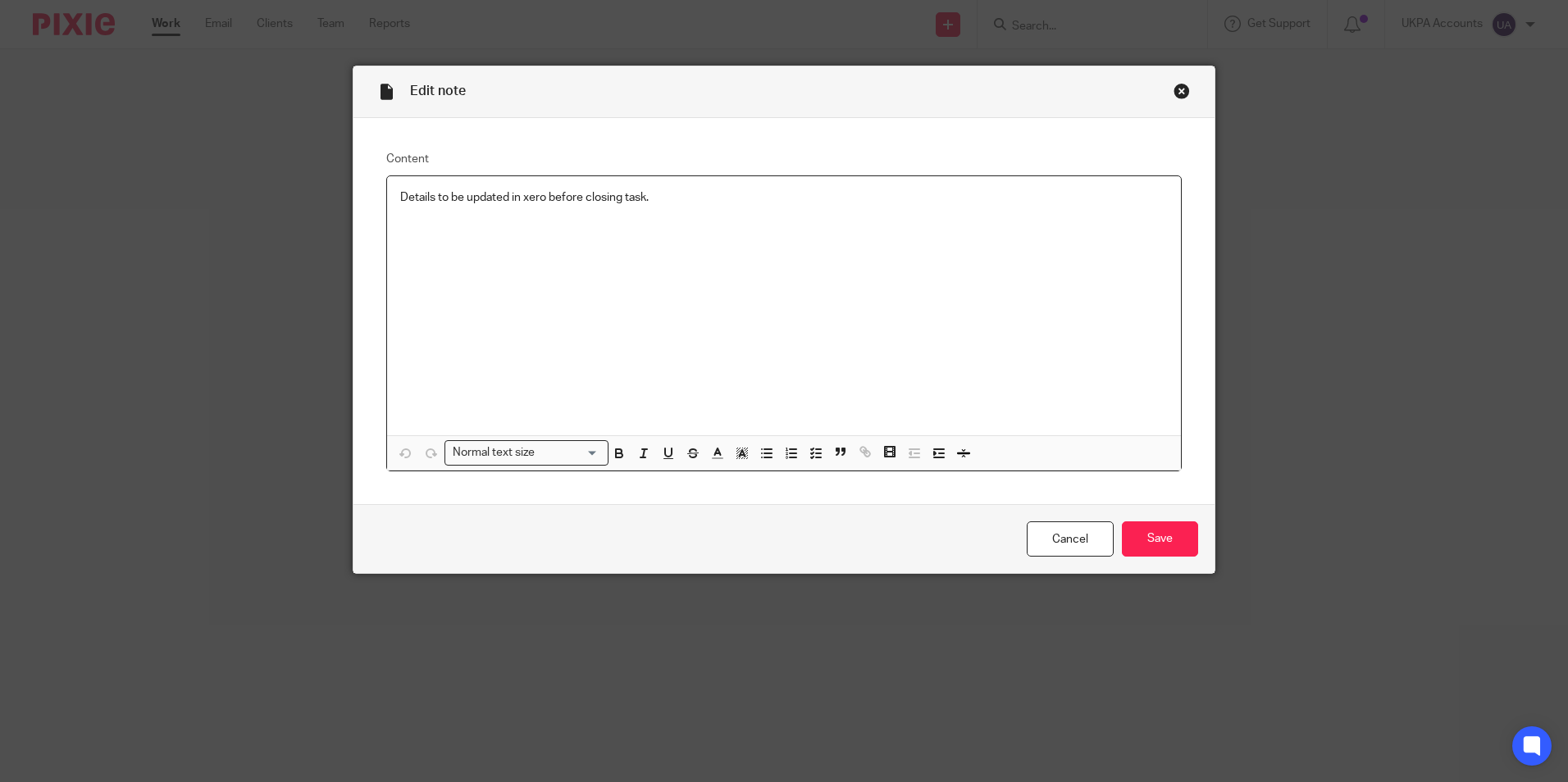
click at [692, 205] on p "Details to be updated in xero before closing task." at bounding box center [783, 197] width 767 height 16
click at [1175, 91] on div "Close this dialog window" at bounding box center [1181, 91] width 16 height 16
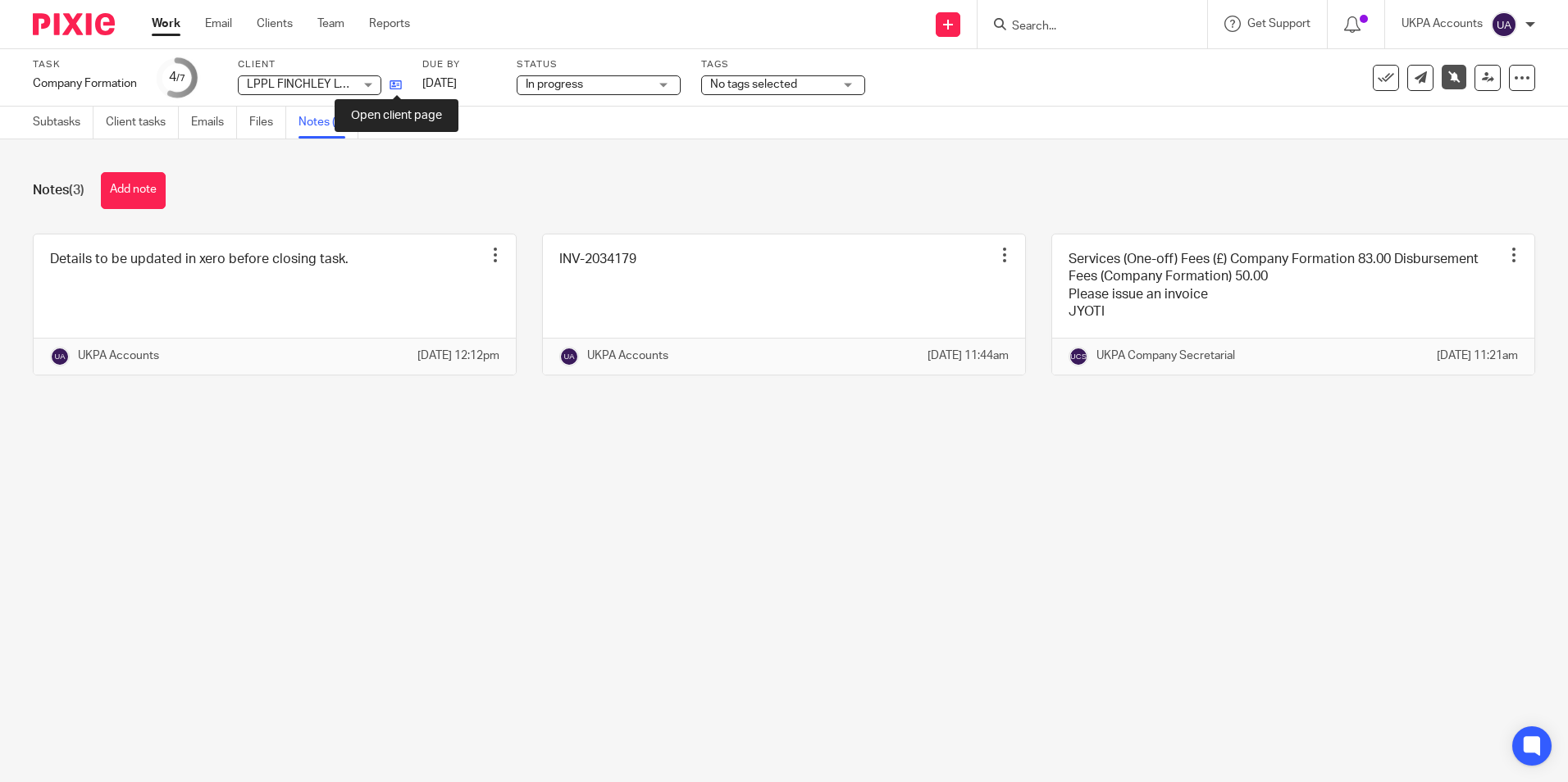
click at [397, 86] on icon at bounding box center [395, 85] width 12 height 12
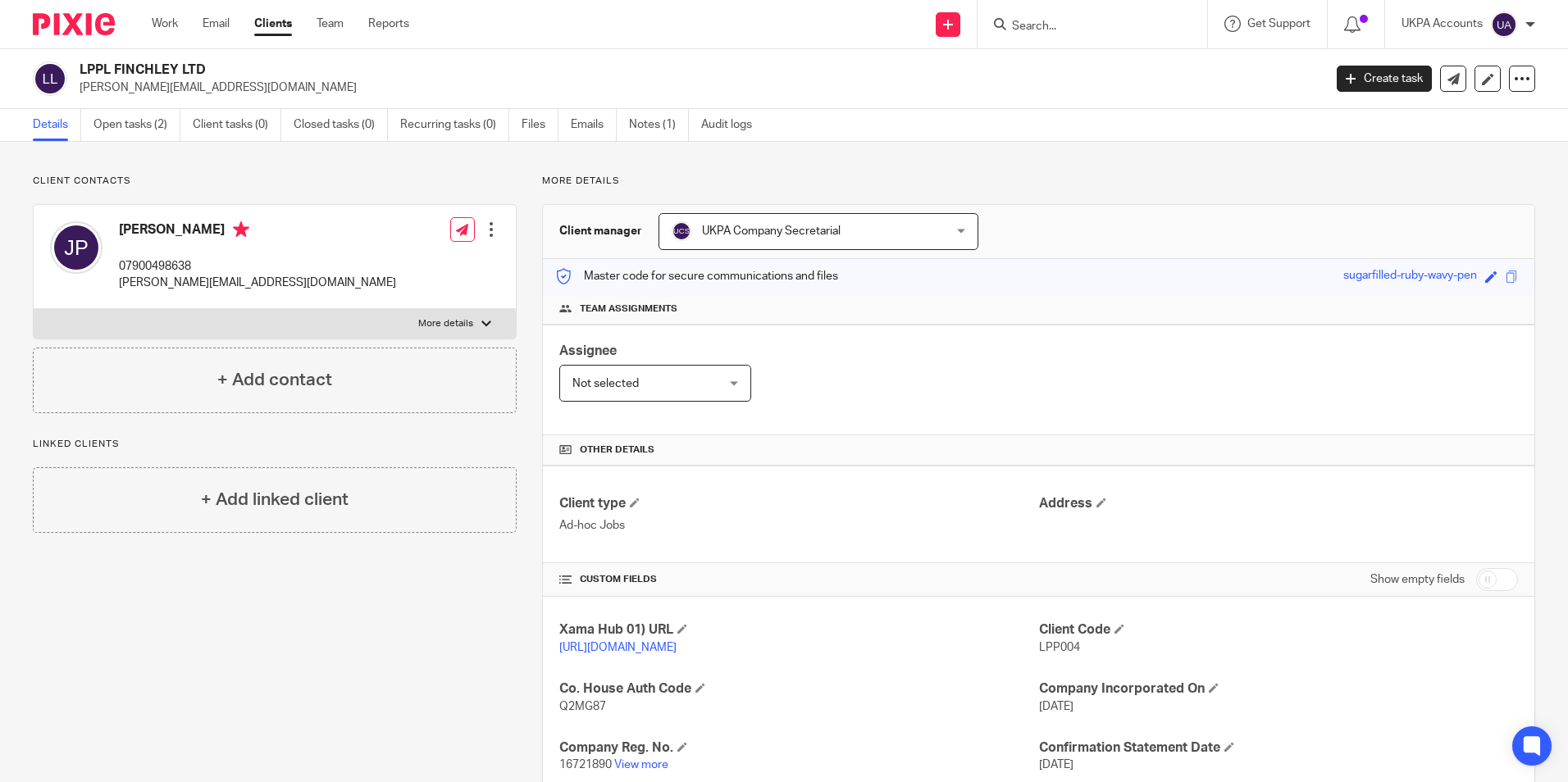
click at [240, 660] on div "Client contacts John Paleomylites 07900498638 john@lpplproperty.com Edit contac…" at bounding box center [262, 546] width 509 height 742
click at [168, 31] on link "Work" at bounding box center [164, 24] width 26 height 16
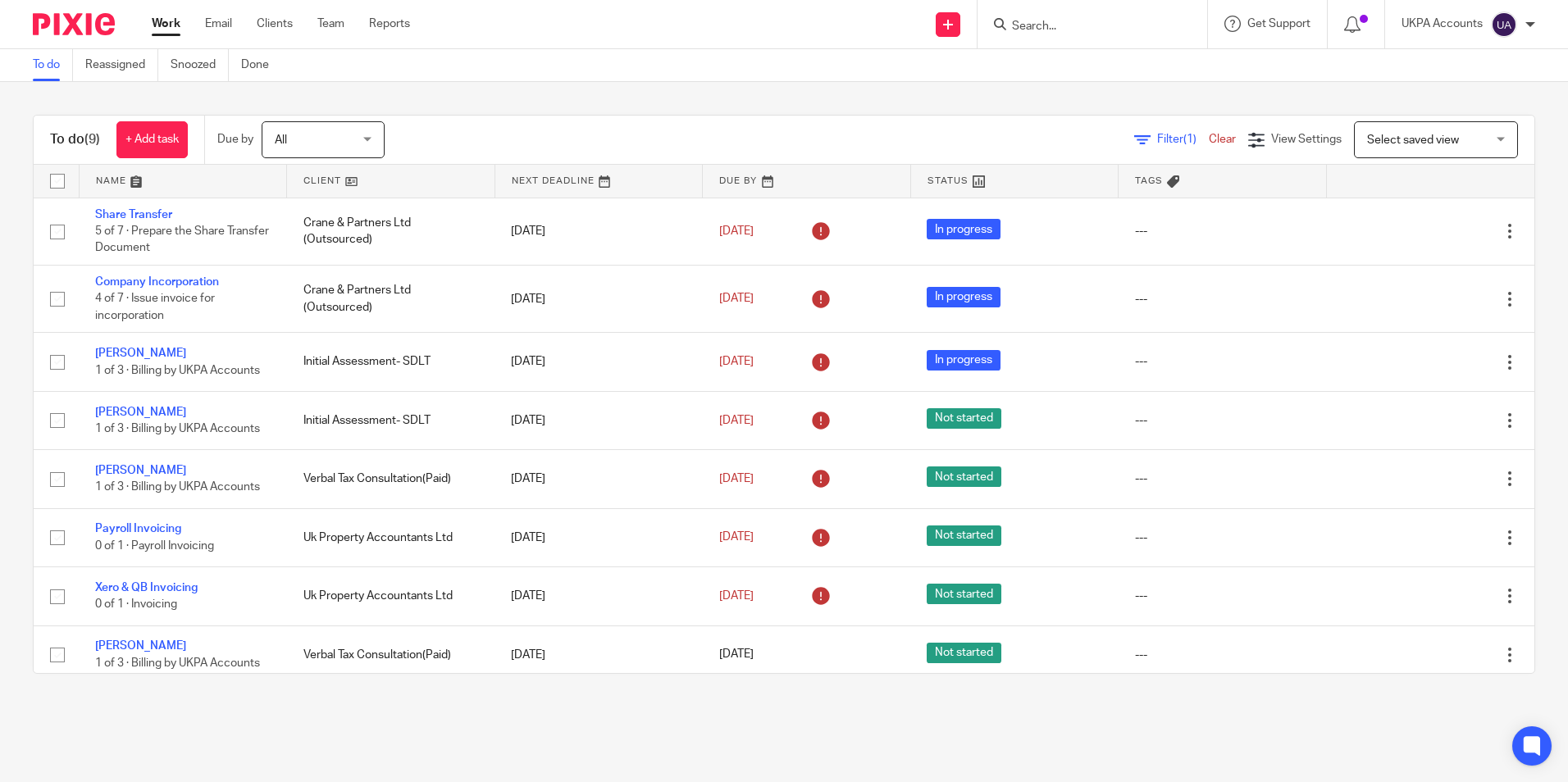
click at [1043, 33] on input "Search" at bounding box center [1083, 27] width 147 height 15
paste input "The Consultancy Team Limited - NEW COMPANY"
type input "The Consultancy Team Limited - NEW COMPANY"
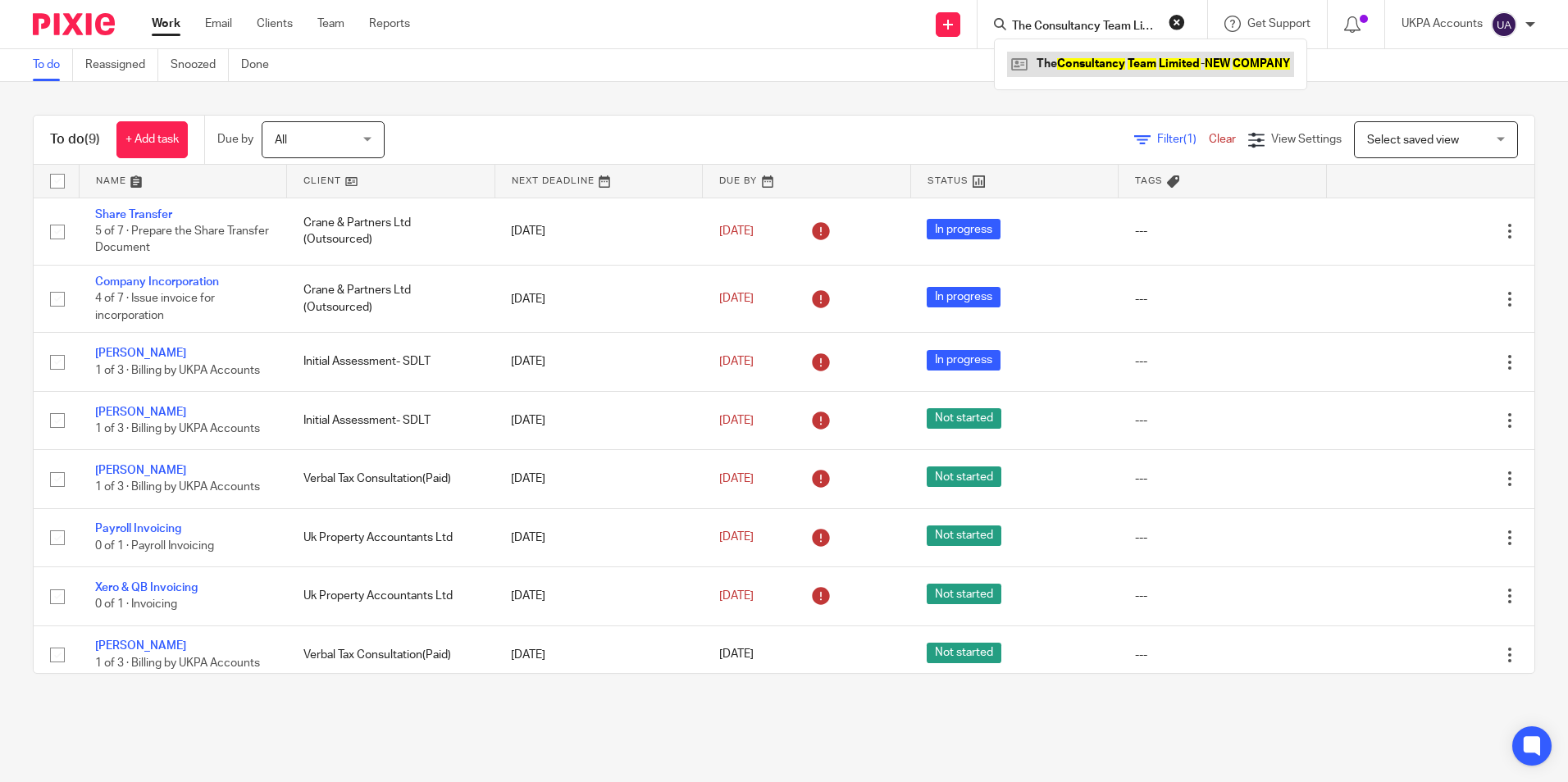
click at [1108, 61] on link at bounding box center [1150, 64] width 287 height 25
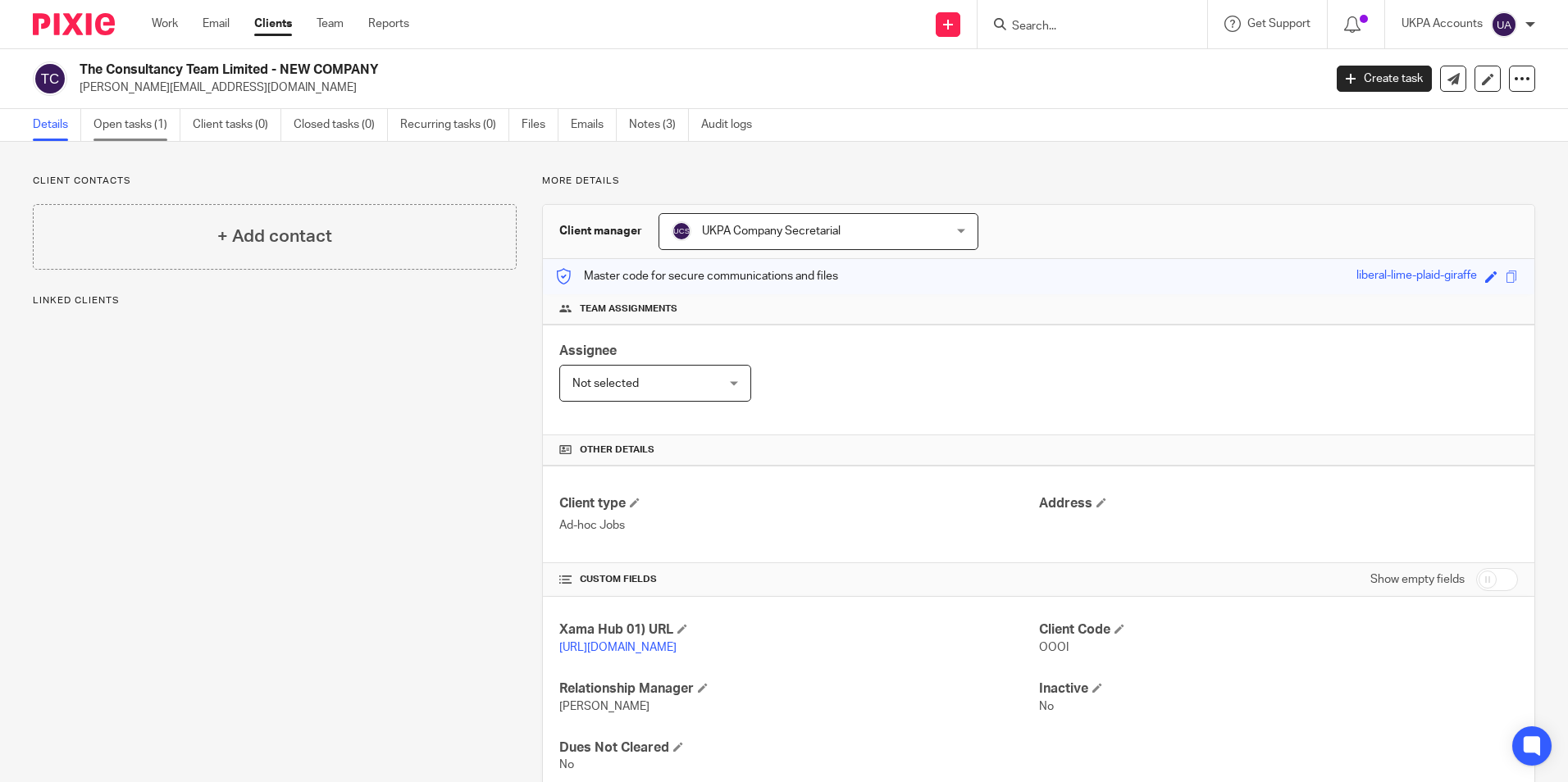
click at [132, 117] on link "Open tasks (1)" at bounding box center [136, 125] width 87 height 32
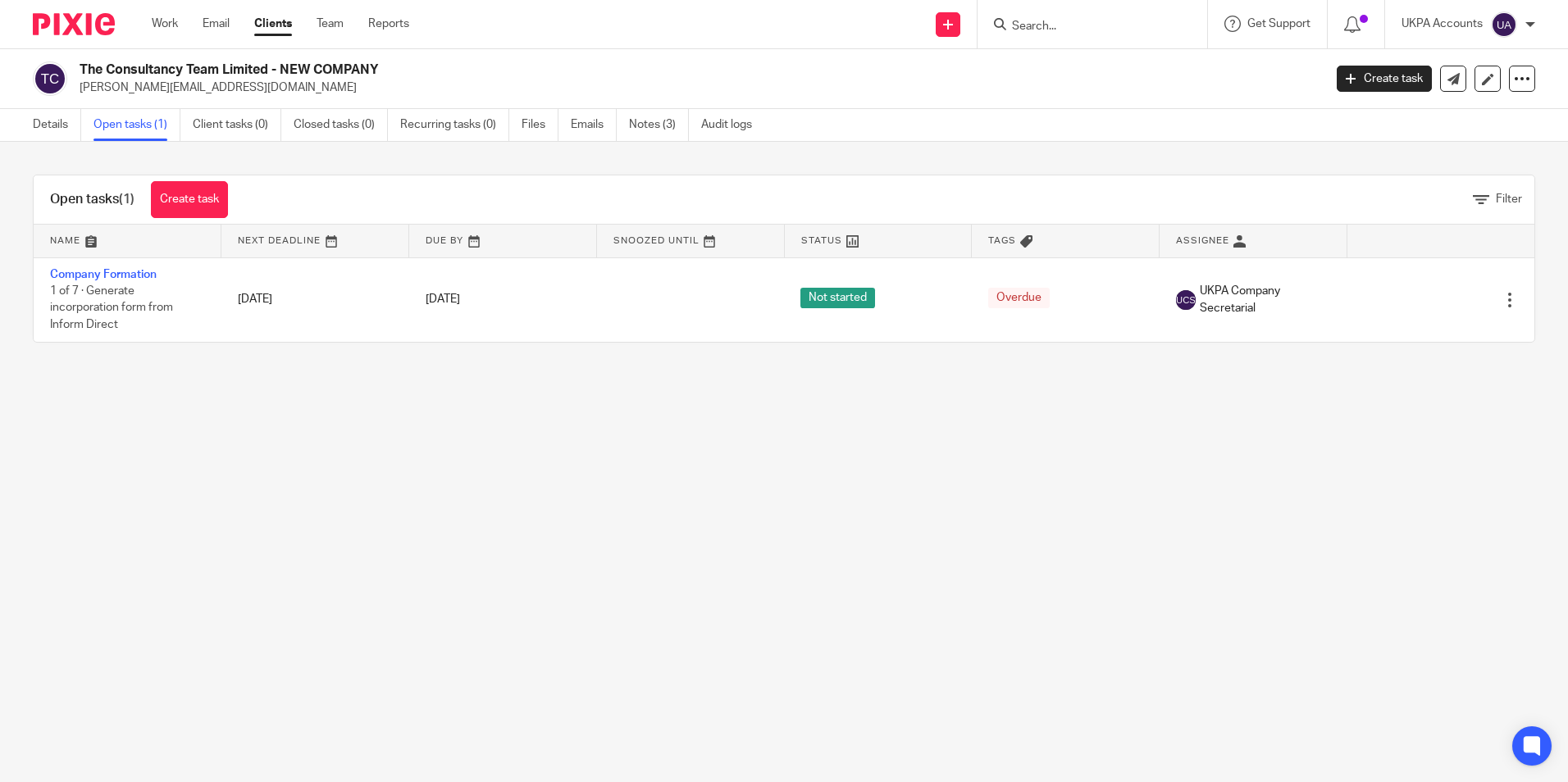
drag, startPoint x: 115, startPoint y: 119, endPoint x: 63, endPoint y: 123, distance: 52.2
click at [114, 119] on link "Open tasks (1)" at bounding box center [136, 125] width 87 height 32
click at [59, 123] on link "Details" at bounding box center [57, 125] width 49 height 32
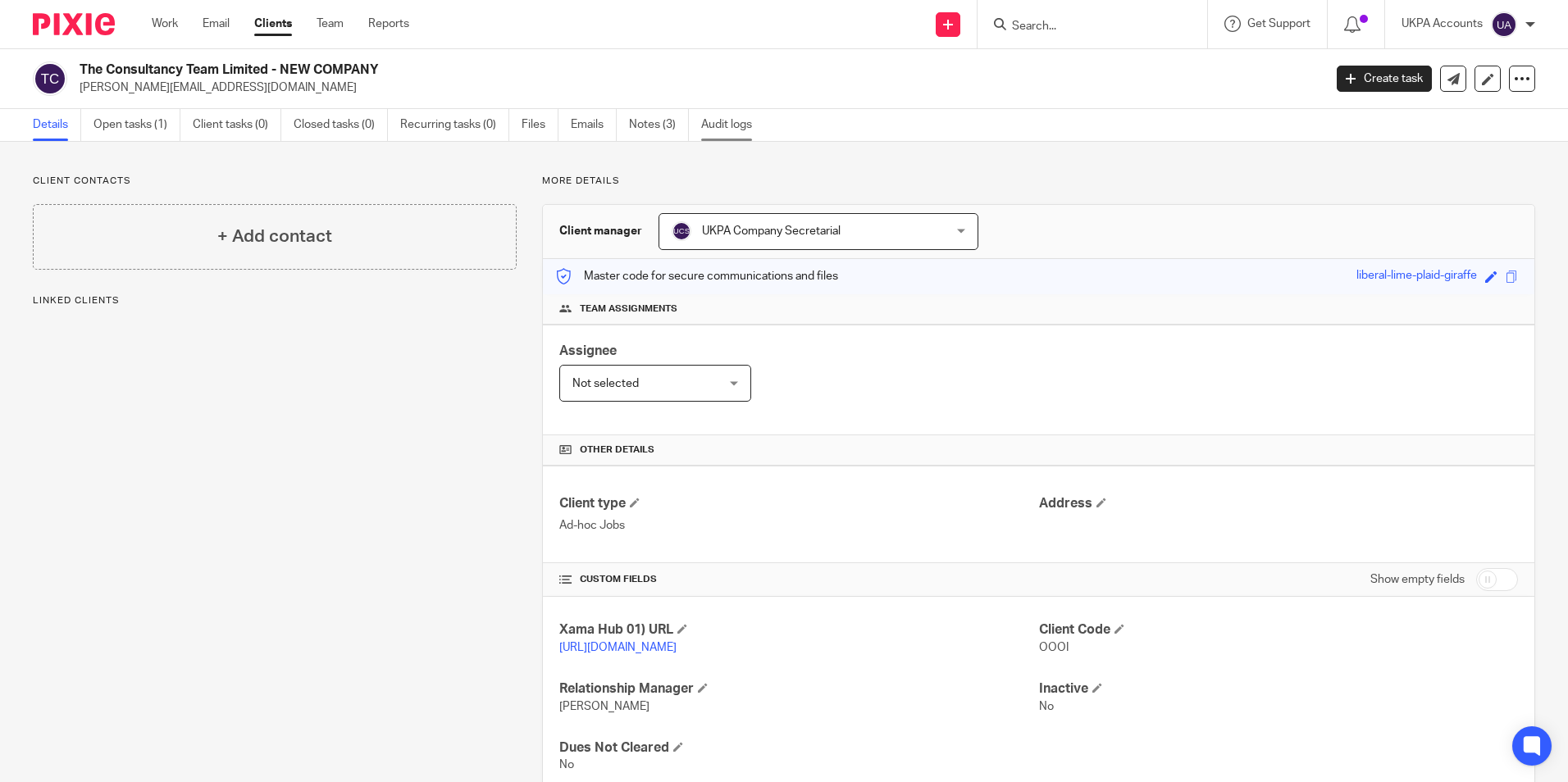
click at [735, 133] on link "Audit logs" at bounding box center [732, 125] width 63 height 32
click at [739, 128] on link "Audit logs" at bounding box center [732, 125] width 63 height 32
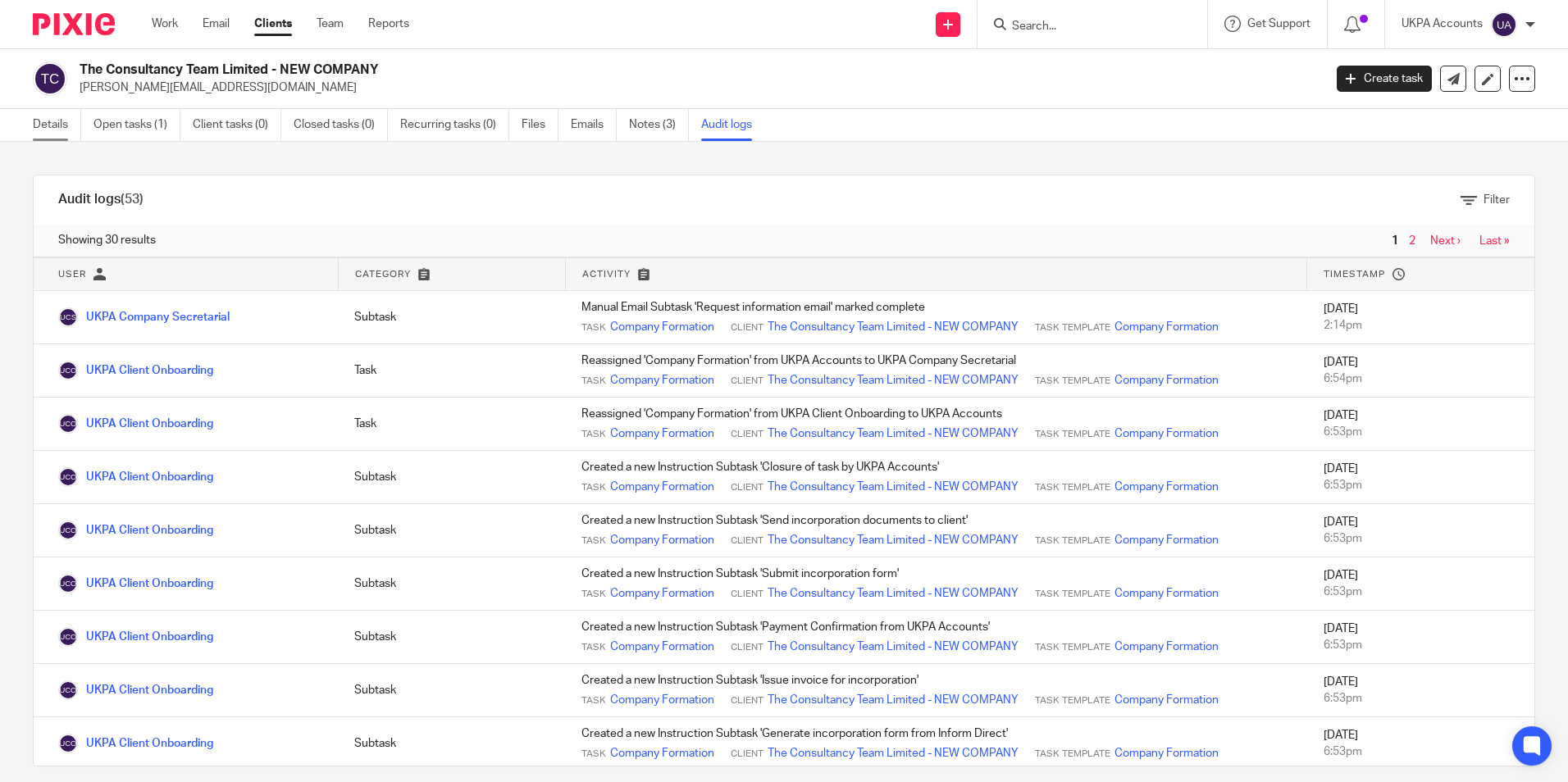
click at [61, 123] on link "Details" at bounding box center [57, 125] width 49 height 32
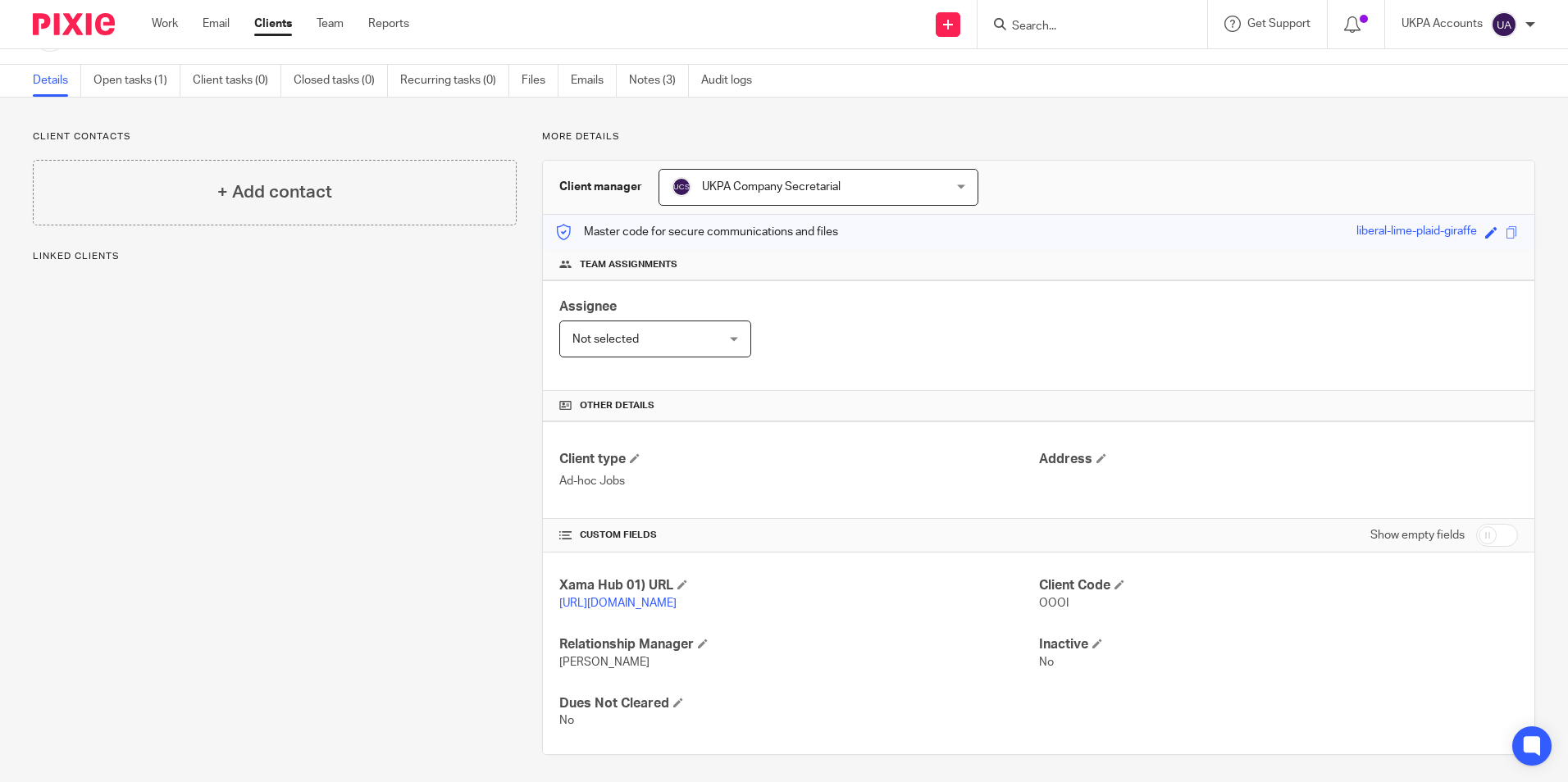
scroll to position [67, 0]
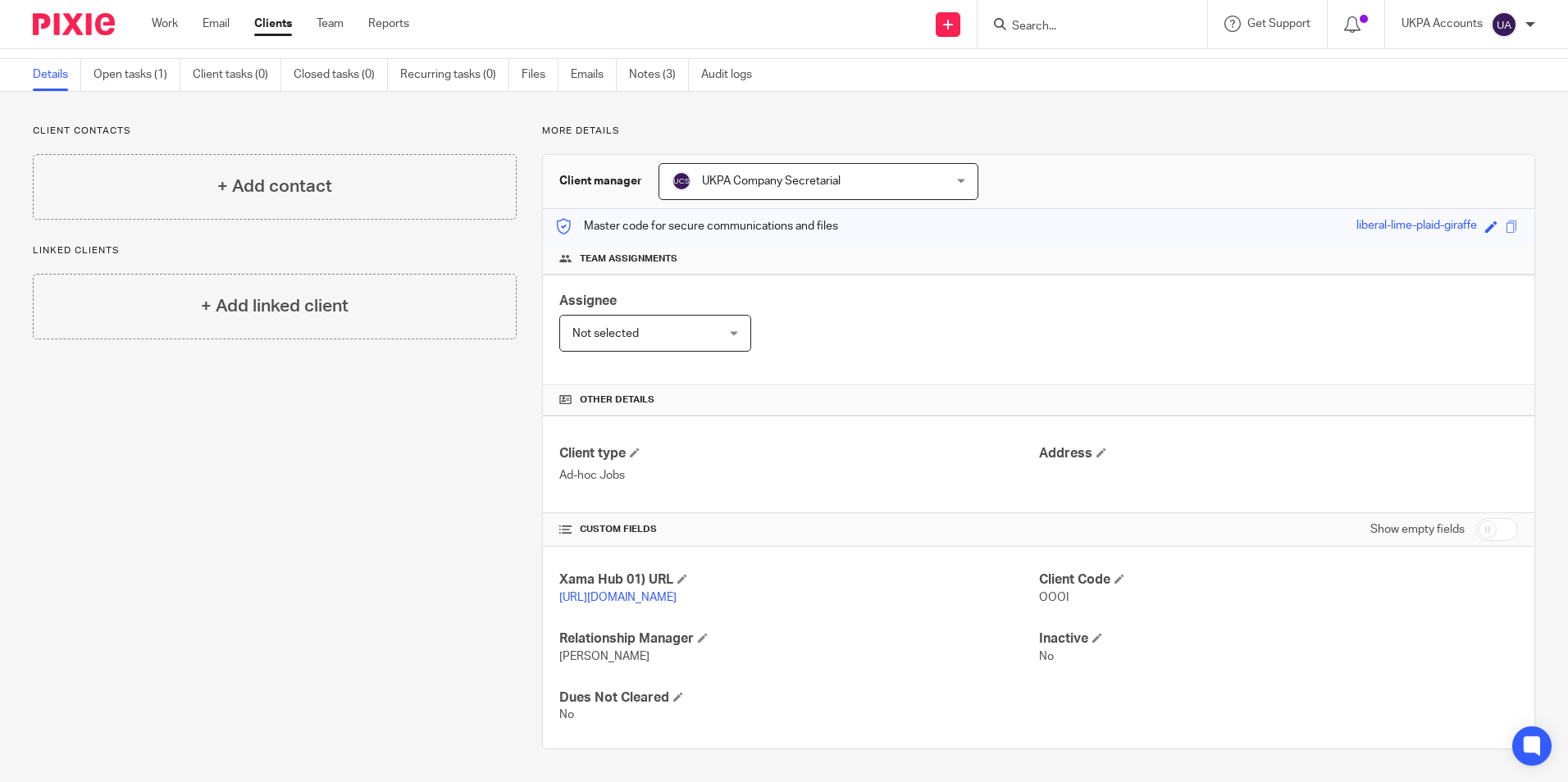
click at [1100, 30] on input "Search" at bounding box center [1083, 27] width 147 height 15
paste input "[PERSON_NAME]"
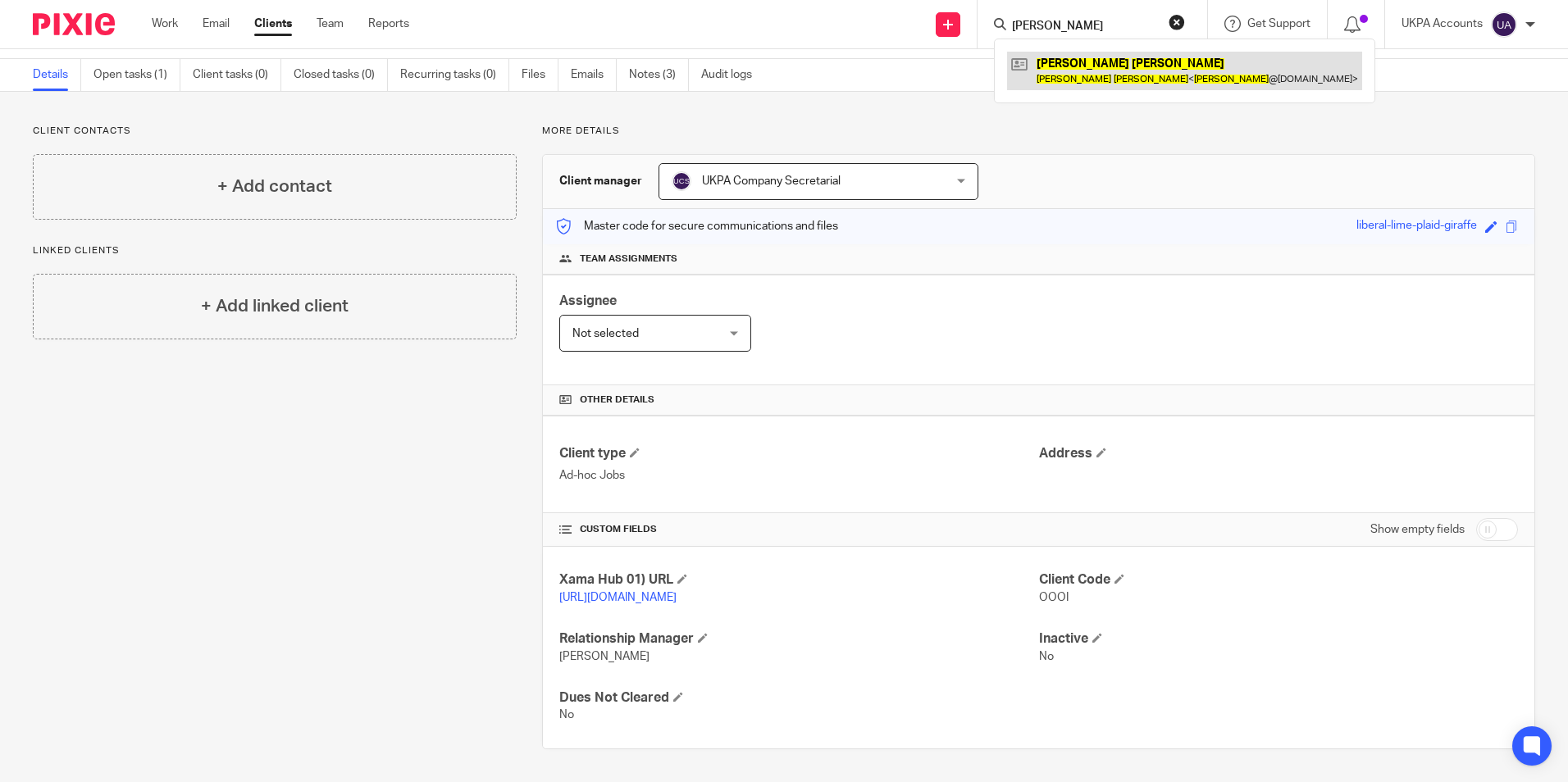
type input "[PERSON_NAME]"
click at [1075, 77] on link at bounding box center [1184, 71] width 355 height 38
click at [1176, 21] on button "reset" at bounding box center [1176, 22] width 16 height 16
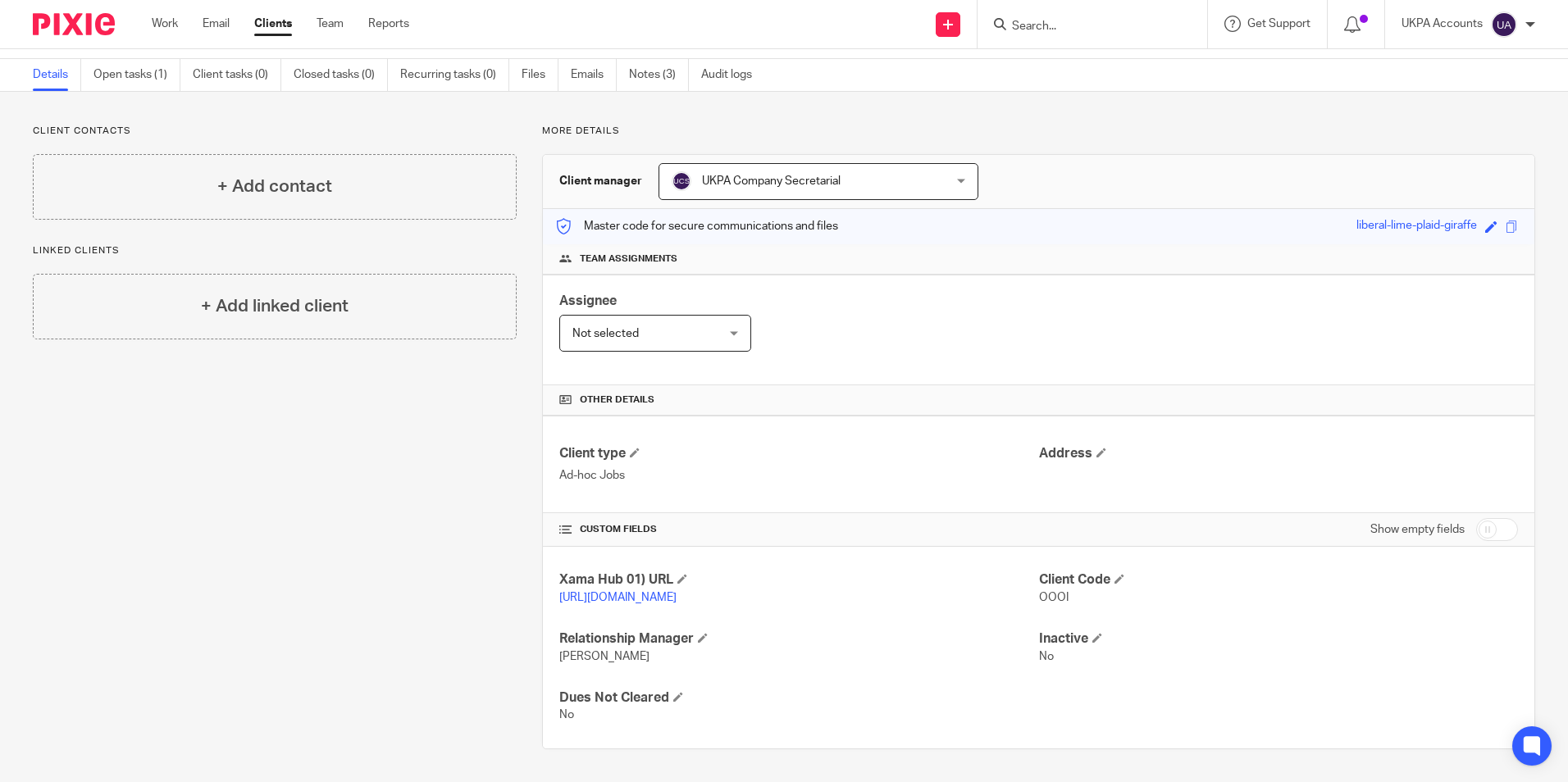
click at [1112, 24] on input "Search" at bounding box center [1083, 27] width 147 height 15
paste input "Ana Carolina Fontenele Pinto"
type input "Ana Carolina Fontenele Pinto"
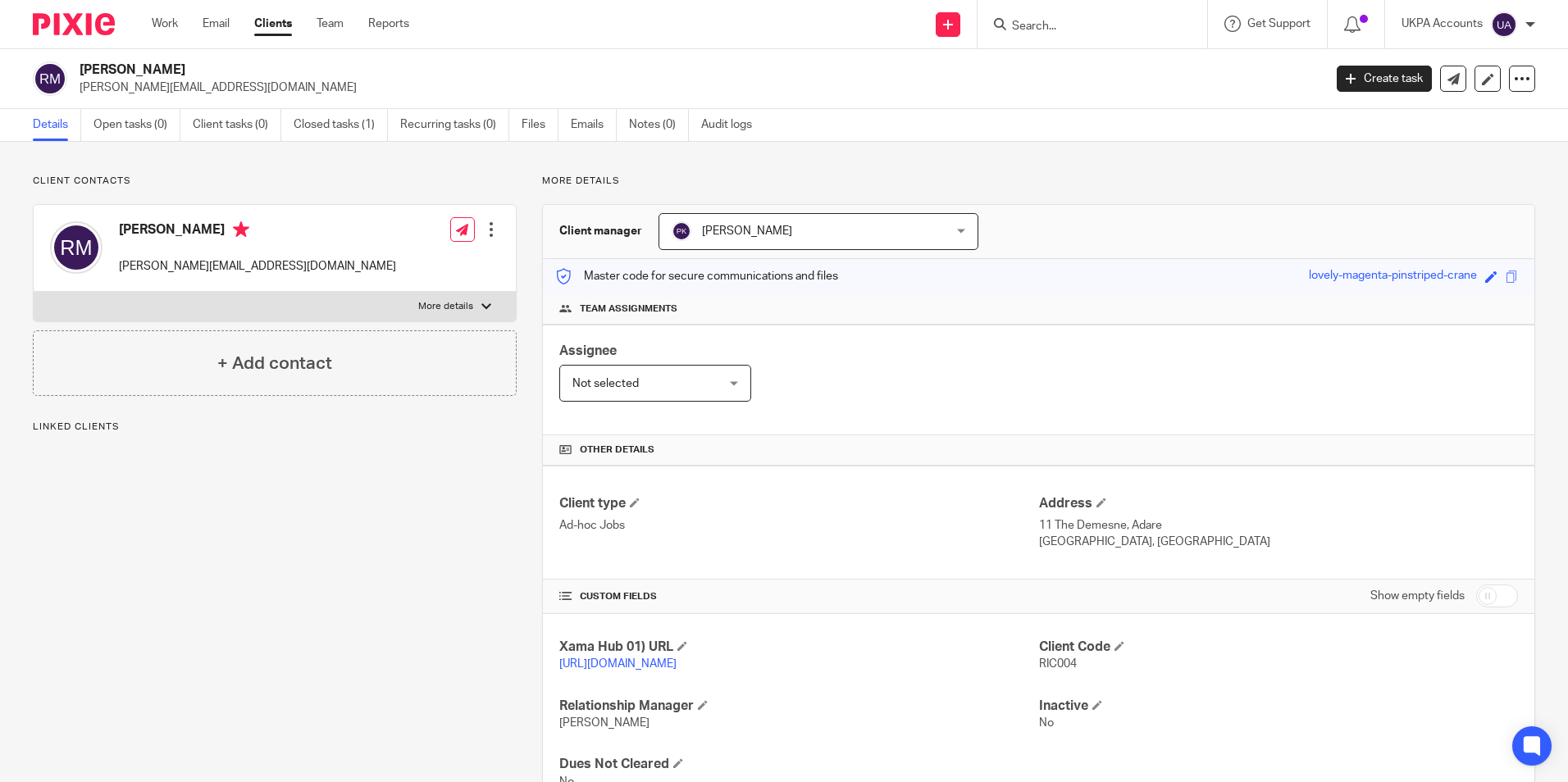
click at [68, 89] on div "[PERSON_NAME] [PERSON_NAME][EMAIL_ADDRESS][DOMAIN_NAME]" at bounding box center [673, 79] width 1279 height 35
drag, startPoint x: 68, startPoint y: 89, endPoint x: 231, endPoint y: 87, distance: 163.0
click at [272, 81] on p "[PERSON_NAME][EMAIL_ADDRESS][DOMAIN_NAME]" at bounding box center [695, 88] width 1233 height 16
drag, startPoint x: 49, startPoint y: 97, endPoint x: 67, endPoint y: 98, distance: 18.0
click at [50, 98] on div "[PERSON_NAME] [PERSON_NAME][EMAIL_ADDRESS][DOMAIN_NAME] Create task Update from…" at bounding box center [784, 79] width 1568 height 60
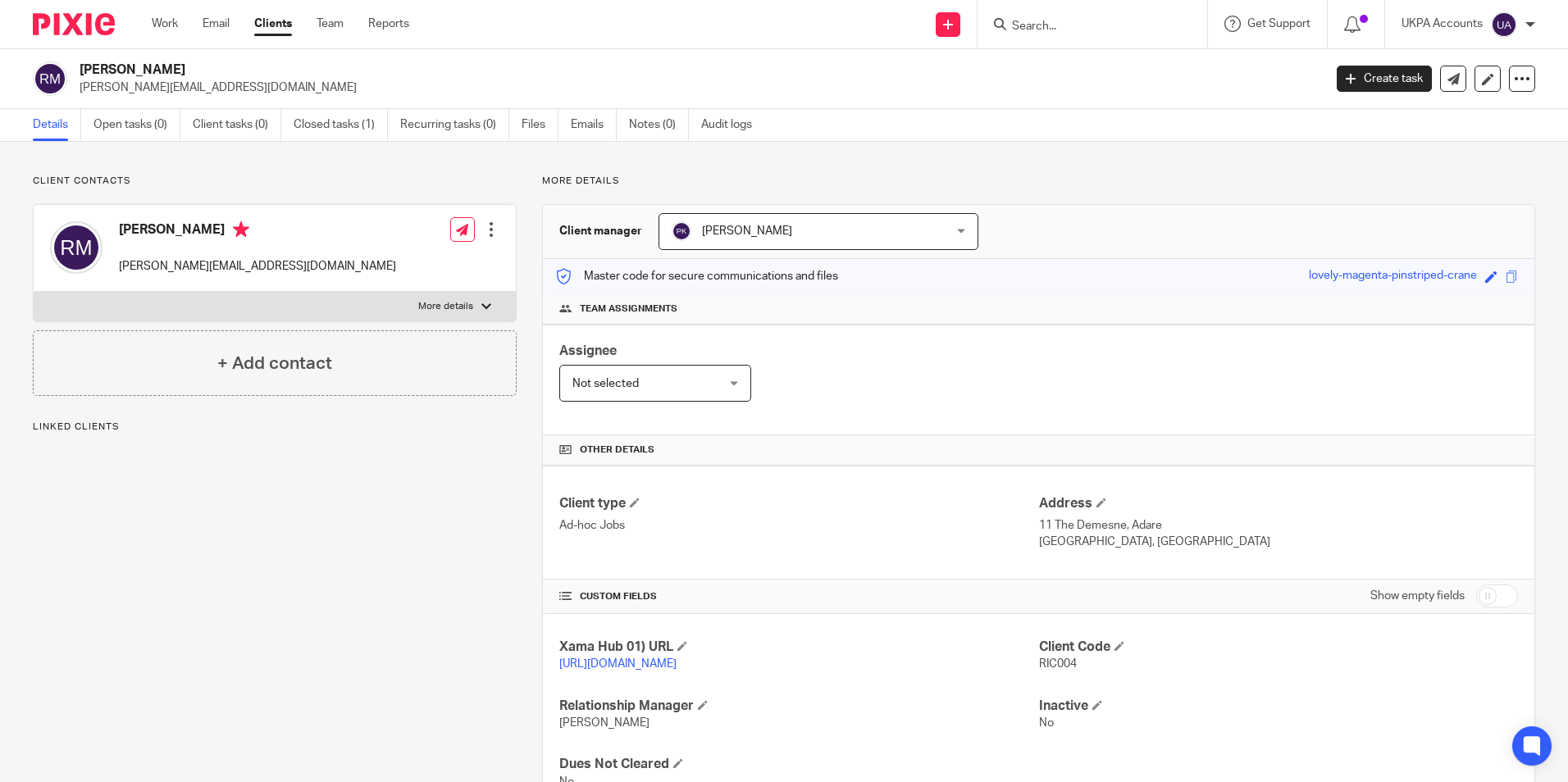
drag, startPoint x: 77, startPoint y: 87, endPoint x: 244, endPoint y: 100, distance: 167.5
click at [244, 100] on div "[PERSON_NAME] [PERSON_NAME][EMAIL_ADDRESS][DOMAIN_NAME] Create task Update from…" at bounding box center [784, 79] width 1568 height 60
copy p "[PERSON_NAME][EMAIL_ADDRESS][DOMAIN_NAME]"
